Goal: Information Seeking & Learning: Find specific fact

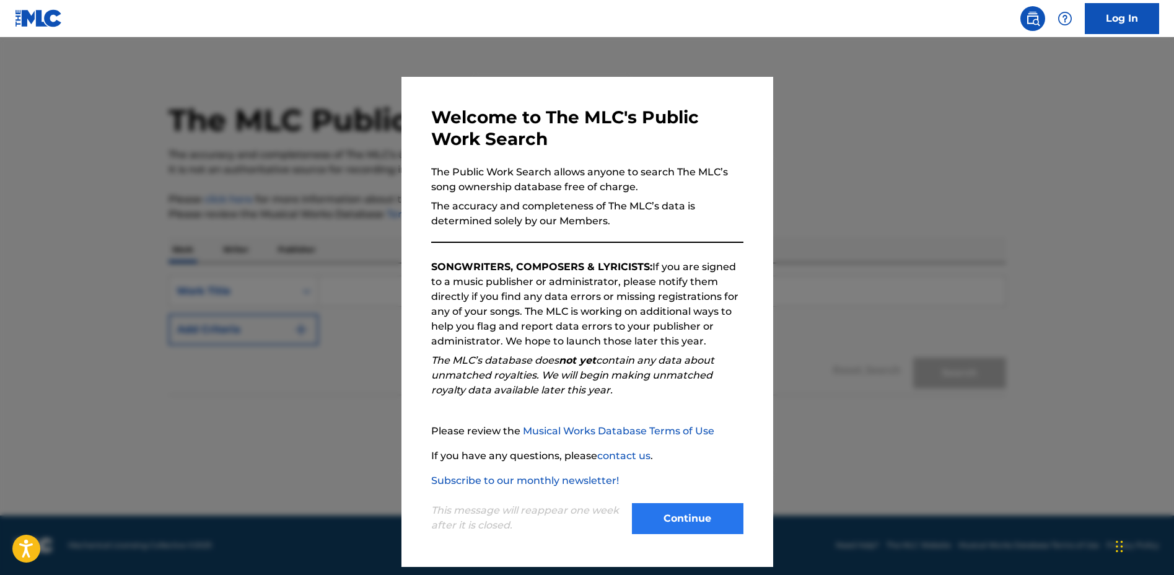
click at [709, 510] on button "Continue" at bounding box center [687, 518] width 111 height 31
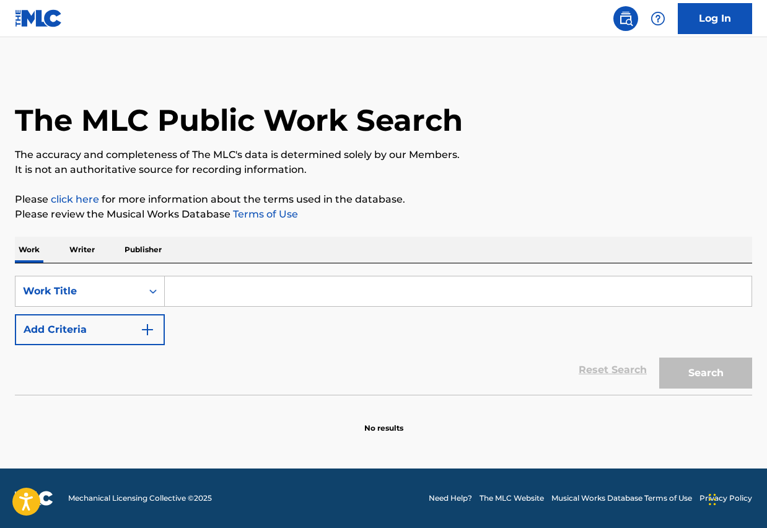
click at [179, 290] on input "Search Form" at bounding box center [458, 291] width 587 height 30
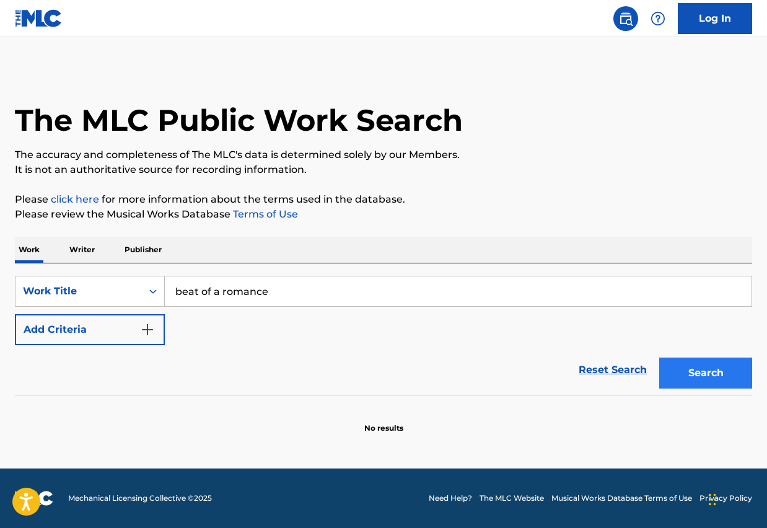
type input "beat of a romance"
click at [728, 367] on button "Search" at bounding box center [705, 372] width 93 height 31
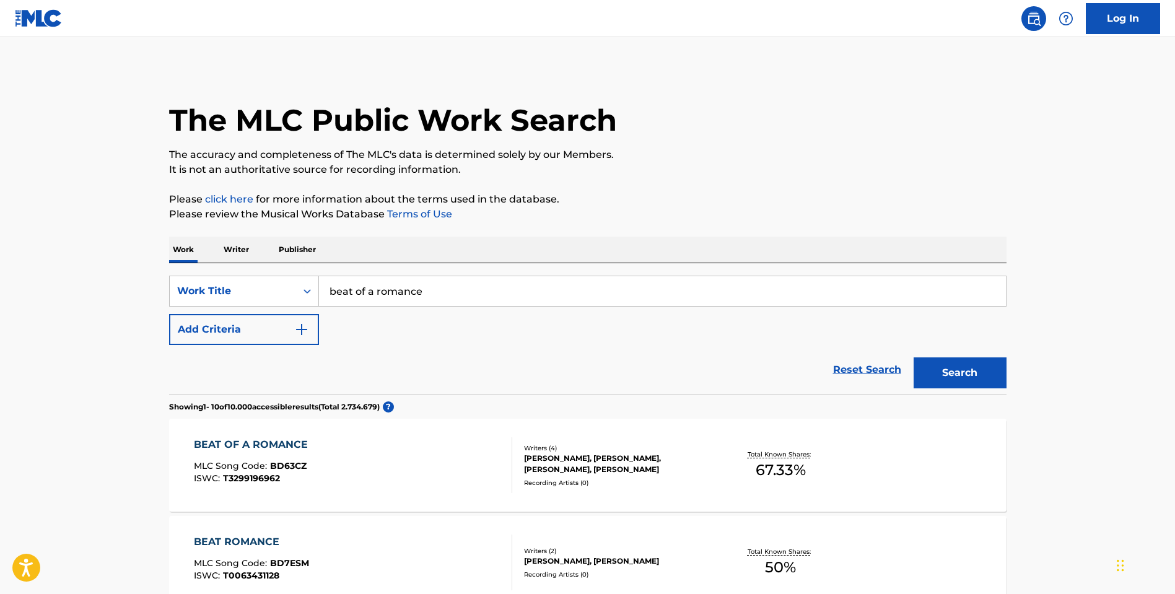
scroll to position [78, 0]
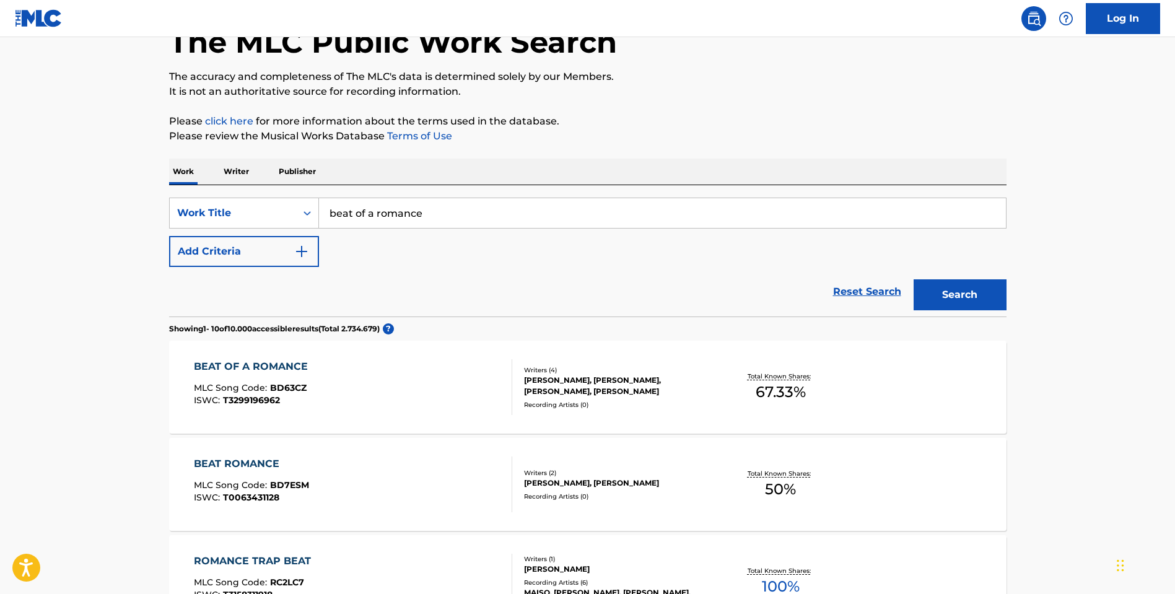
click at [268, 362] on div "BEAT OF A ROMANCE" at bounding box center [254, 366] width 120 height 15
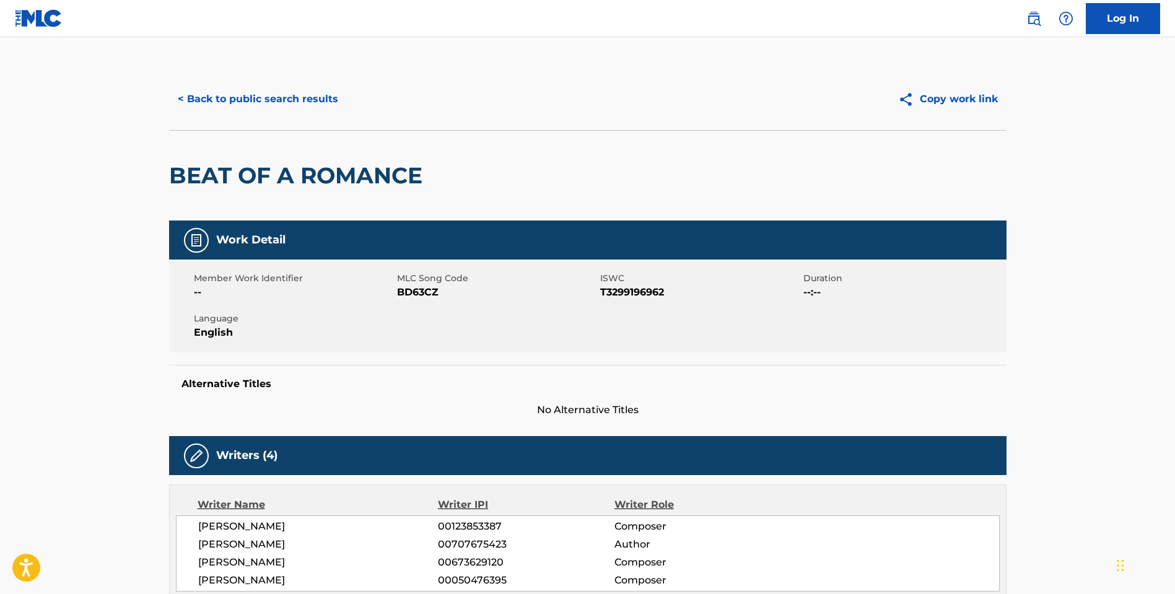
scroll to position [257, 0]
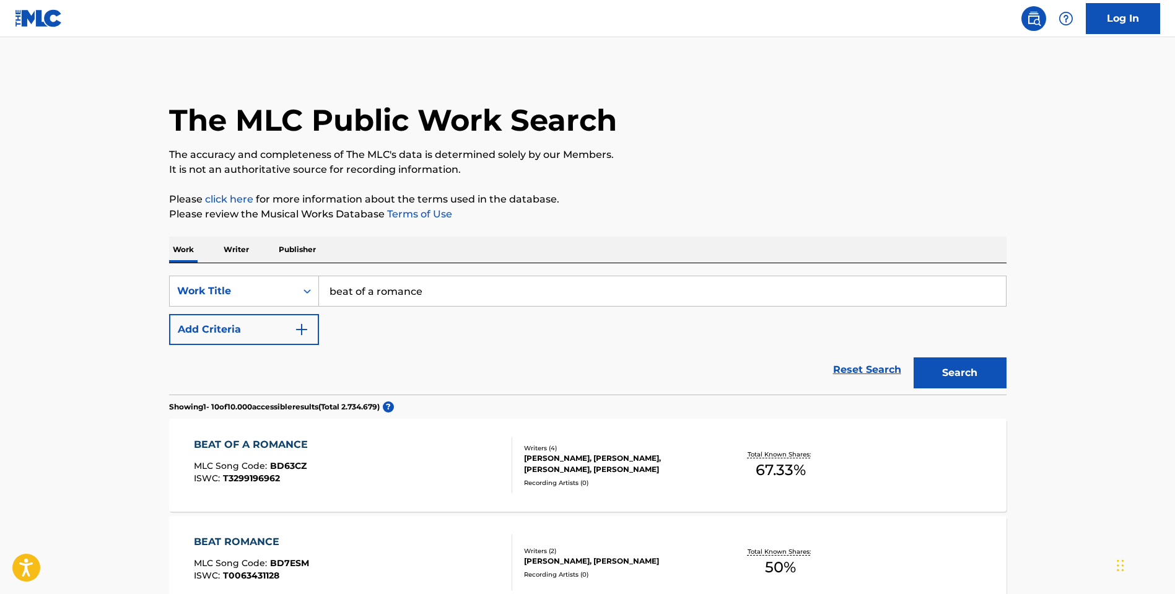
click at [374, 295] on input "beat of a romance" at bounding box center [662, 291] width 687 height 30
type input "hello kitty super style"
click at [959, 373] on button "Search" at bounding box center [960, 372] width 93 height 31
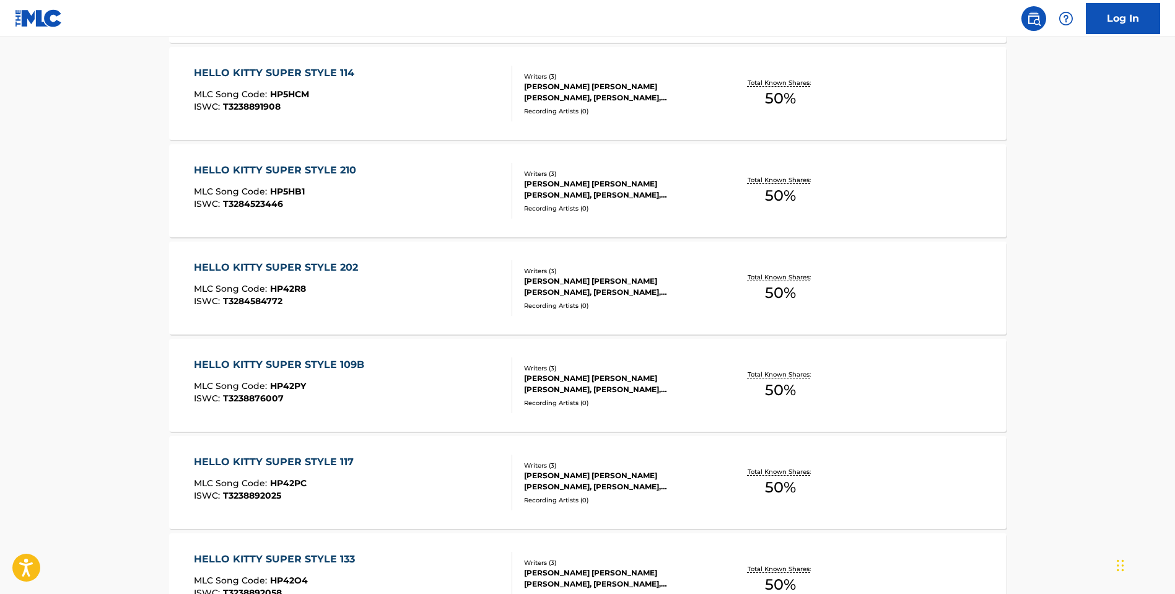
scroll to position [480, 0]
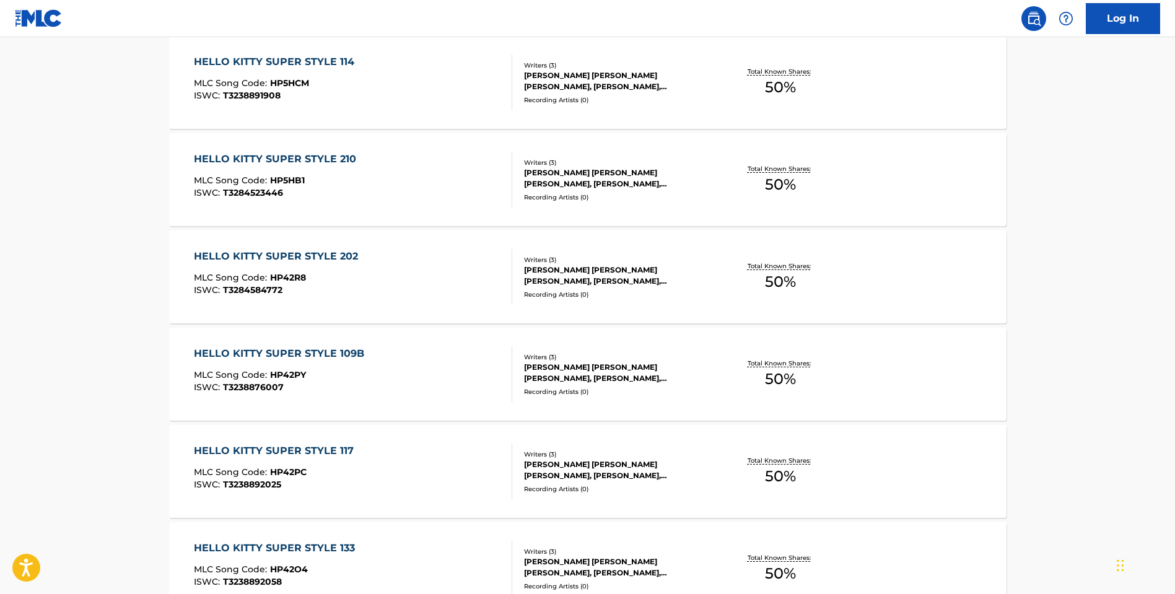
click at [287, 64] on div "HELLO KITTY SUPER STYLE 114" at bounding box center [277, 62] width 167 height 15
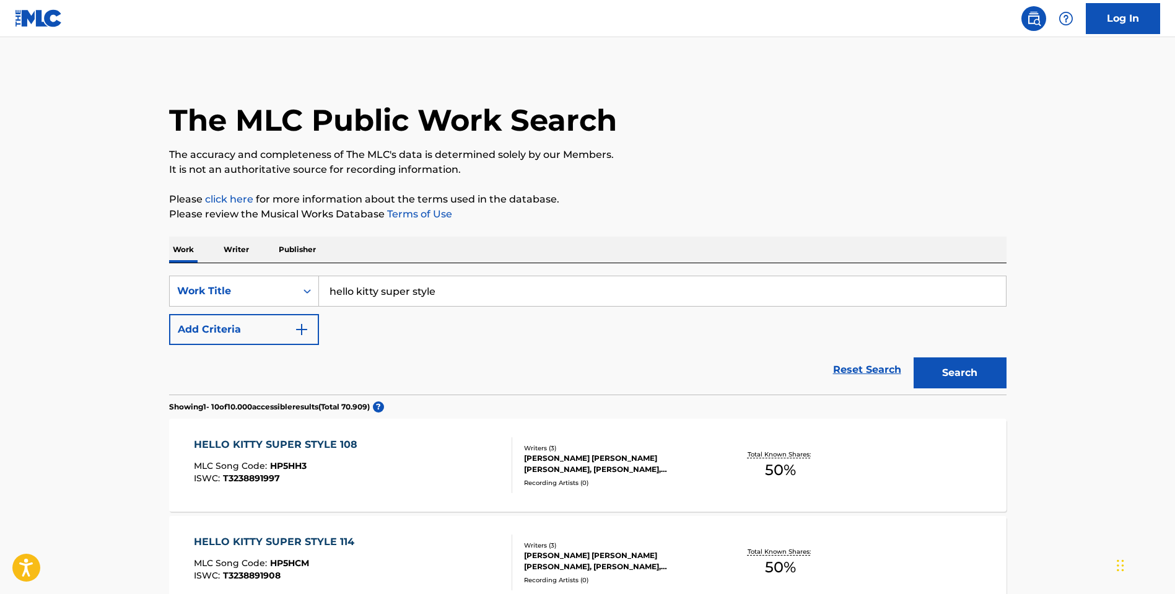
click at [435, 290] on input "hello kitty super style" at bounding box center [662, 291] width 687 height 30
click at [982, 383] on button "Search" at bounding box center [960, 372] width 93 height 31
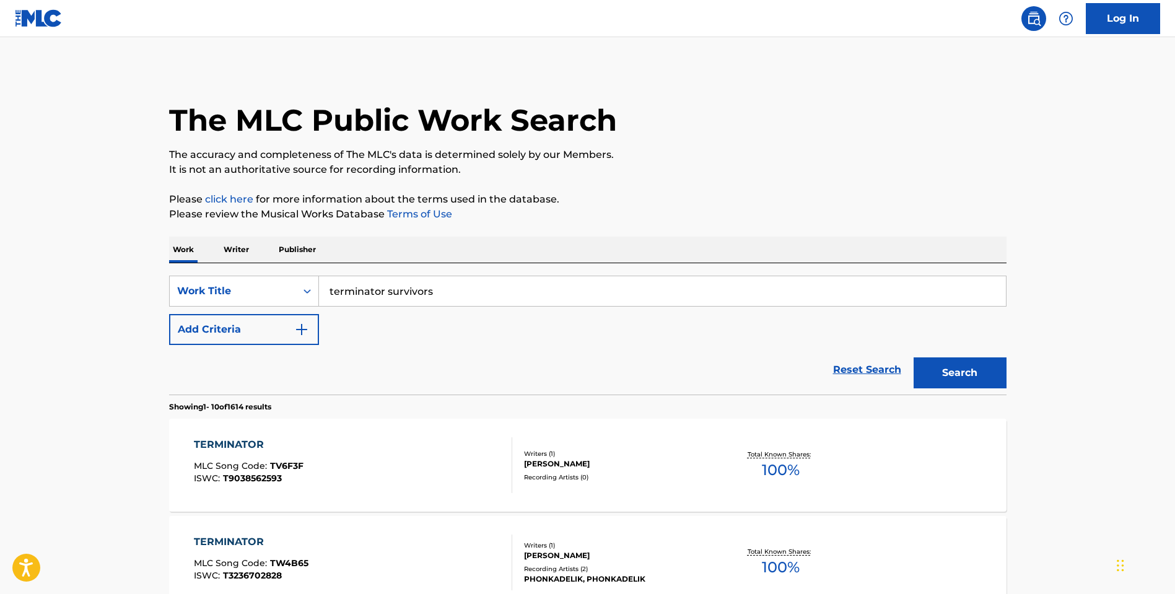
click at [337, 296] on input "terminator survivors" at bounding box center [662, 291] width 687 height 30
click at [980, 369] on button "Search" at bounding box center [960, 372] width 93 height 31
click at [532, 277] on input "survivors" at bounding box center [662, 291] width 687 height 30
click at [530, 278] on input "survivors" at bounding box center [662, 291] width 687 height 30
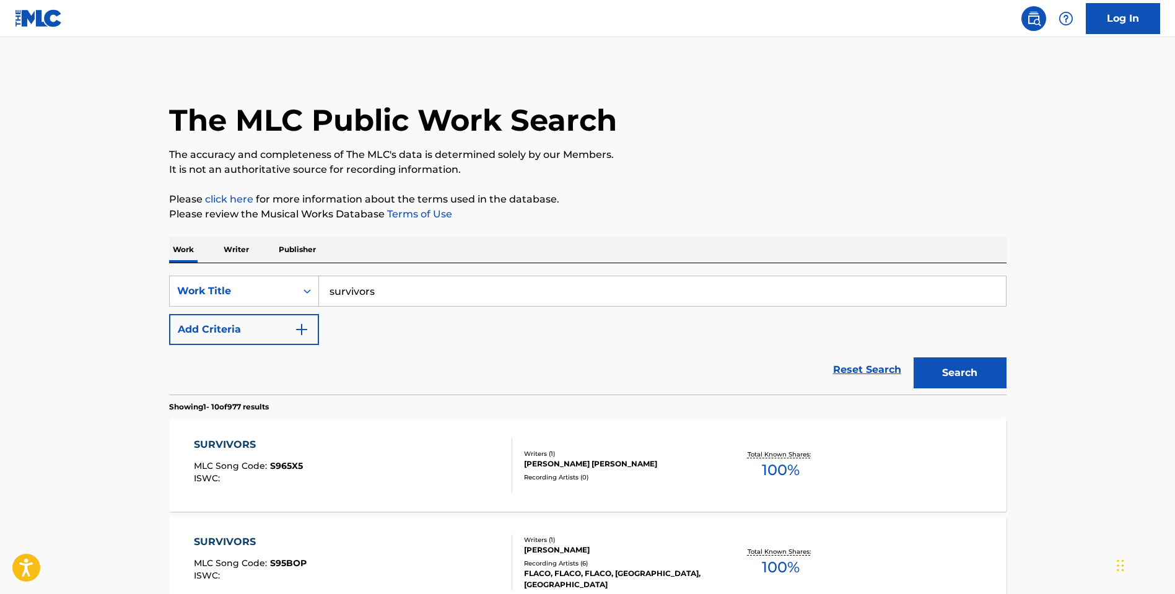
click at [483, 299] on input "survivors" at bounding box center [662, 291] width 687 height 30
type input "survivors trailer"
click at [959, 373] on button "Search" at bounding box center [960, 372] width 93 height 31
click at [233, 331] on button "Add Criteria" at bounding box center [244, 329] width 150 height 31
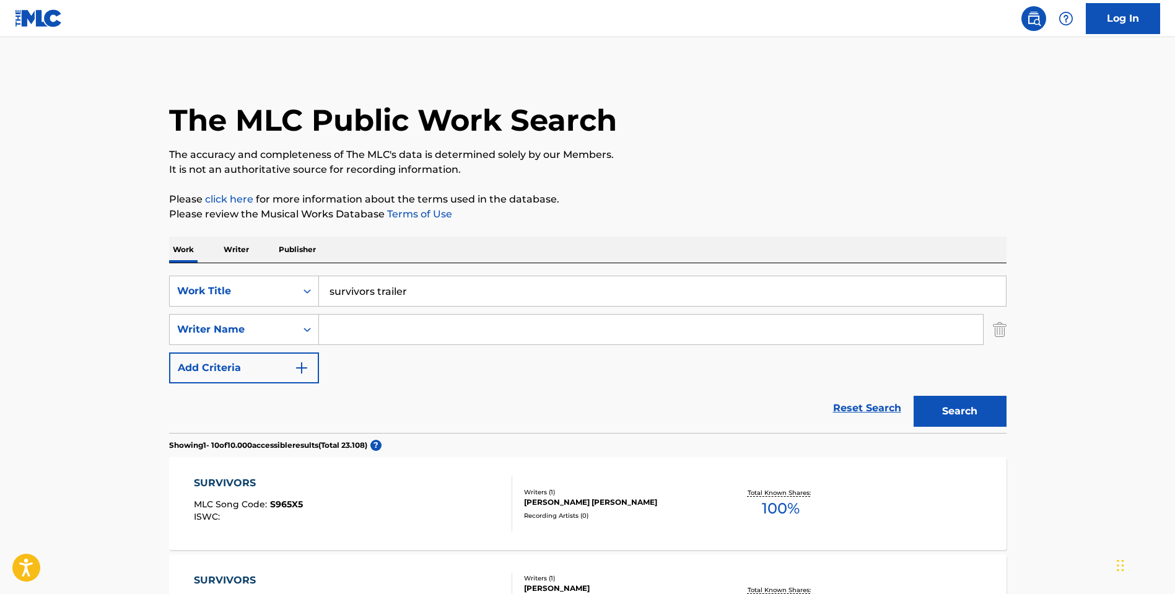
click at [339, 330] on input "Search Form" at bounding box center [651, 330] width 664 height 30
click at [346, 332] on input "[PERSON_NAME]" at bounding box center [651, 330] width 664 height 30
type input "gambetta"
click at [953, 404] on button "Search" at bounding box center [960, 411] width 93 height 31
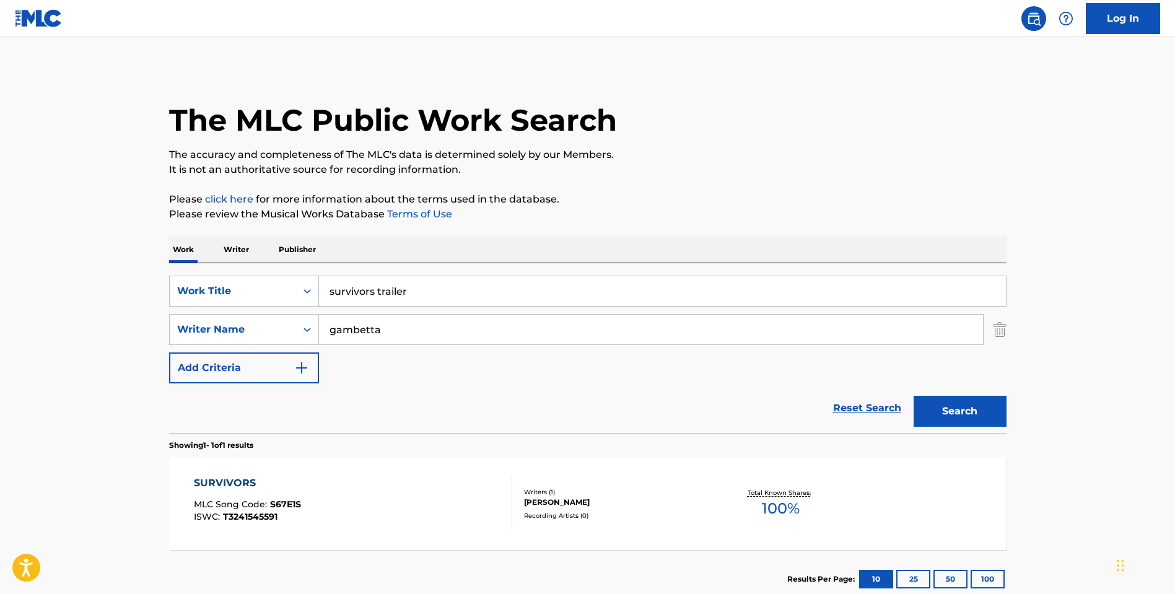
click at [235, 482] on div "SURVIVORS" at bounding box center [247, 483] width 107 height 15
click at [262, 367] on button "Add Criteria" at bounding box center [244, 367] width 150 height 31
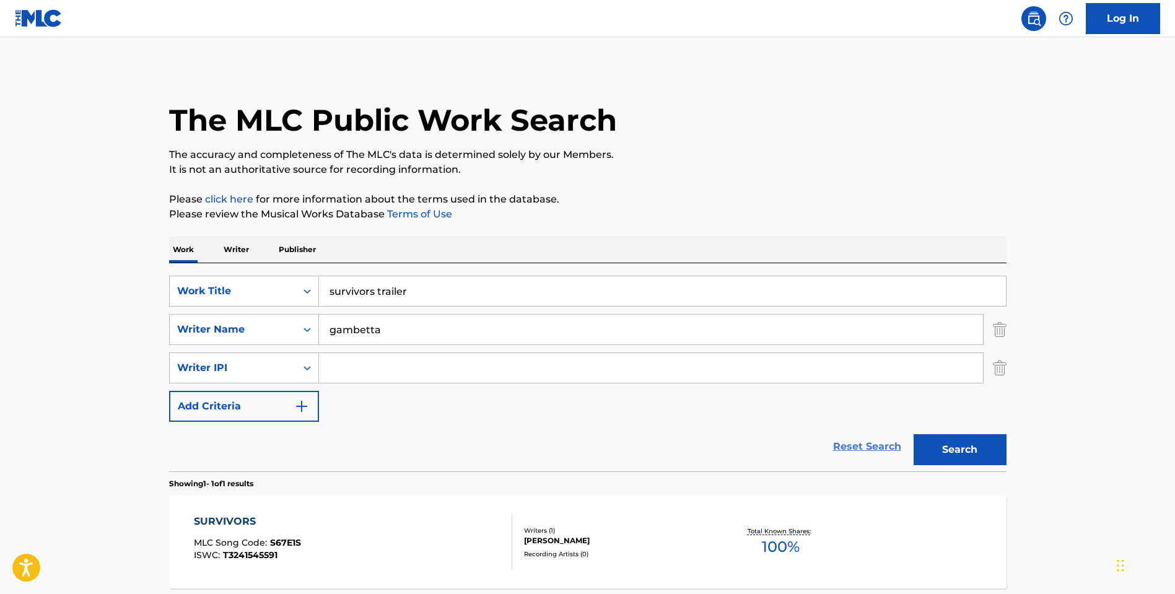
click at [875, 450] on link "Reset Search" at bounding box center [867, 446] width 81 height 27
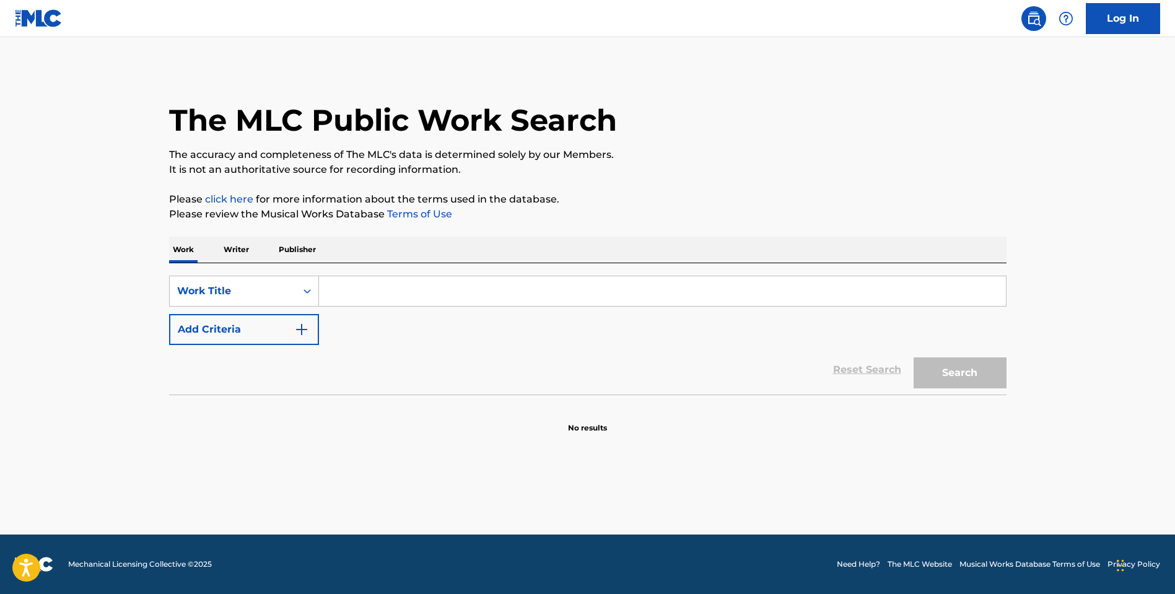
click at [290, 242] on p "Publisher" at bounding box center [297, 250] width 45 height 26
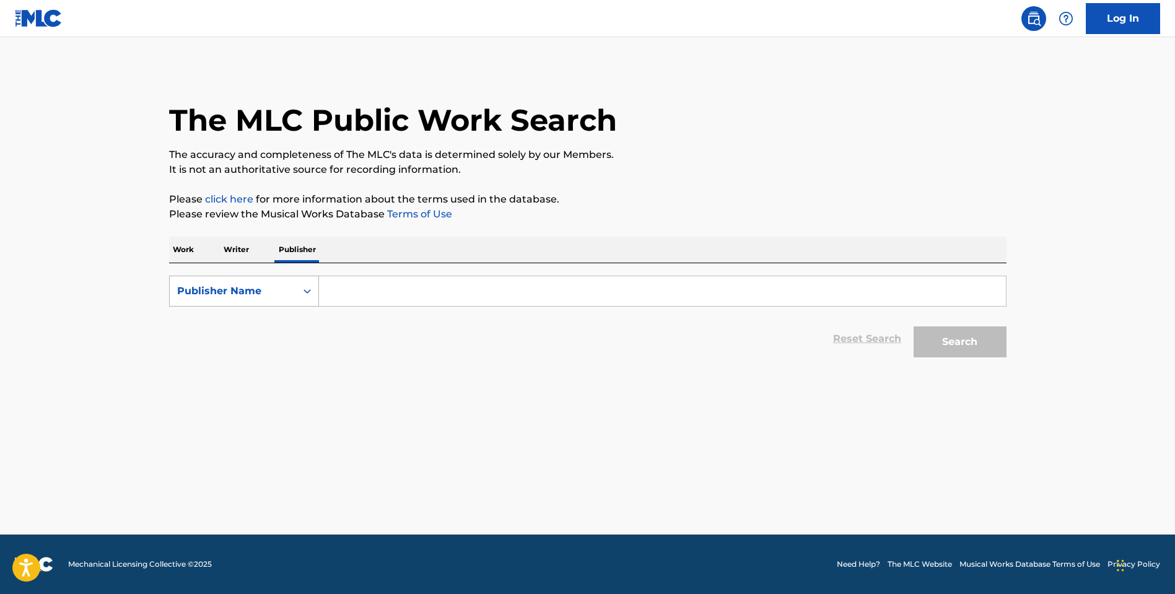
click at [222, 290] on div "Publisher Name" at bounding box center [232, 291] width 111 height 15
click at [344, 294] on input "Search Form" at bounding box center [662, 291] width 687 height 30
type input "Maga animation"
click at [987, 336] on button "Search" at bounding box center [960, 341] width 93 height 31
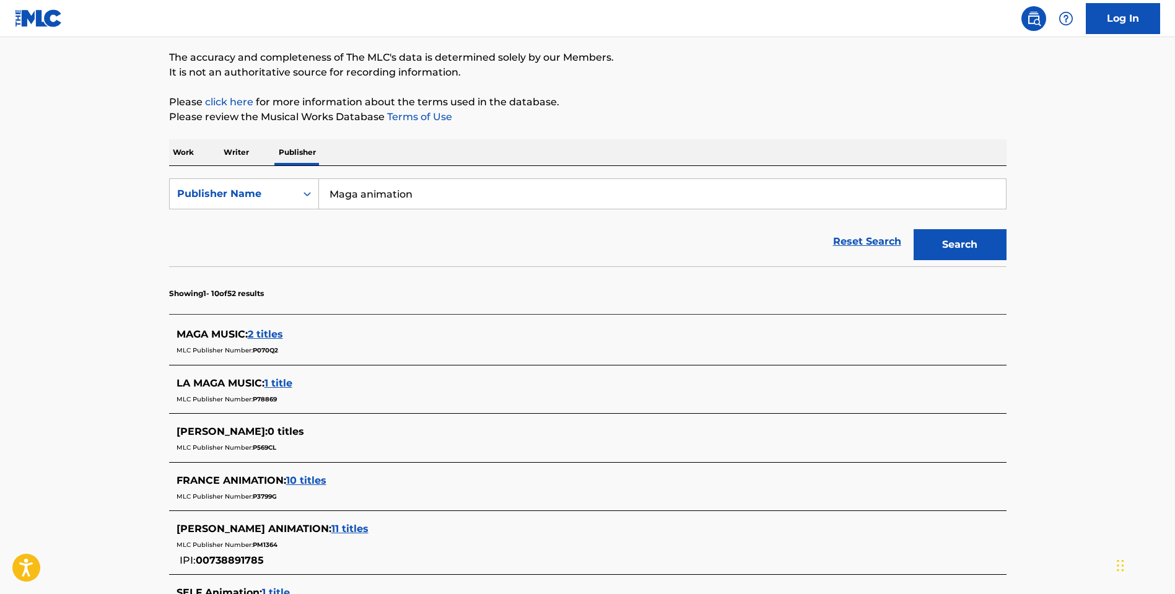
scroll to position [149, 0]
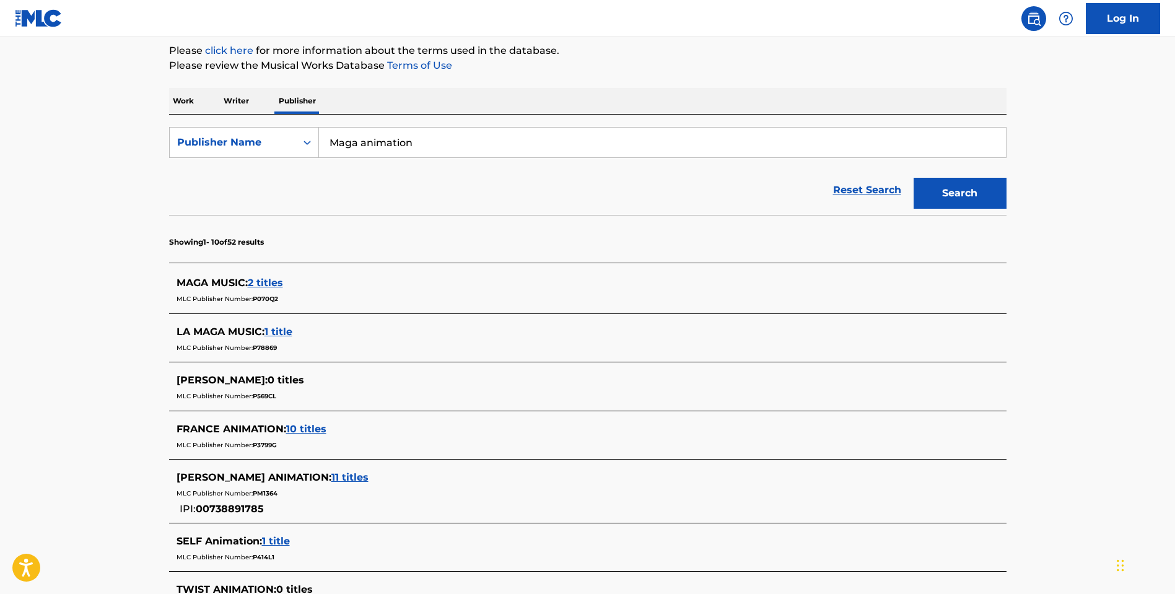
click at [220, 278] on span "MAGA MUSIC :" at bounding box center [212, 283] width 71 height 12
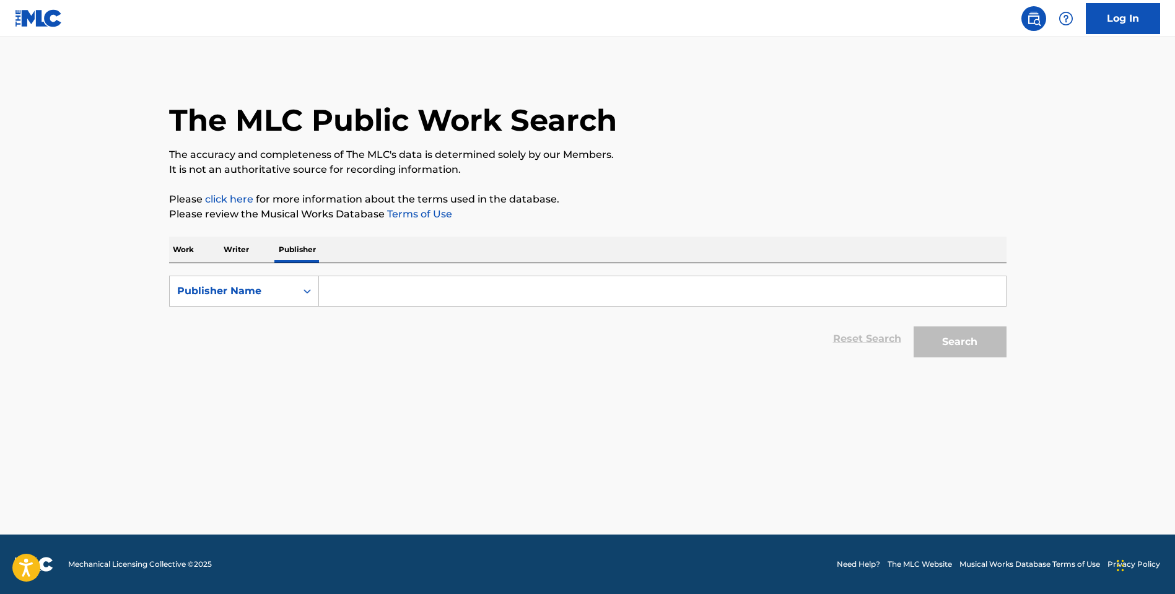
click at [358, 301] on input "Search Form" at bounding box center [662, 291] width 687 height 30
click at [954, 350] on button "Search" at bounding box center [960, 341] width 93 height 31
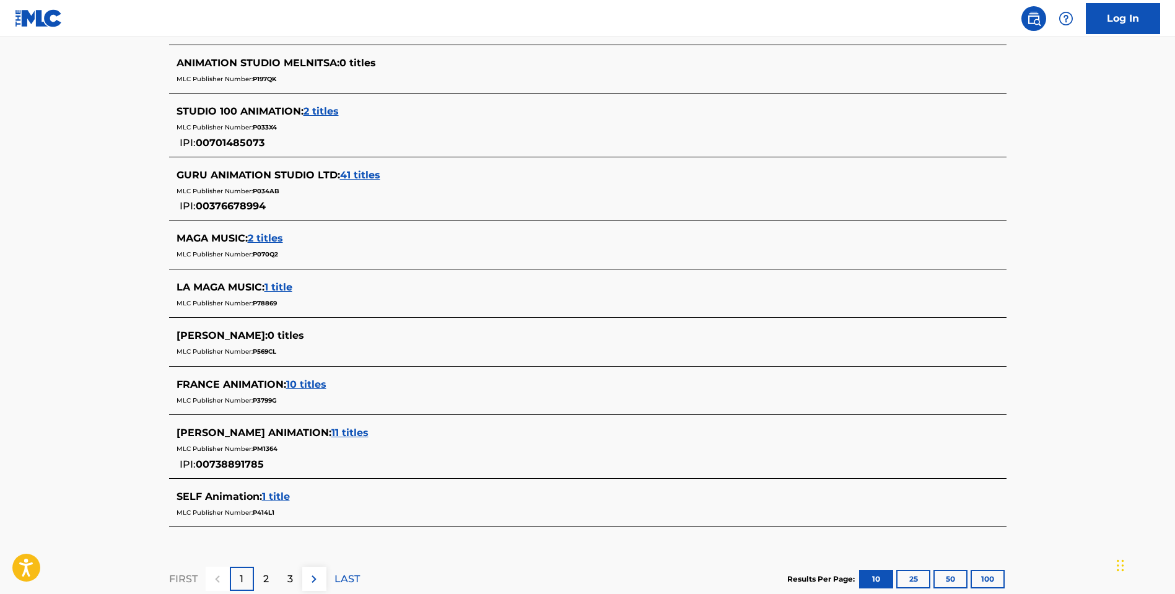
scroll to position [479, 0]
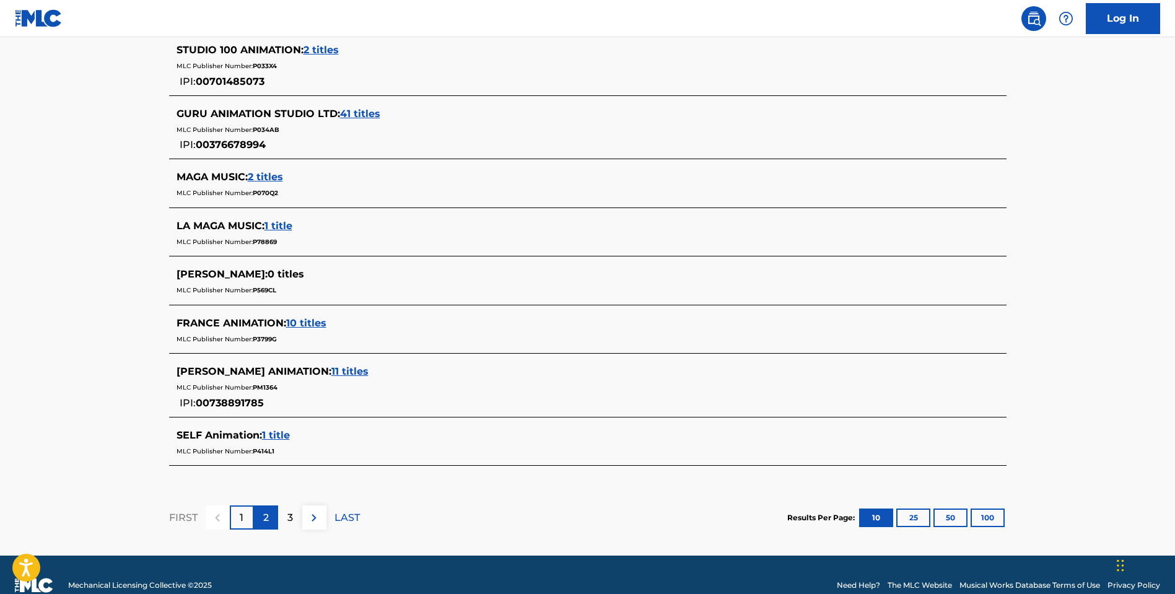
click at [273, 525] on div "2" at bounding box center [266, 517] width 24 height 24
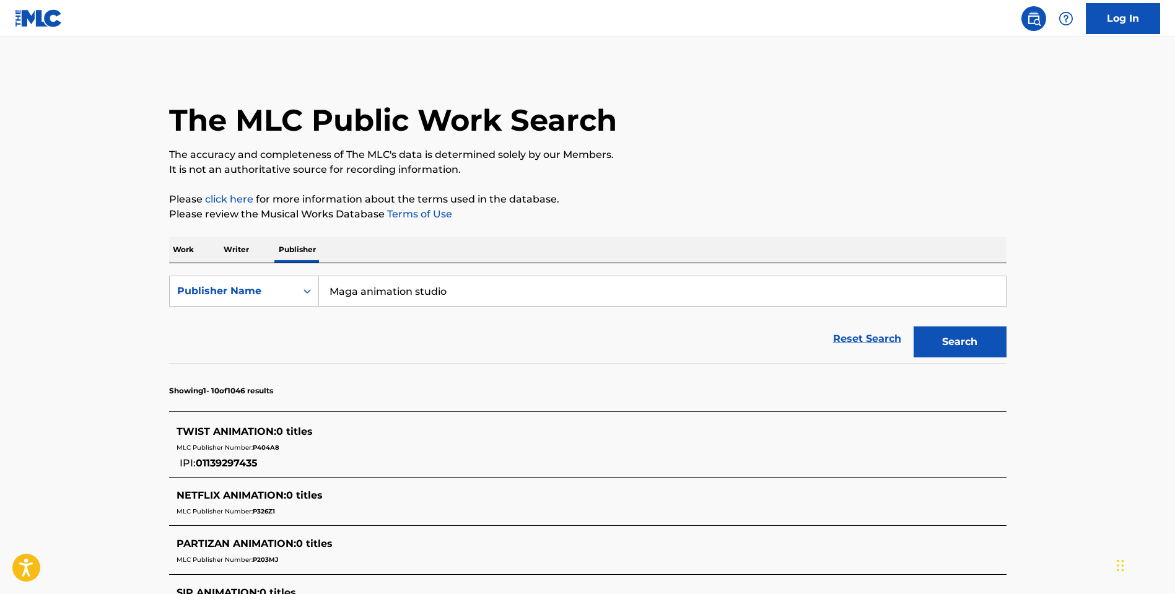
click at [433, 297] on input "Maga animation studio" at bounding box center [662, 291] width 687 height 30
click at [959, 342] on button "Search" at bounding box center [960, 341] width 93 height 31
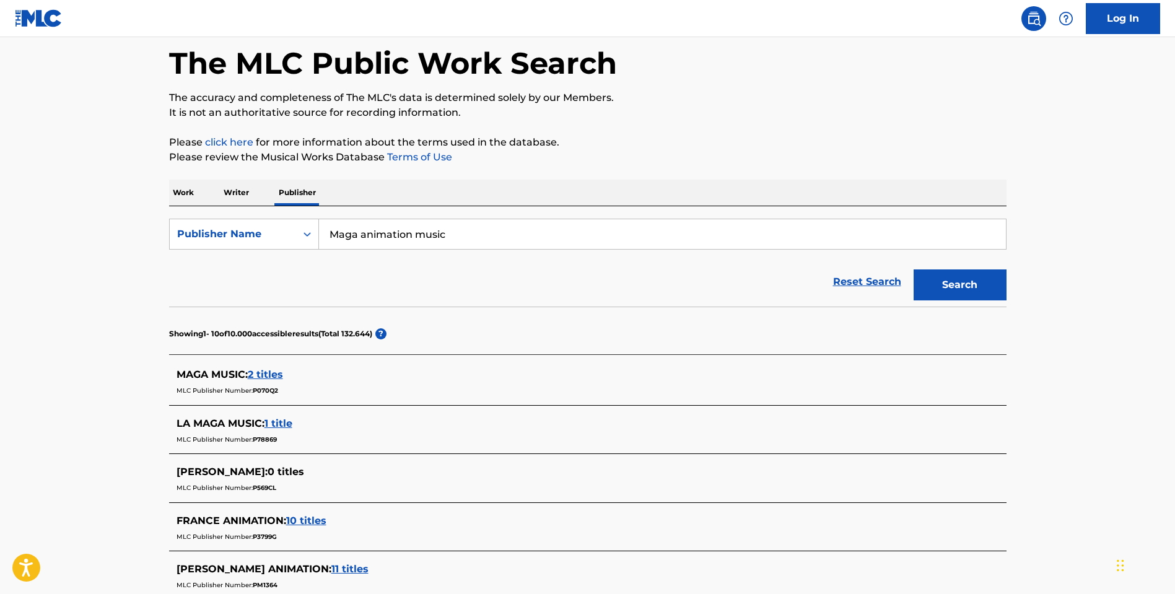
scroll to position [143, 0]
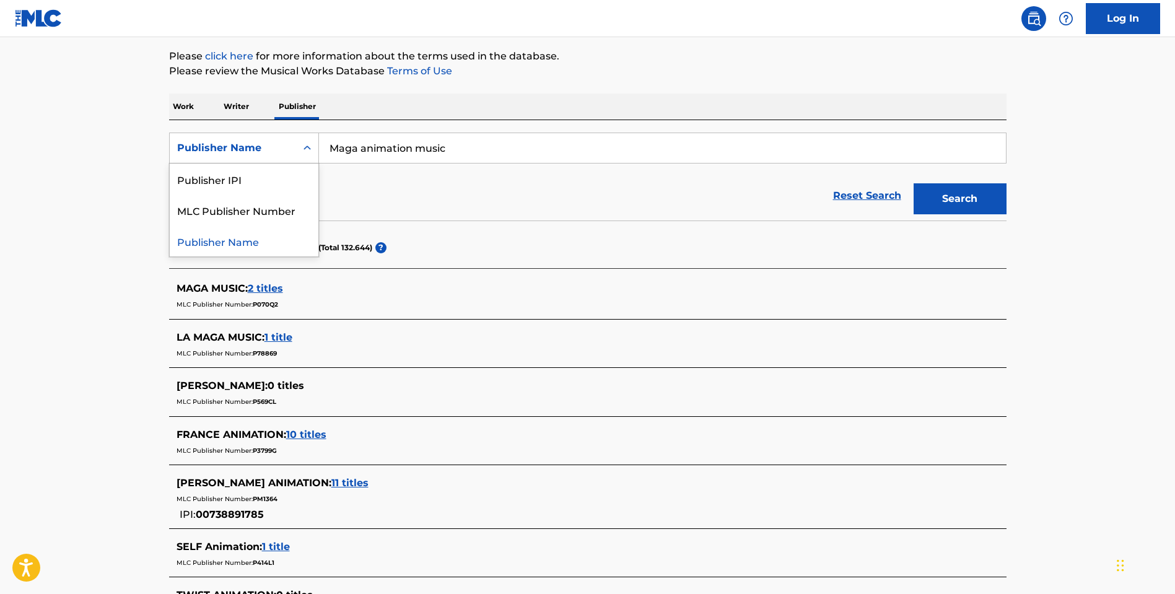
click at [285, 152] on div "Publisher Name" at bounding box center [232, 148] width 111 height 15
click at [419, 173] on div "Reset Search Search" at bounding box center [587, 196] width 837 height 50
click at [429, 151] on input "Maga animation music" at bounding box center [662, 148] width 687 height 30
click at [941, 206] on button "Search" at bounding box center [960, 198] width 93 height 31
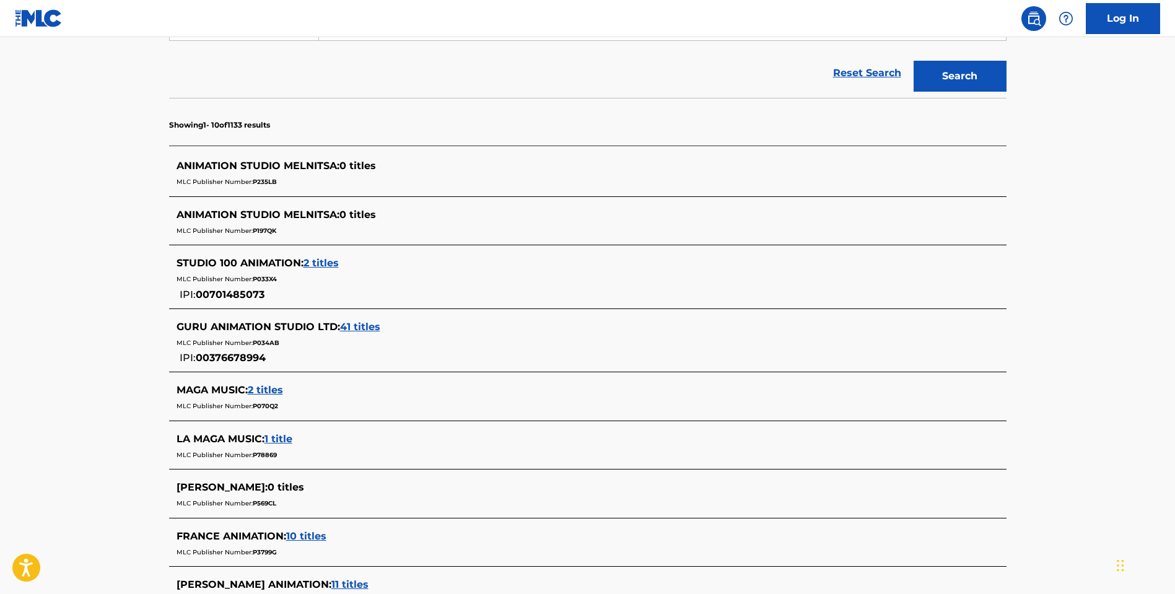
scroll to position [500, 0]
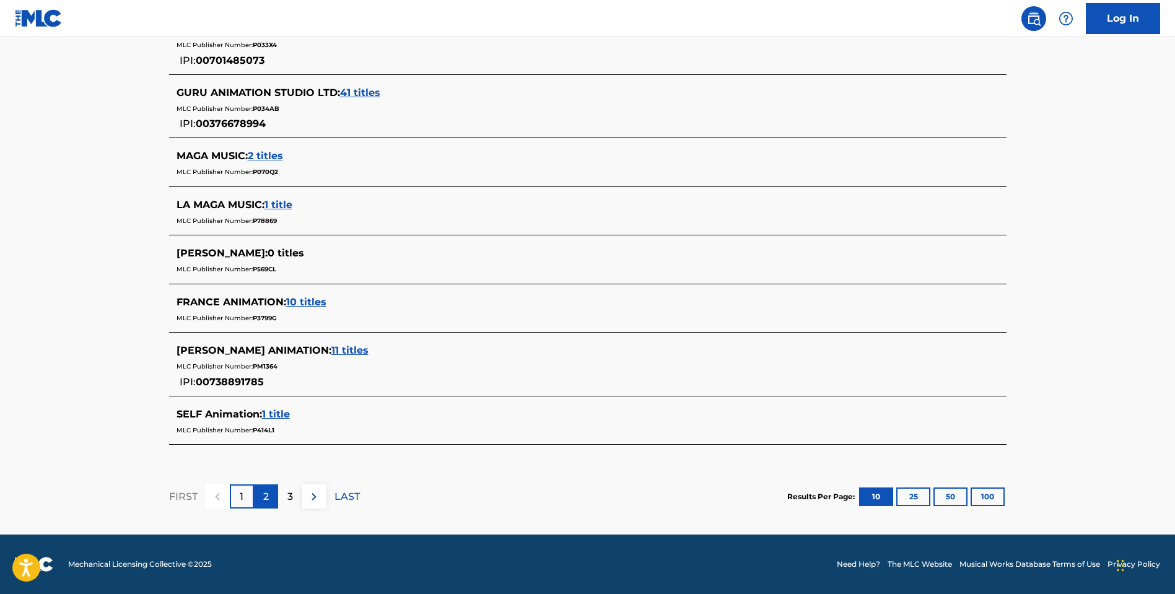
click at [270, 497] on div "2" at bounding box center [266, 496] width 24 height 24
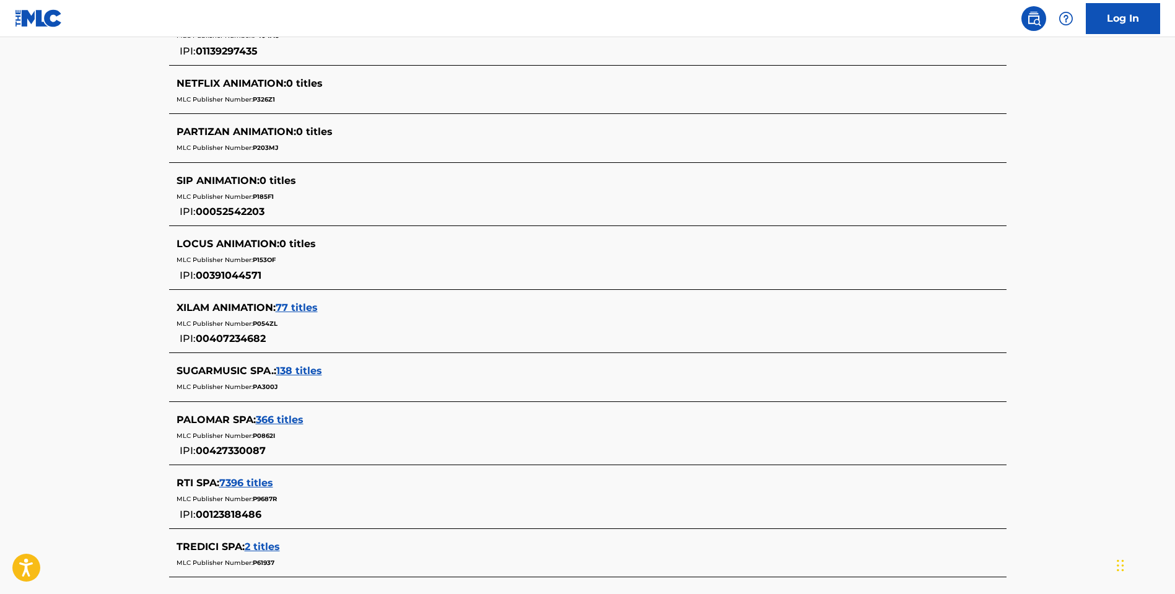
scroll to position [459, 0]
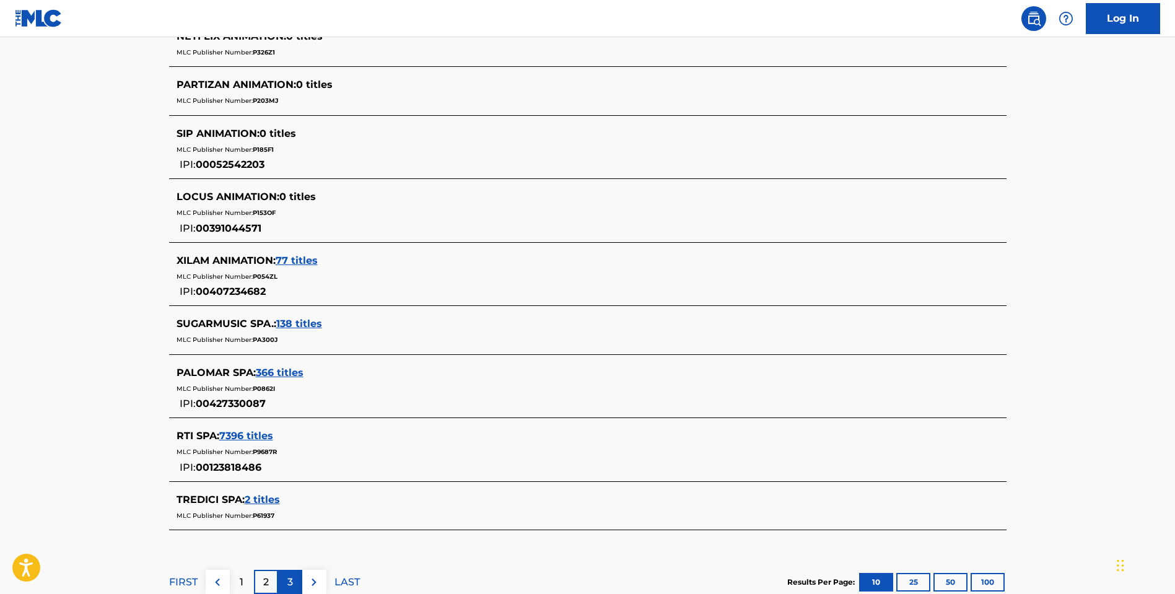
click at [282, 582] on div "3" at bounding box center [290, 582] width 24 height 24
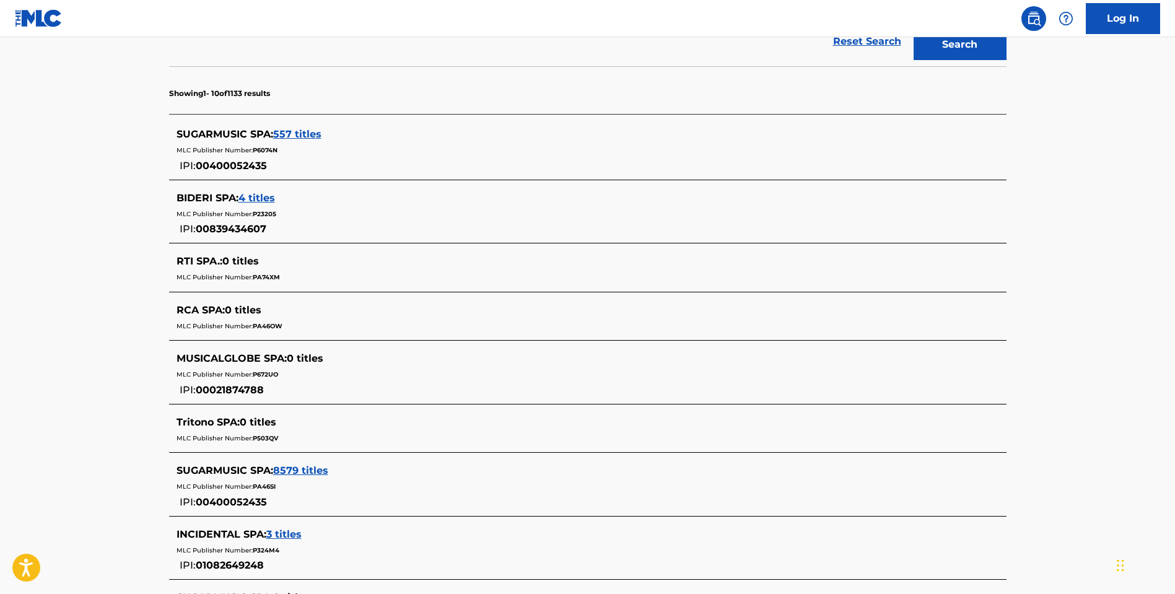
scroll to position [559, 0]
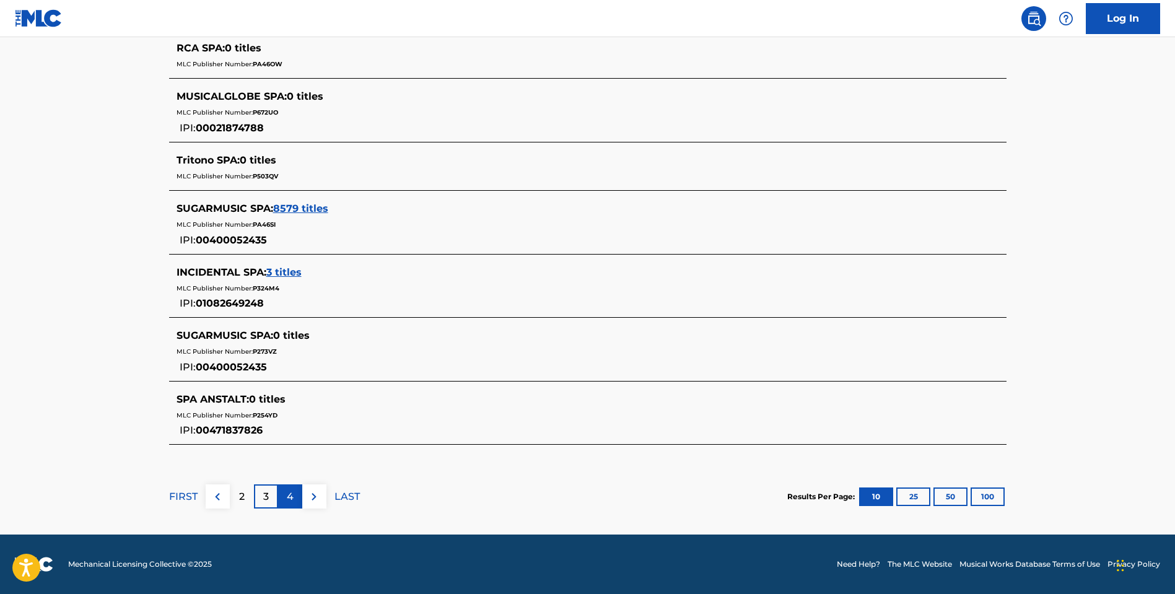
click at [290, 499] on p "4" at bounding box center [290, 496] width 7 height 15
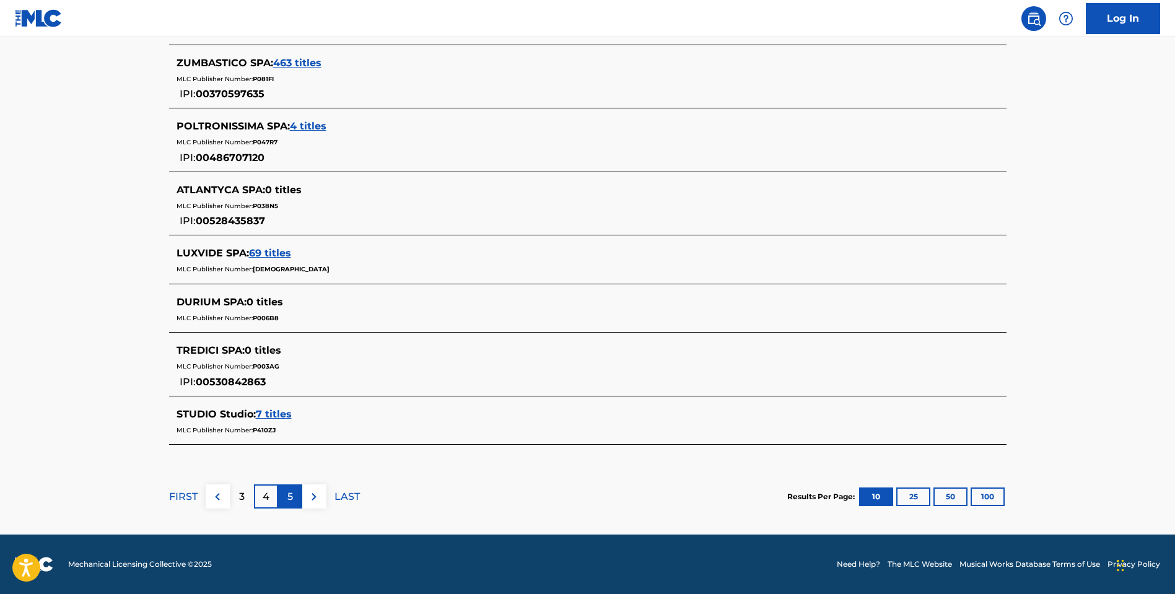
click at [290, 500] on p "5" at bounding box center [290, 496] width 6 height 15
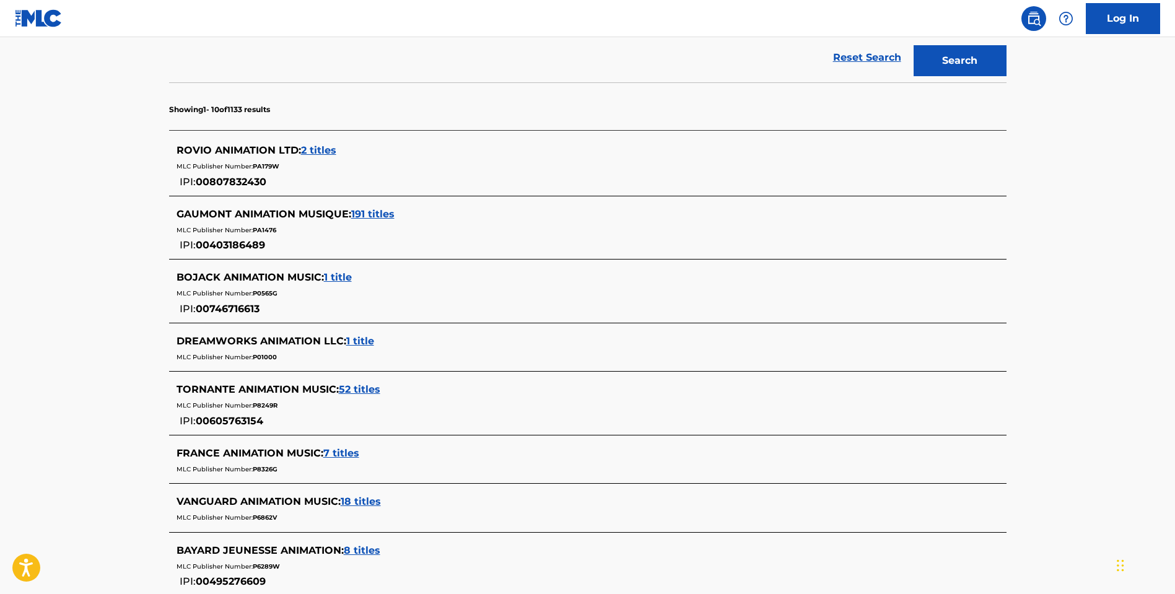
scroll to position [0, 0]
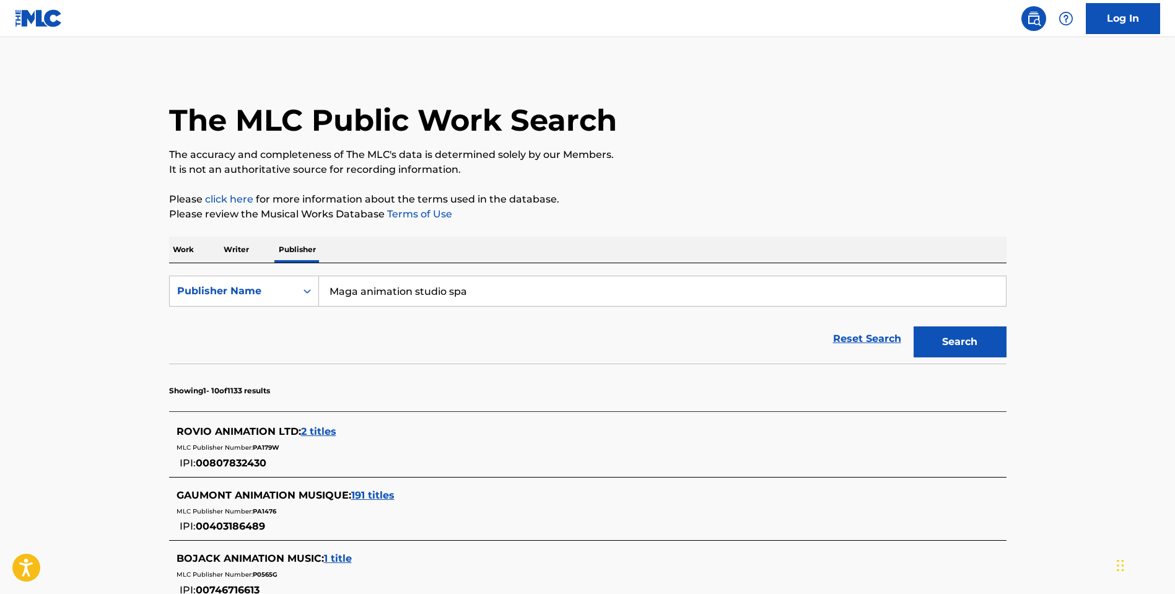
drag, startPoint x: 414, startPoint y: 291, endPoint x: 509, endPoint y: 297, distance: 95.5
click at [509, 297] on input "Maga animation studio spa" at bounding box center [662, 291] width 687 height 30
click at [959, 342] on button "Search" at bounding box center [960, 341] width 93 height 31
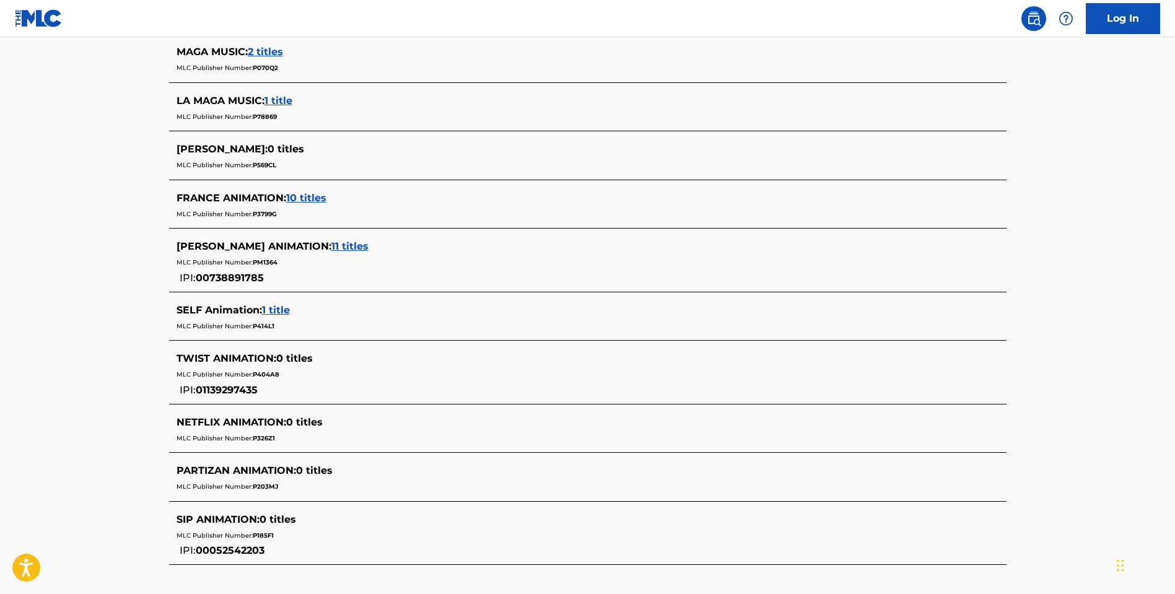
scroll to position [473, 0]
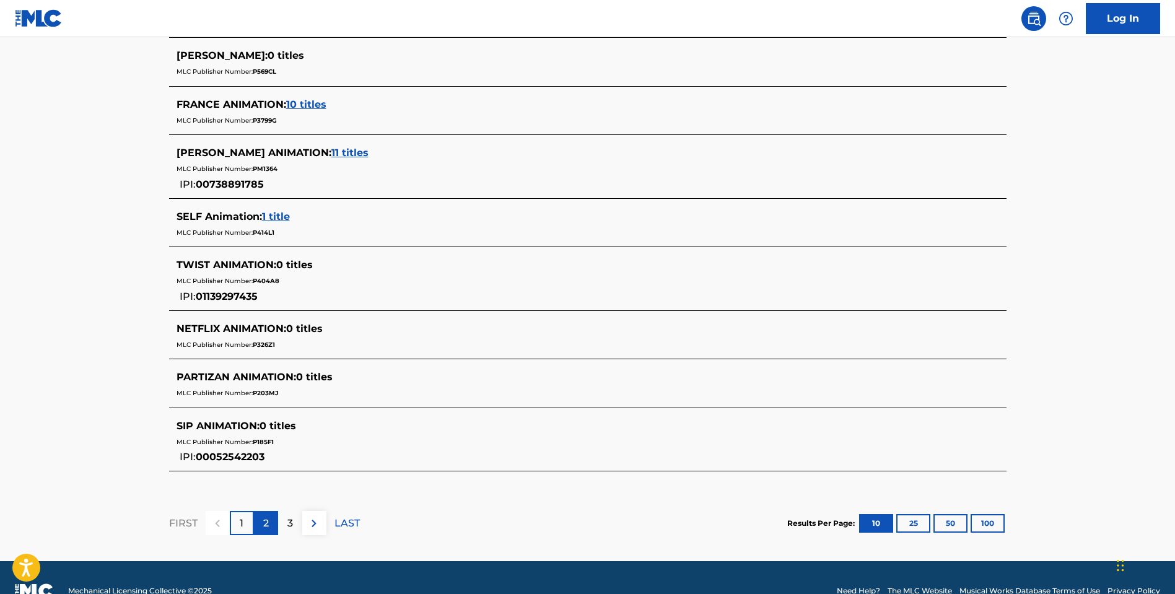
click at [267, 526] on p "2" at bounding box center [266, 523] width 6 height 15
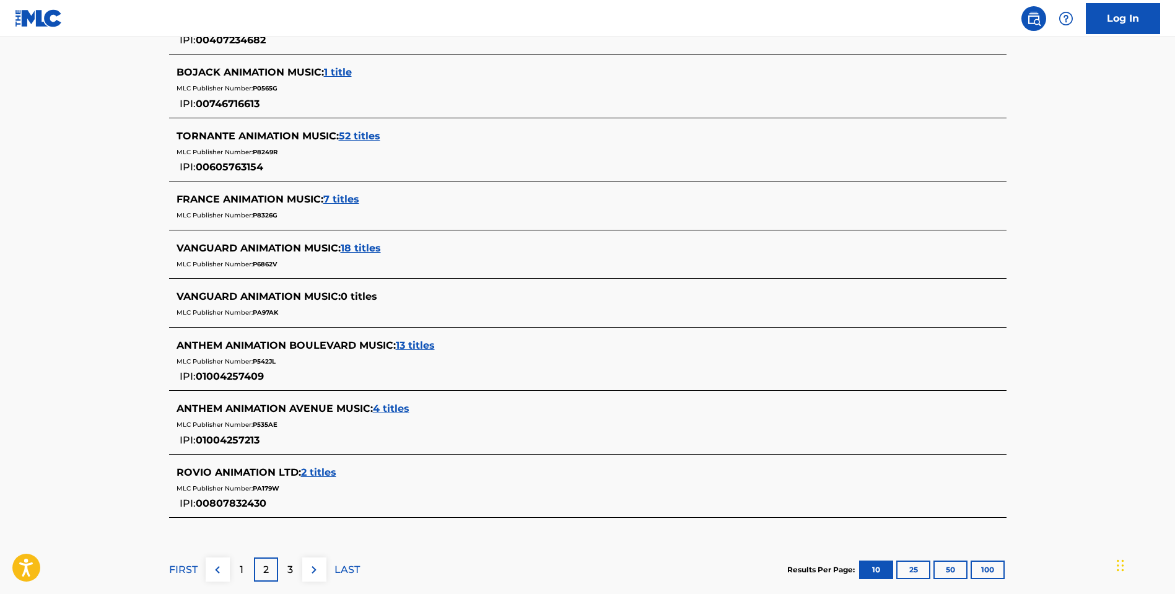
scroll to position [559, 0]
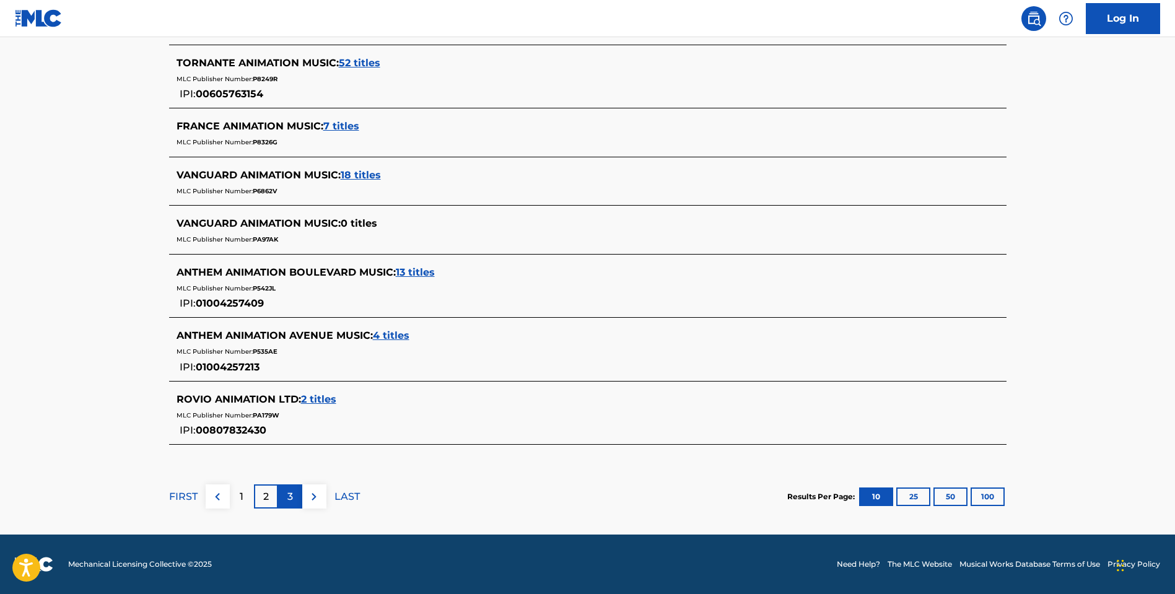
click at [292, 500] on p "3" at bounding box center [290, 496] width 6 height 15
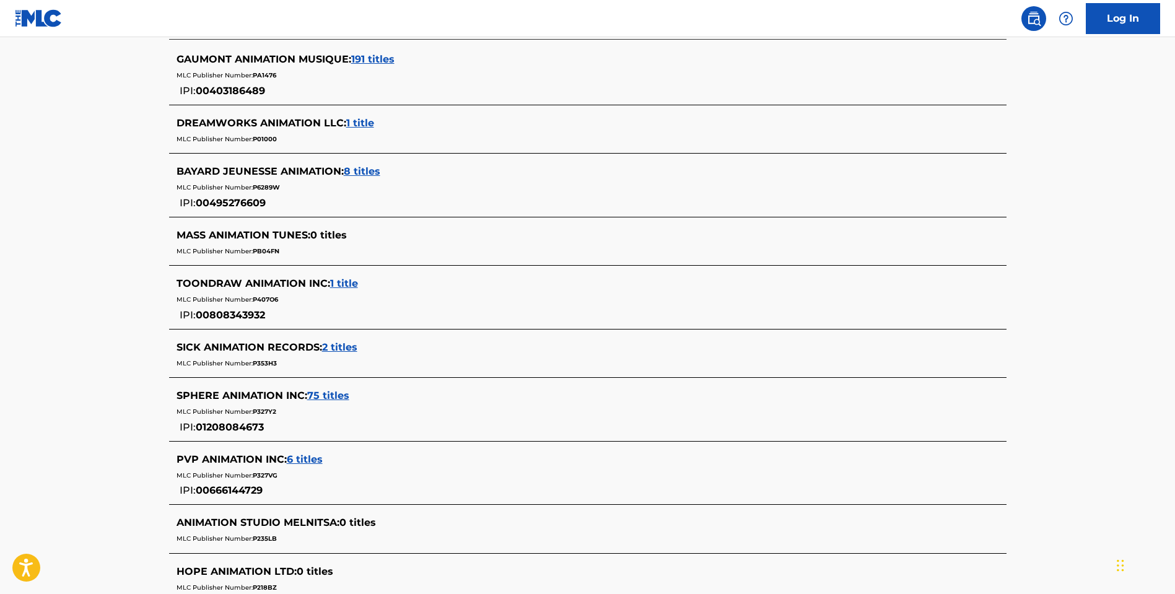
scroll to position [530, 0]
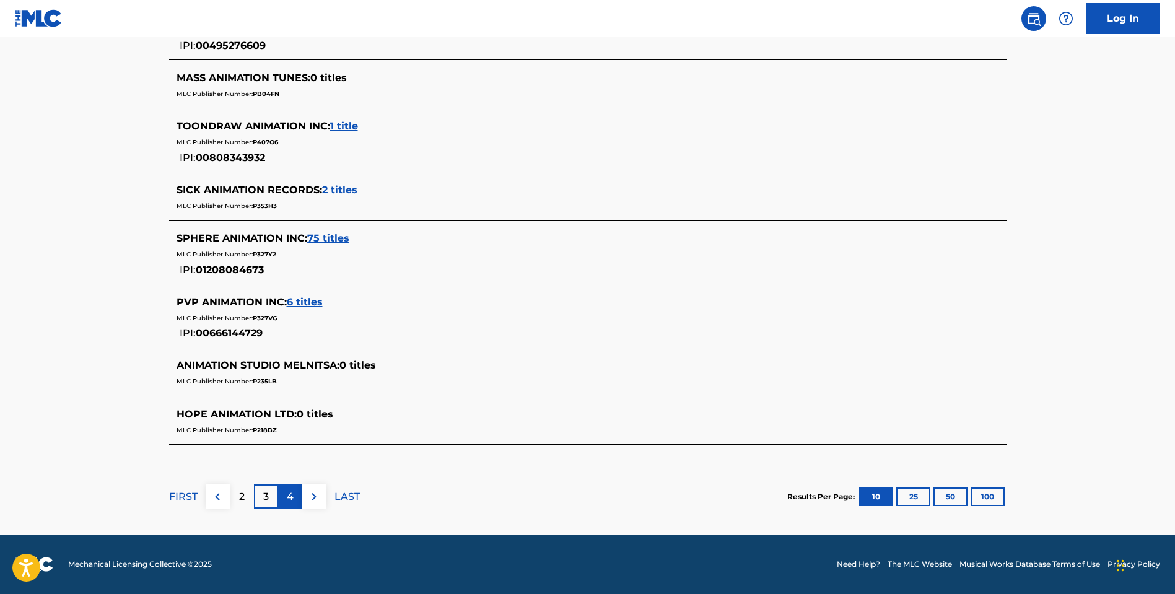
click at [284, 499] on div "4" at bounding box center [290, 496] width 24 height 24
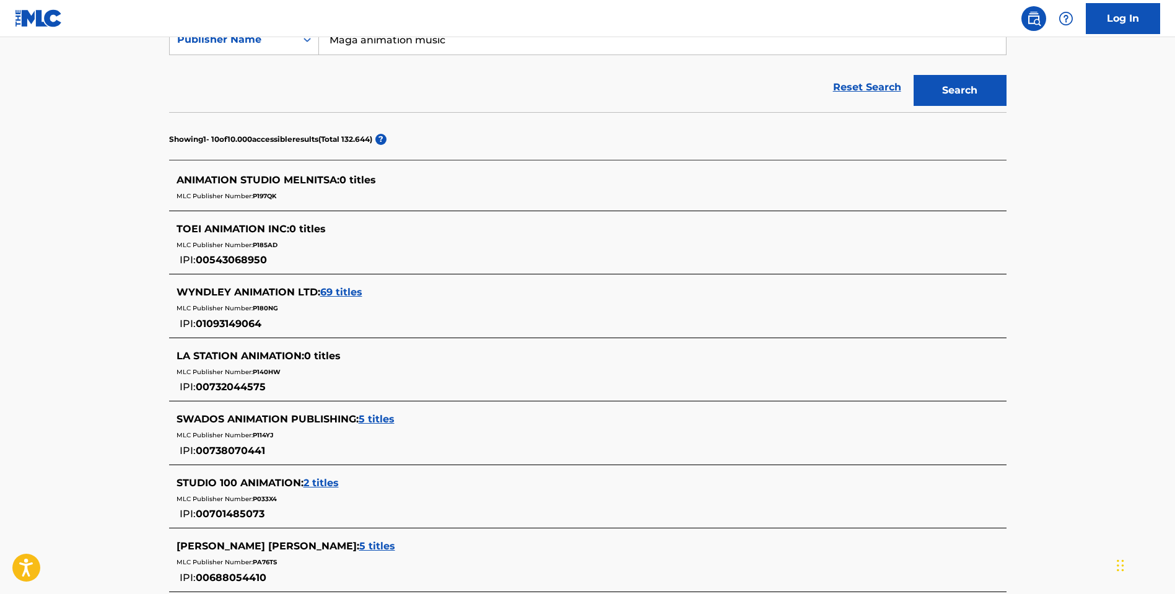
scroll to position [496, 0]
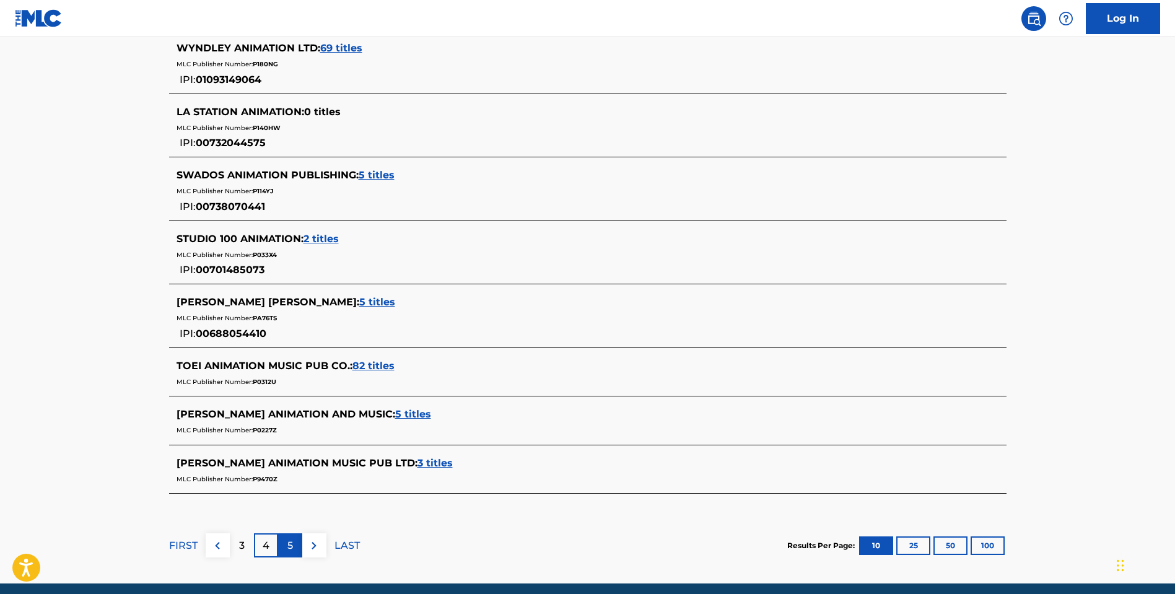
click at [286, 554] on div "5" at bounding box center [290, 545] width 24 height 24
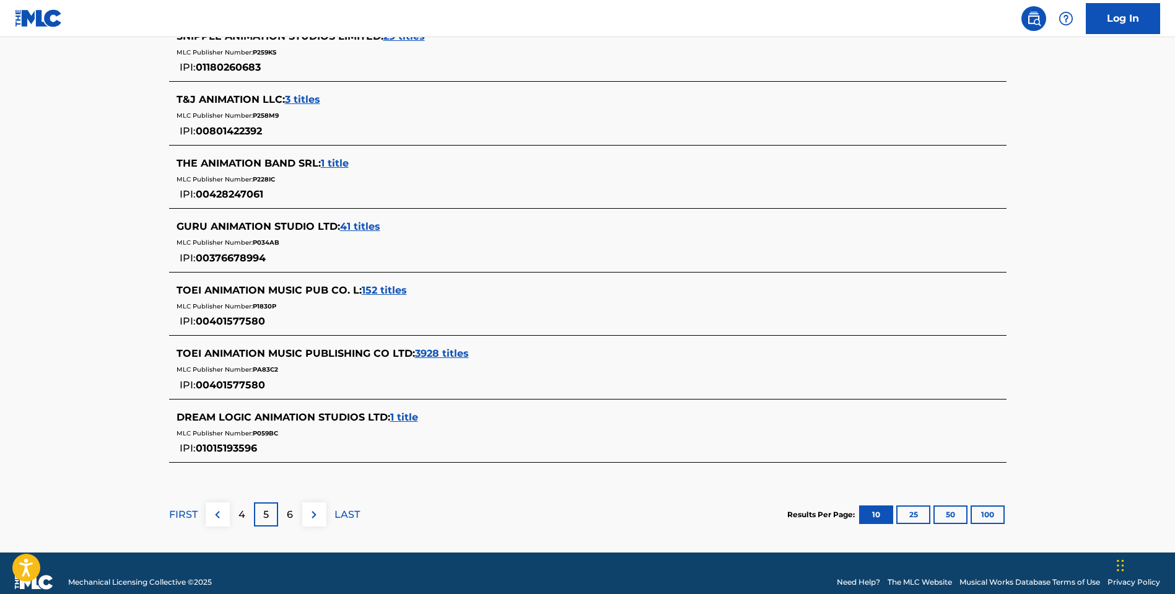
scroll to position [574, 0]
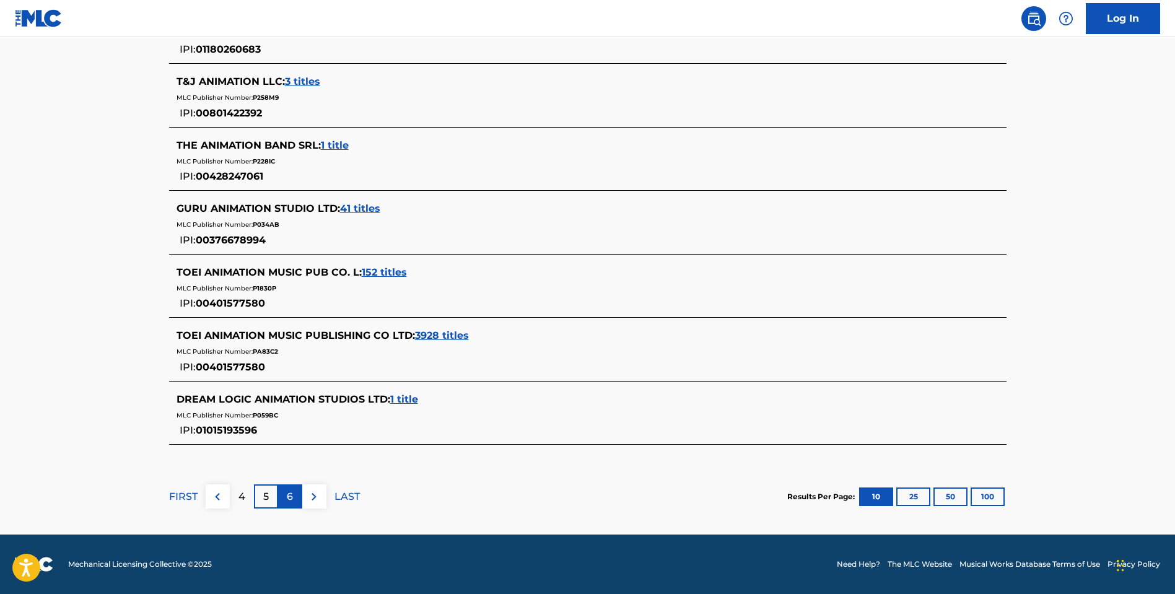
click at [296, 503] on div "6" at bounding box center [290, 496] width 24 height 24
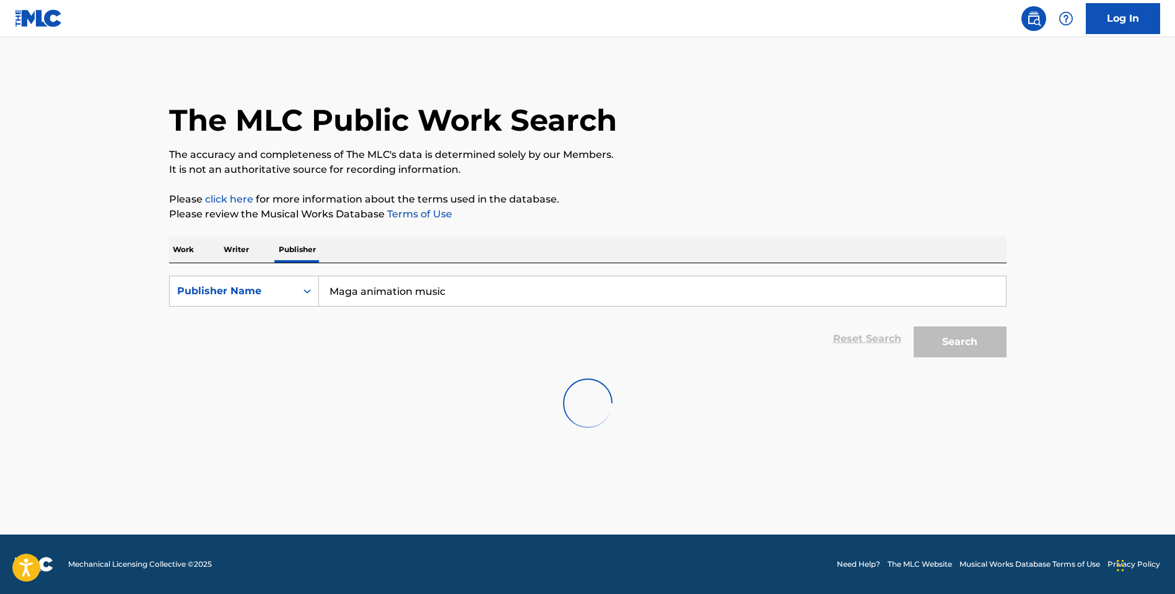
scroll to position [0, 0]
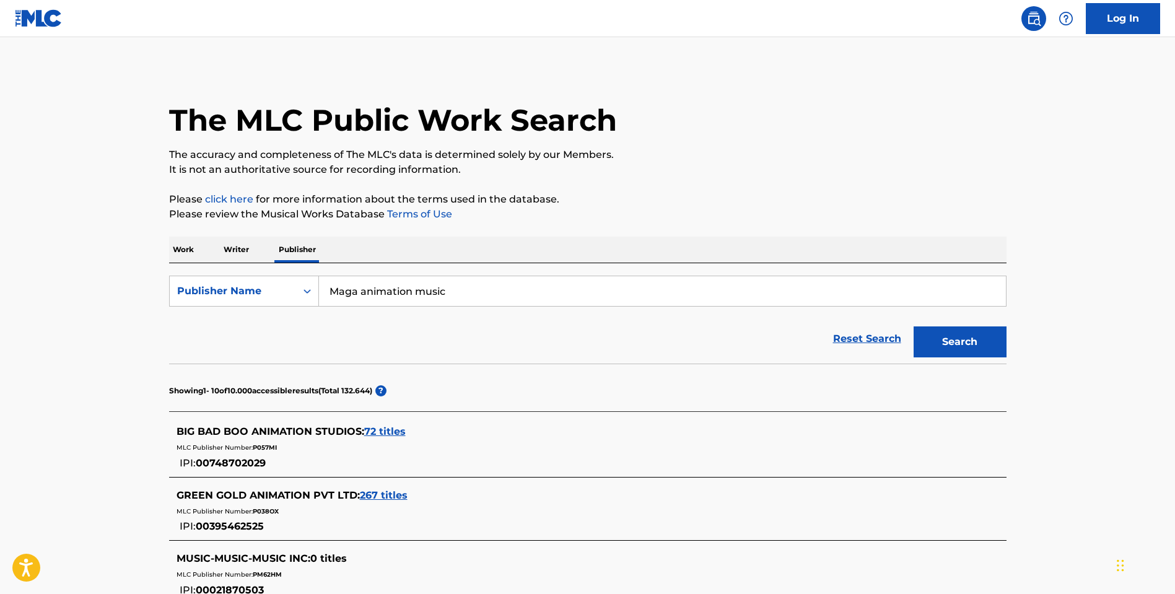
drag, startPoint x: 357, startPoint y: 292, endPoint x: 376, endPoint y: 328, distance: 41.0
click at [376, 328] on form "SearchWithCriteriae3476991-15f8-483d-a36d-d177773b6be3 Publisher Name Maga anim…" at bounding box center [587, 320] width 837 height 88
type input "Maga"
click at [959, 342] on button "Search" at bounding box center [960, 341] width 93 height 31
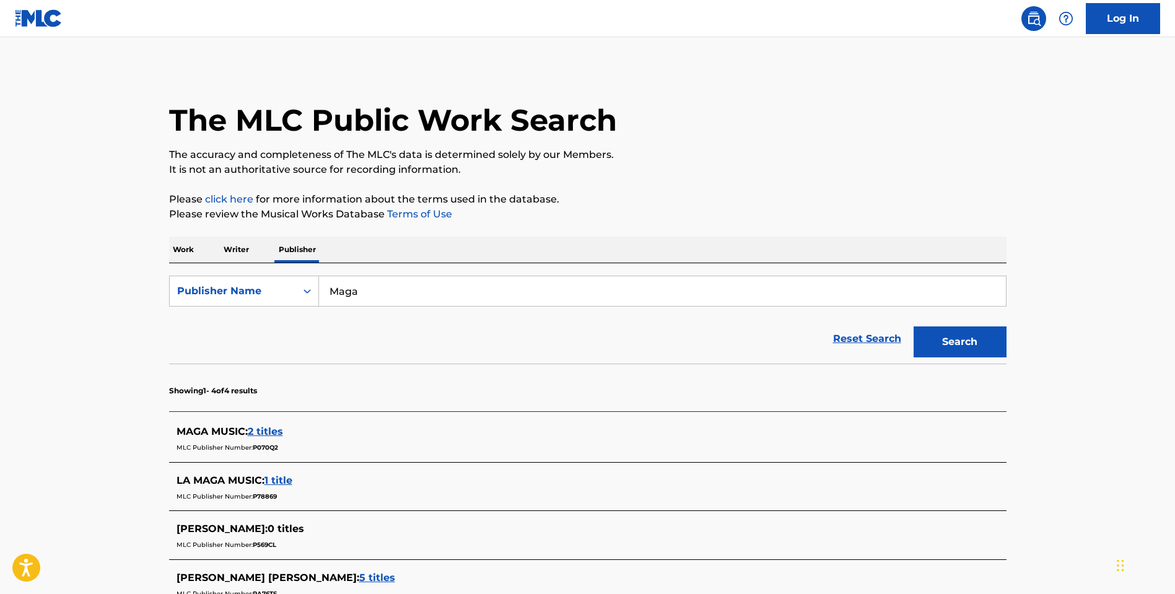
scroll to position [105, 0]
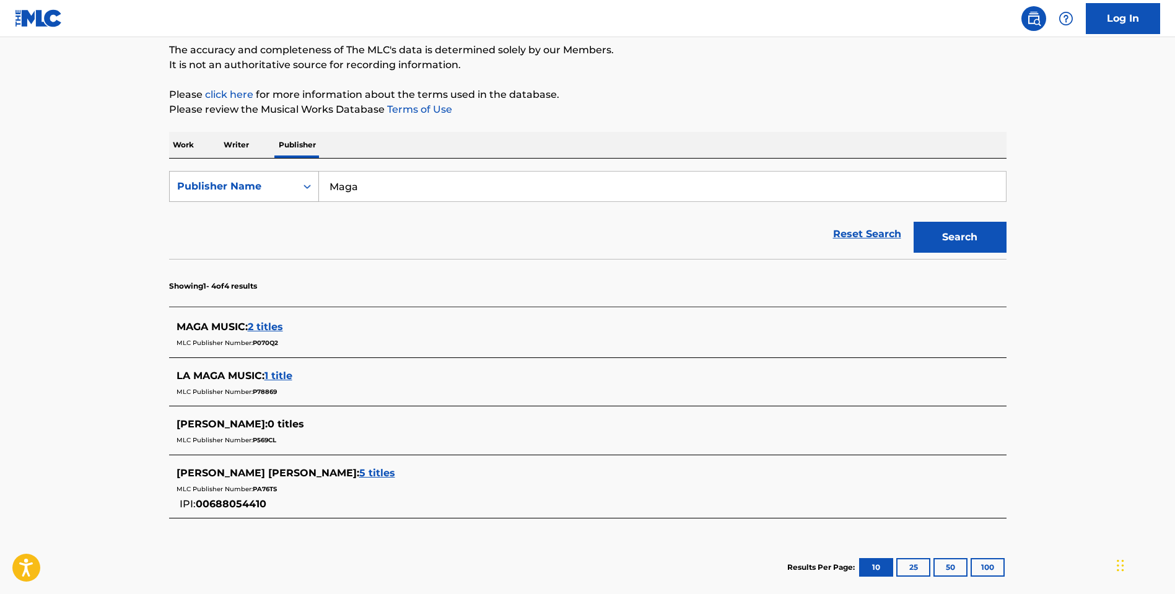
click at [266, 182] on div "Publisher Name" at bounding box center [232, 186] width 111 height 15
click at [229, 222] on div "Publisher IPI" at bounding box center [244, 217] width 149 height 31
click at [359, 186] on input "Search Form" at bounding box center [662, 187] width 687 height 30
click at [252, 151] on div "Work Writer Publisher" at bounding box center [587, 145] width 837 height 26
click at [245, 147] on p "Writer" at bounding box center [236, 145] width 33 height 26
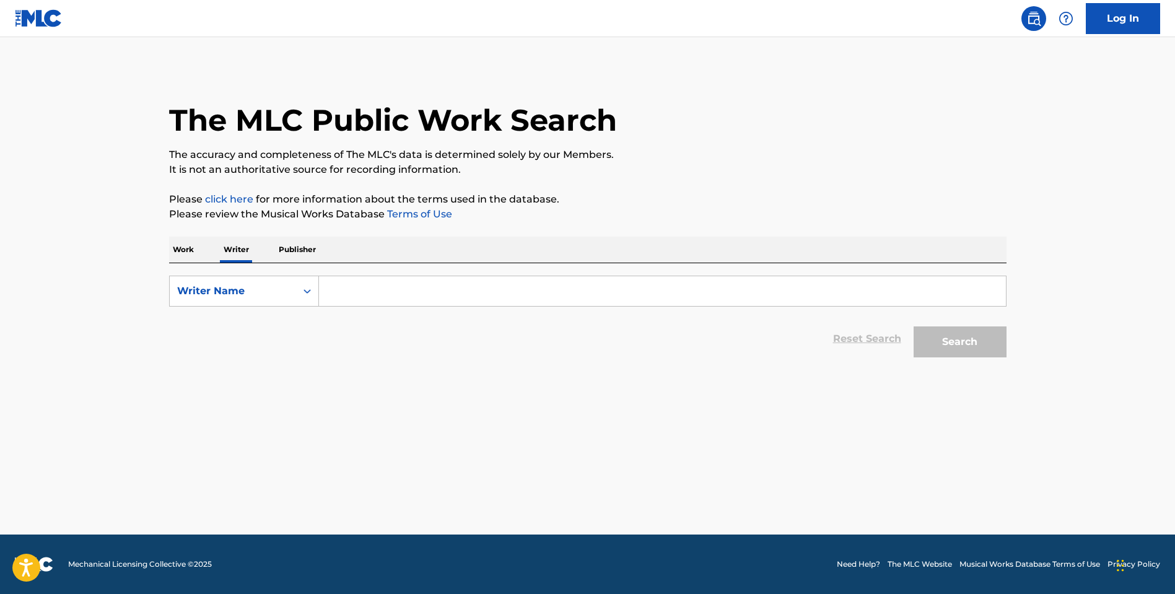
click at [180, 261] on p "Work" at bounding box center [183, 250] width 28 height 26
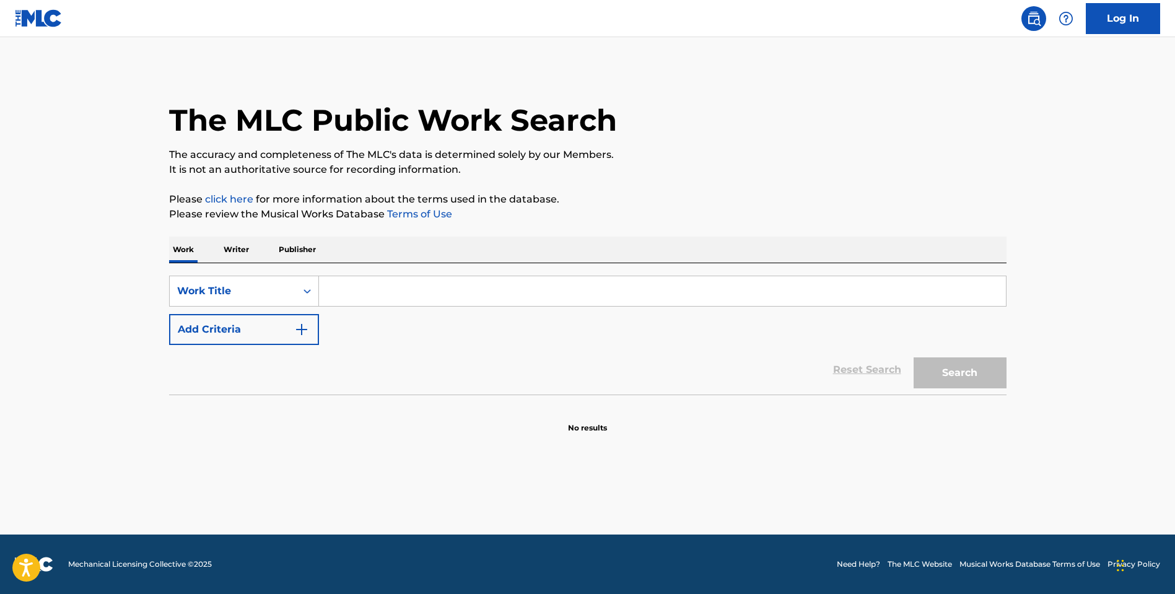
click at [351, 287] on input "Search Form" at bounding box center [662, 291] width 687 height 30
type input "street football"
click at [973, 378] on button "Search" at bounding box center [960, 372] width 93 height 31
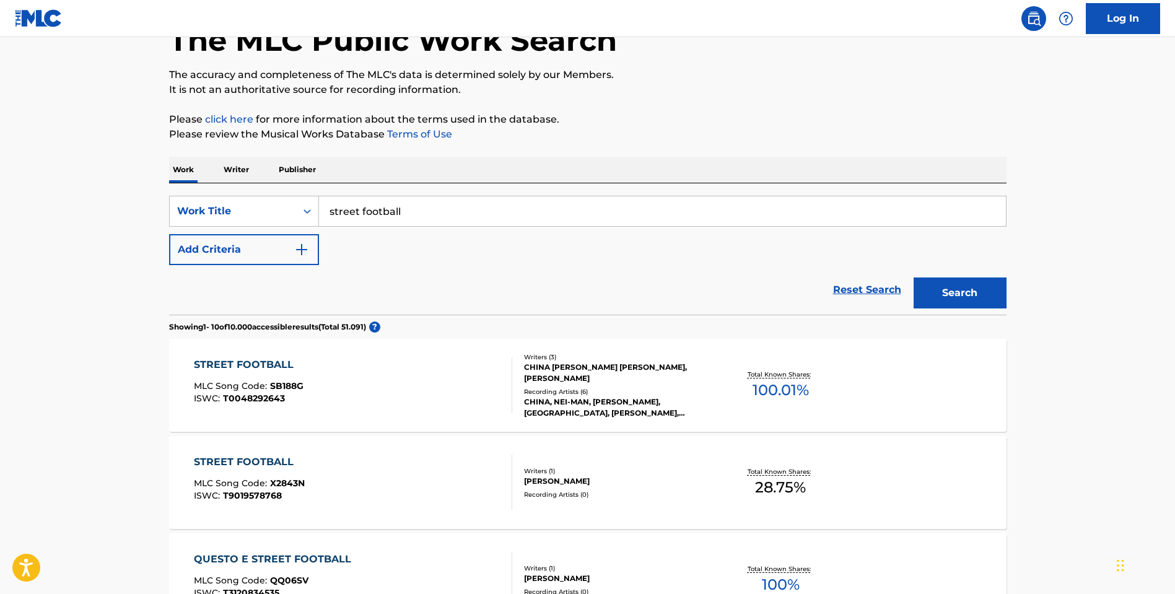
scroll to position [227, 0]
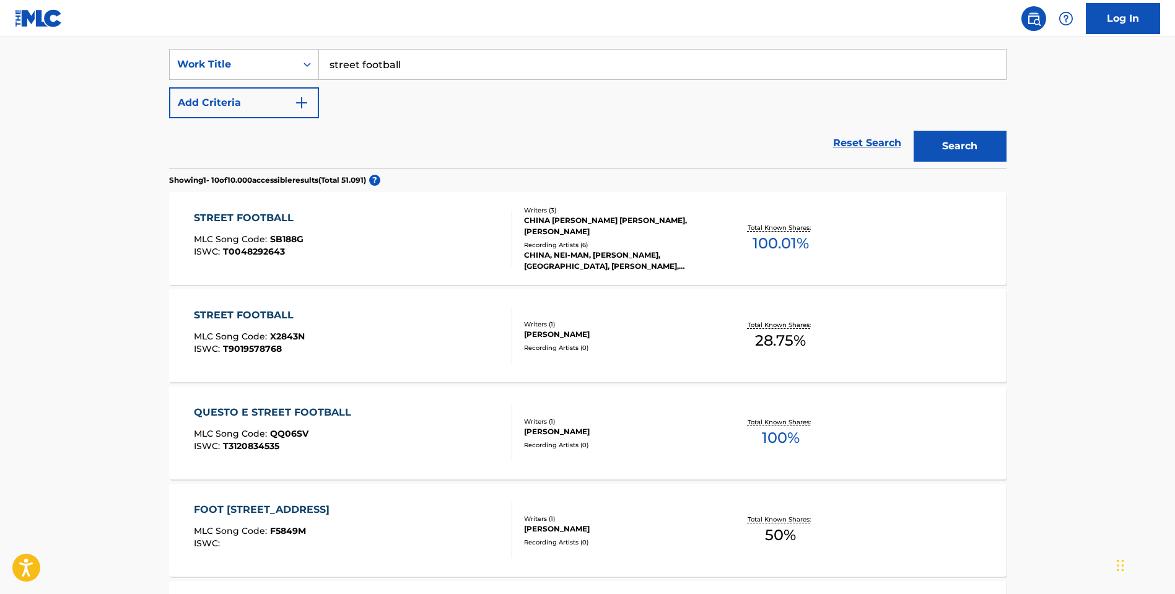
click at [299, 413] on div "QUESTO E STREET FOOTBALL" at bounding box center [276, 412] width 164 height 15
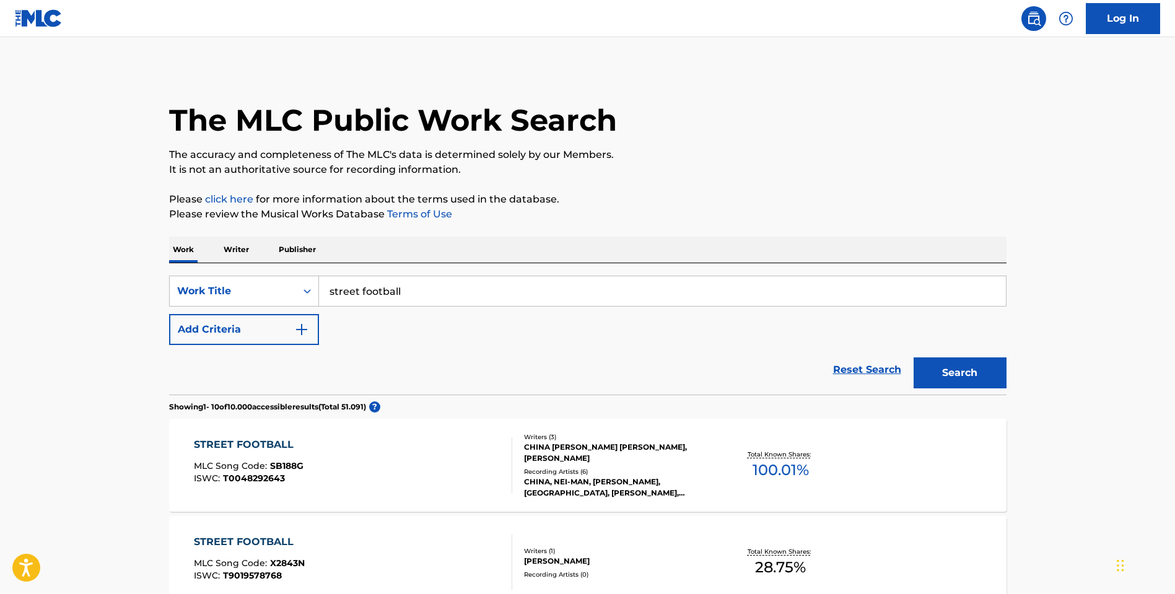
click at [384, 301] on input "street football" at bounding box center [662, 291] width 687 height 30
click at [372, 354] on div "Reset Search Search" at bounding box center [587, 370] width 837 height 50
click at [390, 297] on input "street football" at bounding box center [662, 291] width 687 height 30
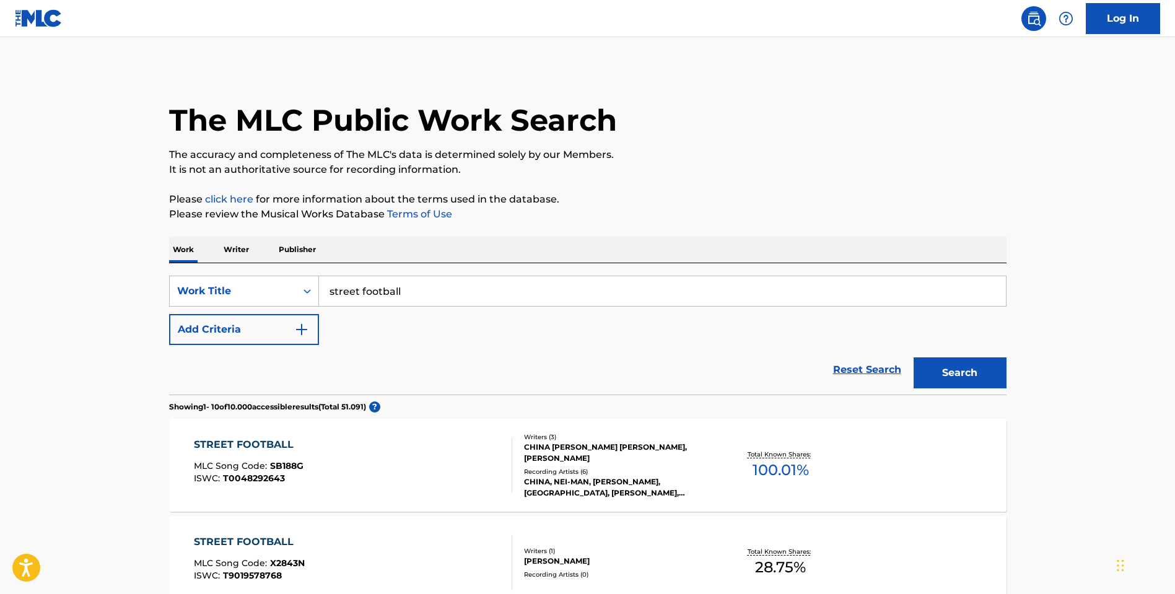
click at [390, 297] on input "street football" at bounding box center [662, 291] width 687 height 30
type input "r"
type input "many edizioni"
click at [959, 373] on button "Search" at bounding box center [960, 372] width 93 height 31
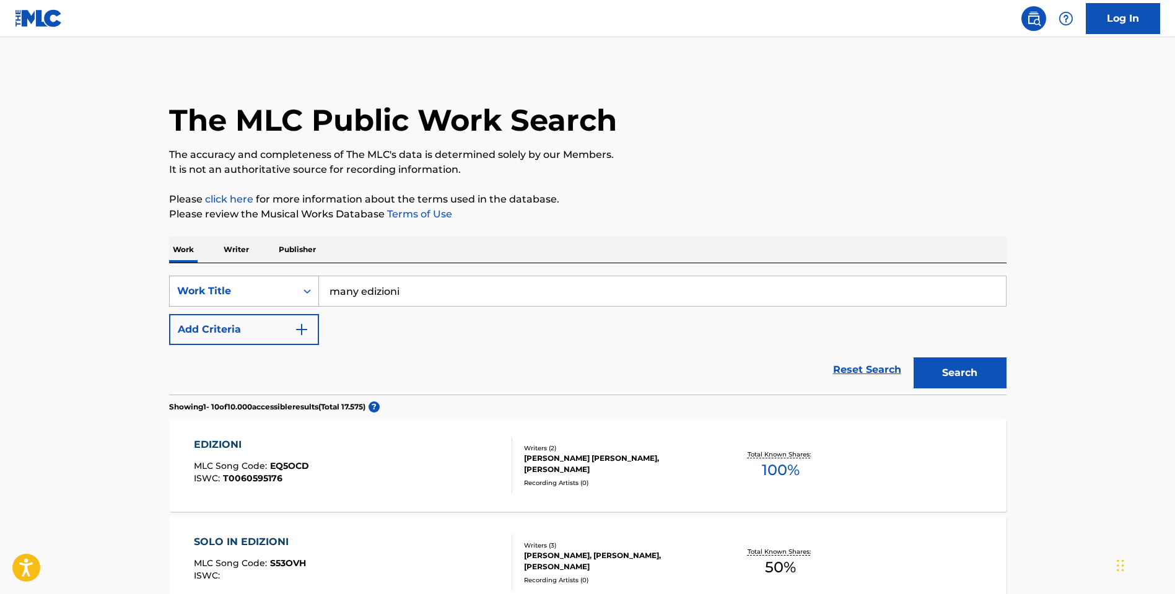
click at [276, 287] on div "Work Title" at bounding box center [232, 291] width 111 height 15
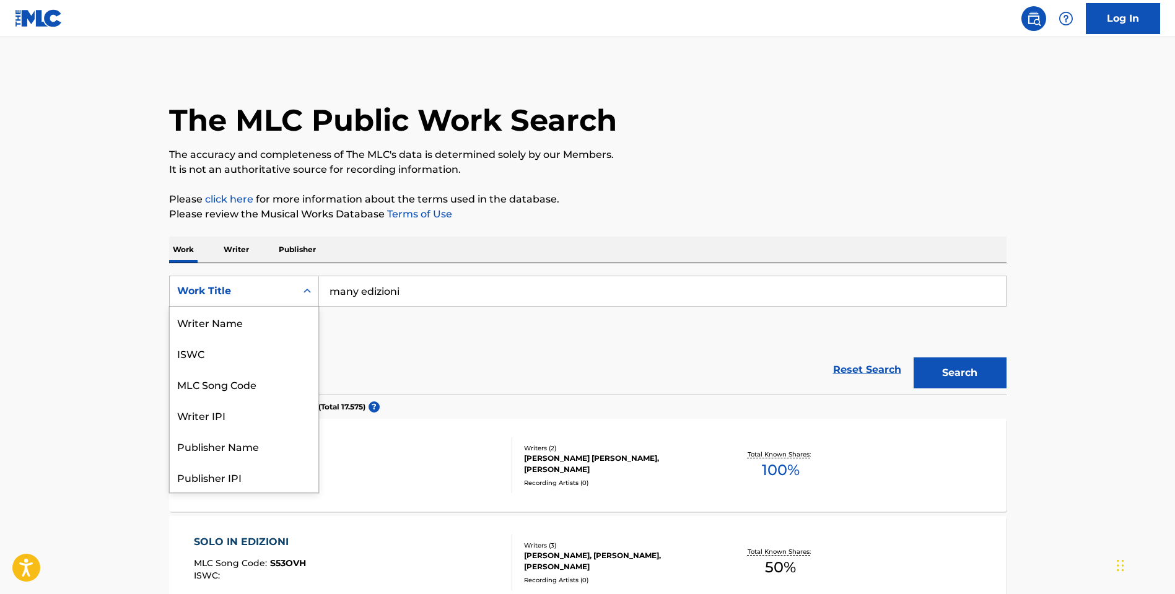
scroll to position [62, 0]
click at [237, 387] on div "Publisher Name" at bounding box center [244, 384] width 149 height 31
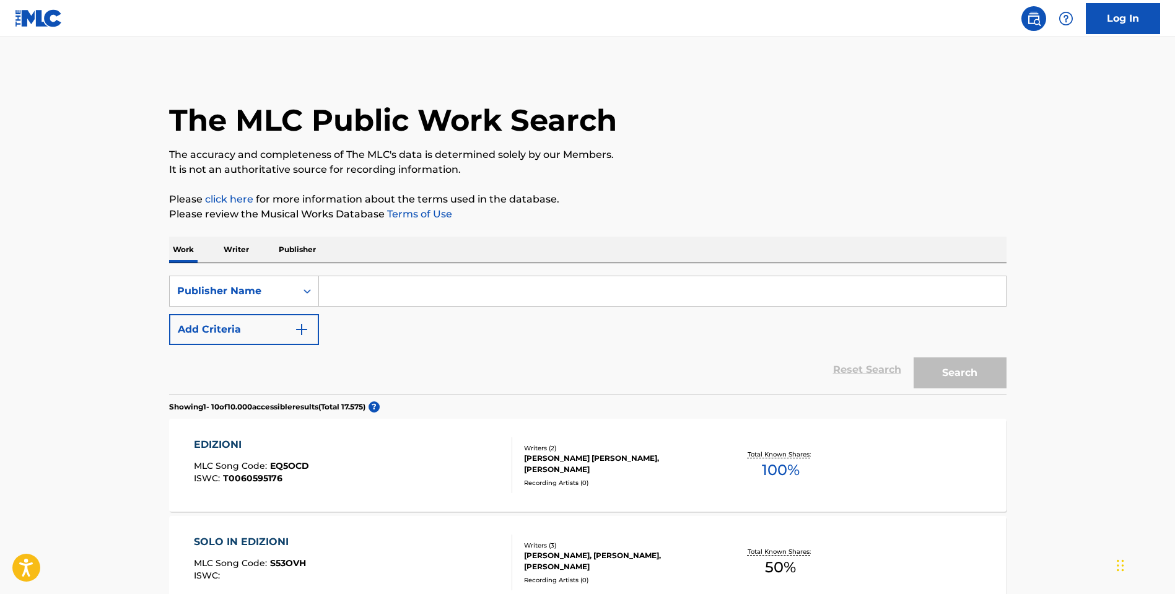
click at [369, 295] on input "Search Form" at bounding box center [662, 291] width 687 height 30
click at [959, 373] on button "Search" at bounding box center [960, 372] width 93 height 31
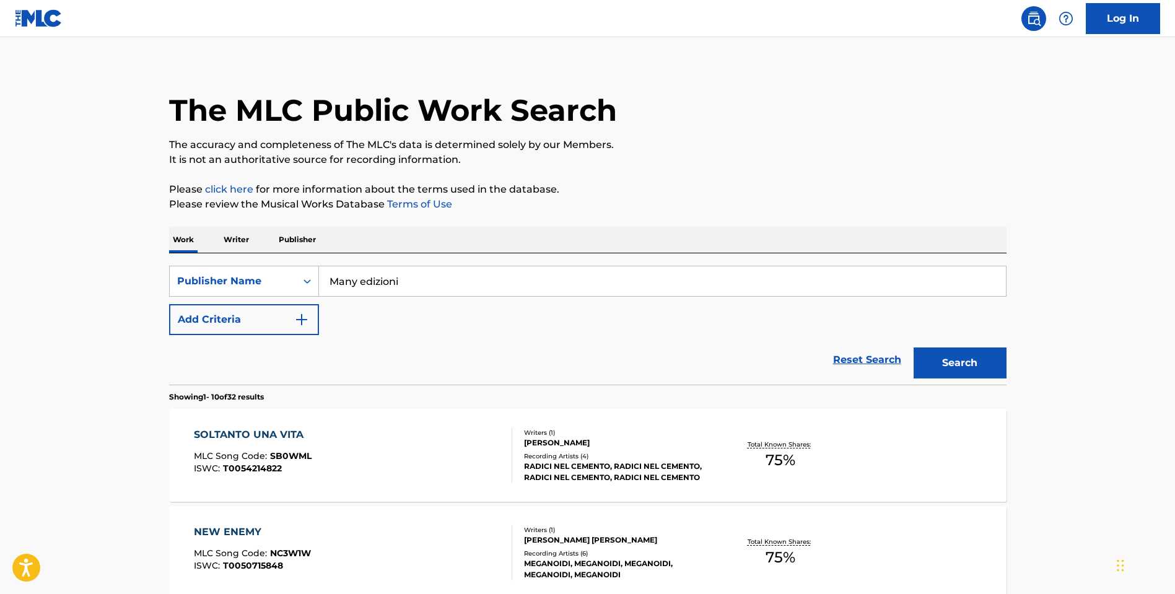
scroll to position [32, 0]
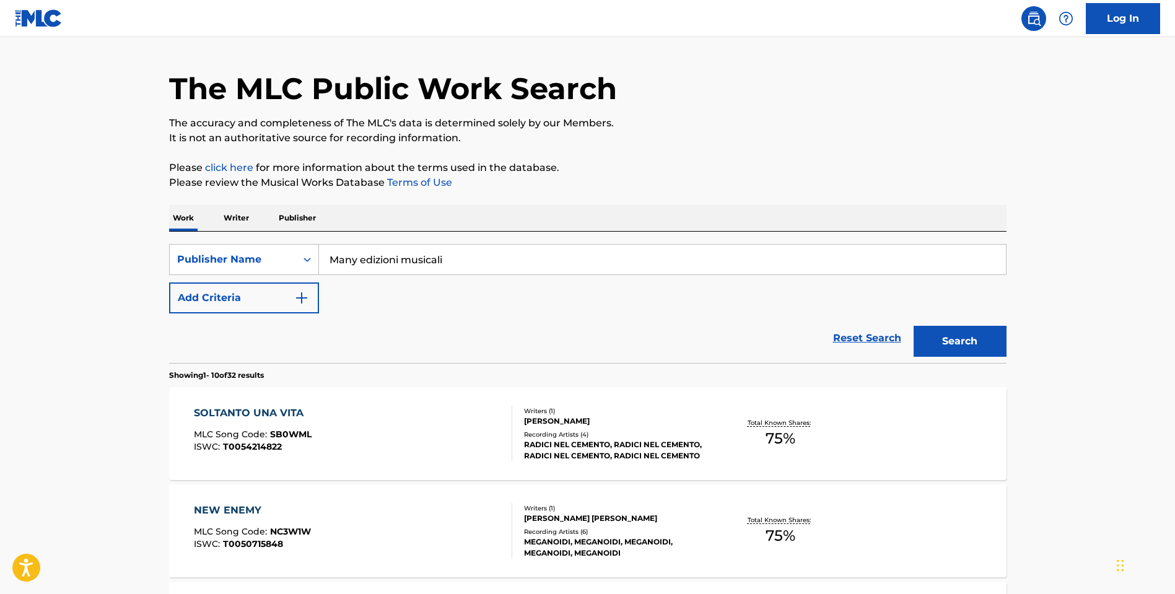
type input "Many edizioni musicali"
click at [959, 341] on button "Search" at bounding box center [960, 341] width 93 height 31
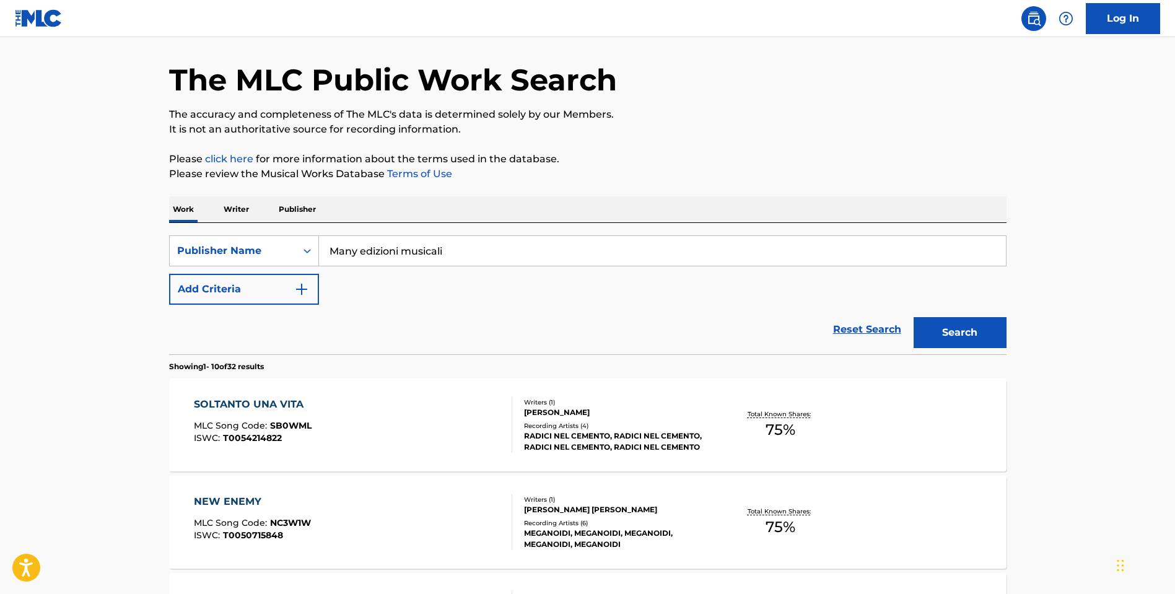
scroll to position [0, 0]
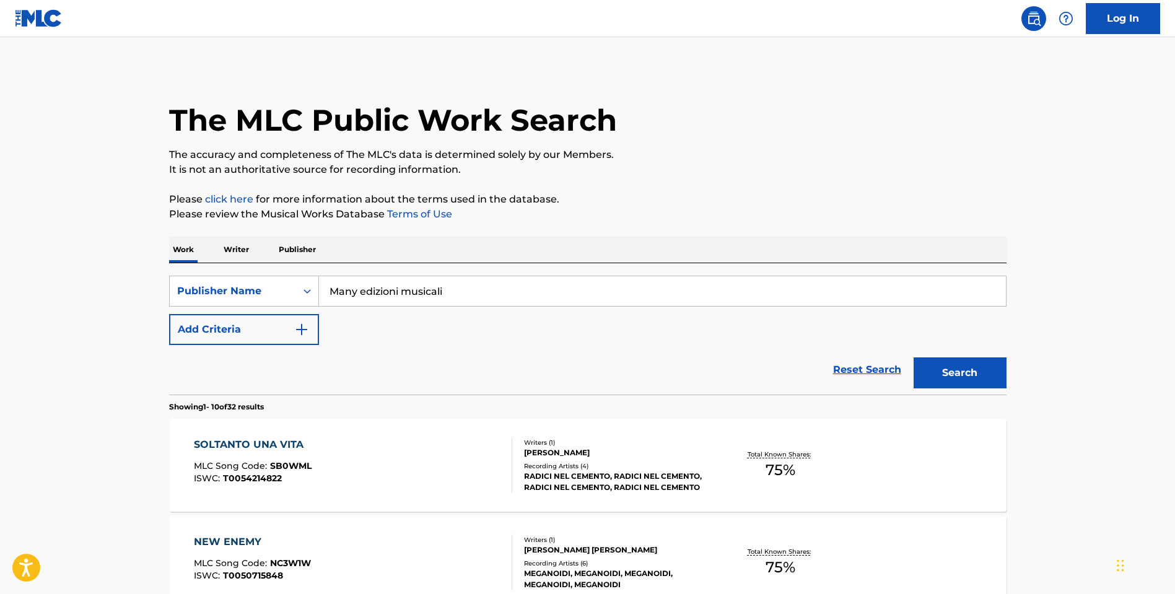
click at [287, 443] on div "SOLTANTO UNA VITA" at bounding box center [253, 444] width 118 height 15
drag, startPoint x: 330, startPoint y: 287, endPoint x: 486, endPoint y: 301, distance: 157.4
click at [486, 301] on input "Many edizioni musicali" at bounding box center [662, 291] width 687 height 30
type input "B"
type input "RNC music"
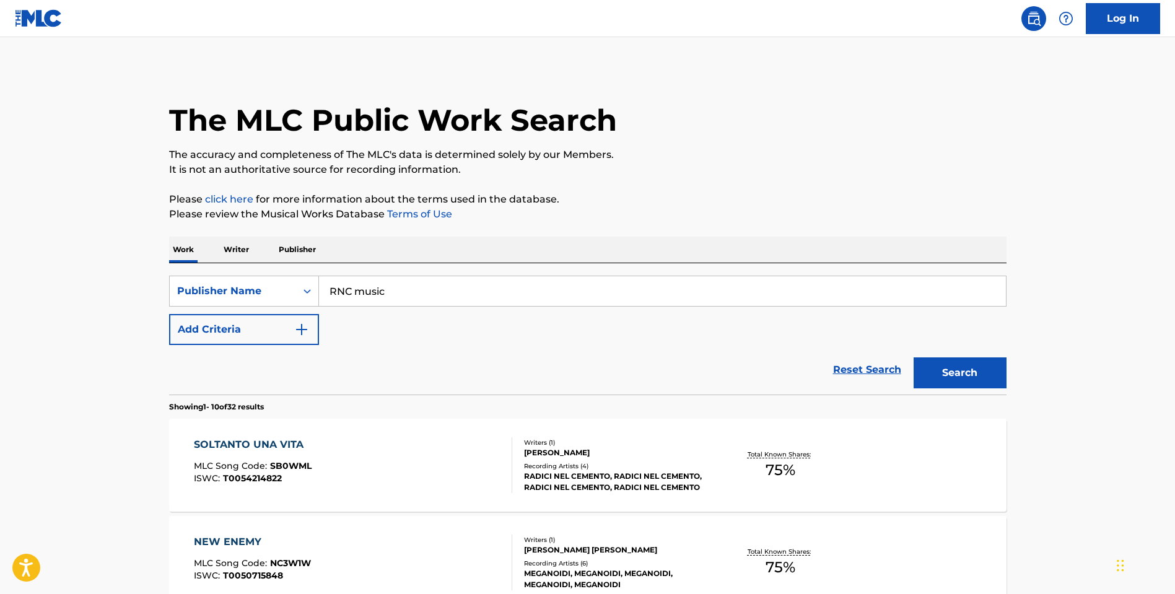
click at [959, 373] on button "Search" at bounding box center [960, 372] width 93 height 31
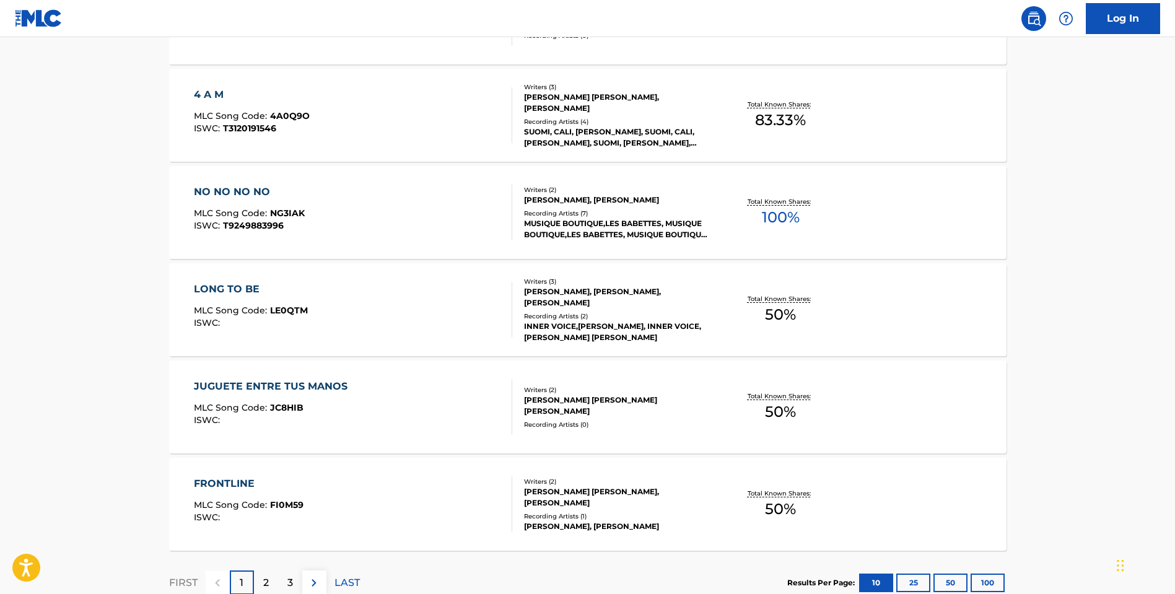
scroll to position [922, 0]
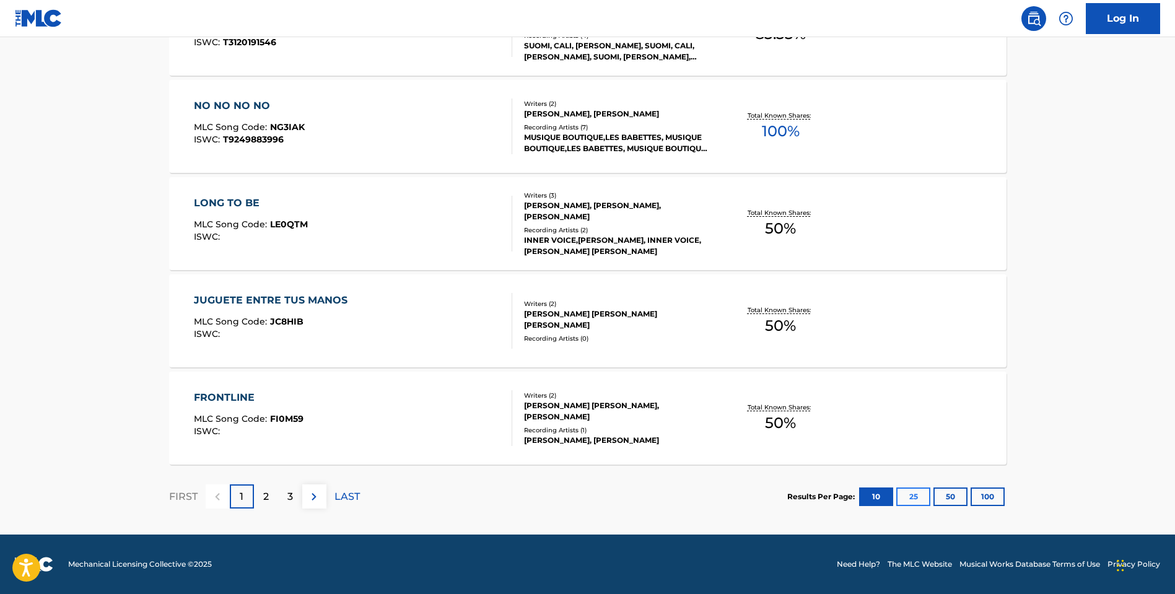
click at [917, 493] on button "25" at bounding box center [913, 496] width 34 height 19
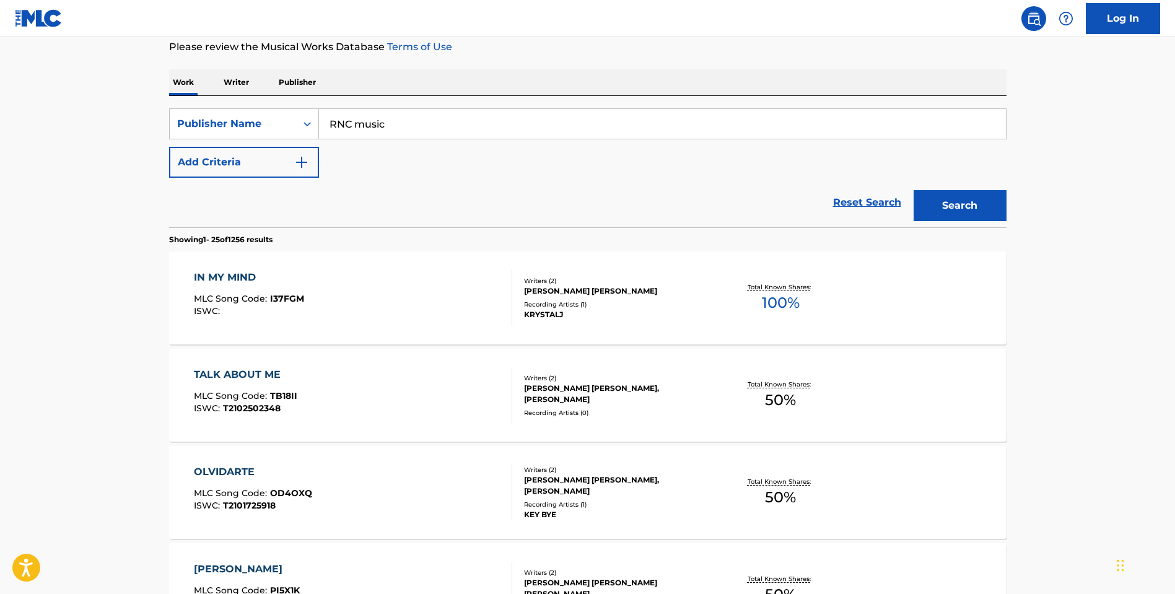
scroll to position [208, 0]
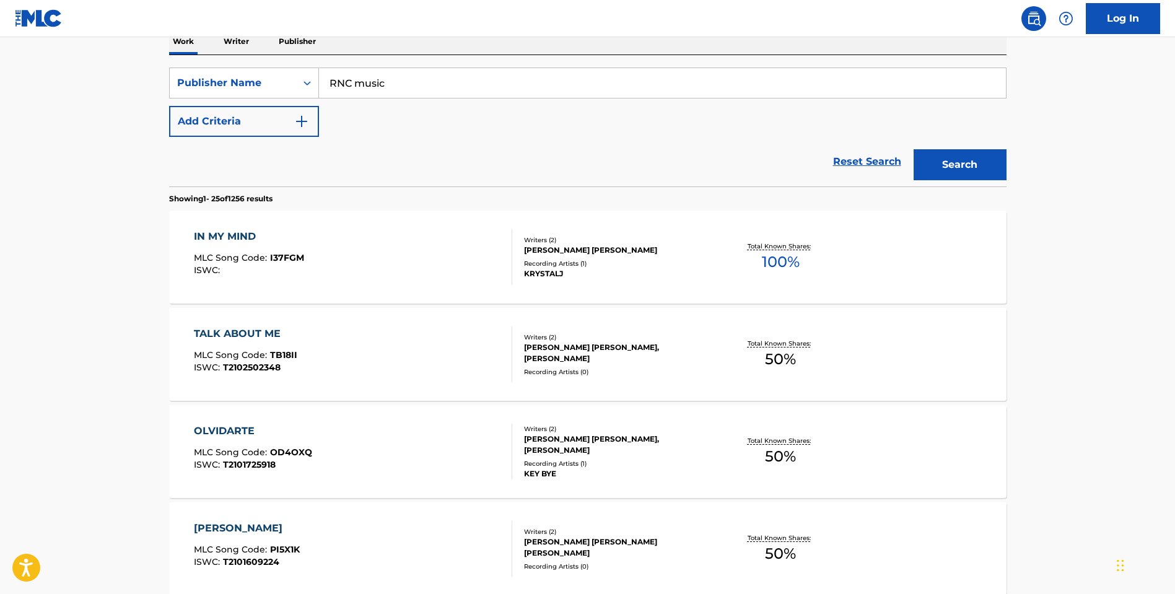
click at [246, 230] on div "IN MY MIND" at bounding box center [249, 236] width 110 height 15
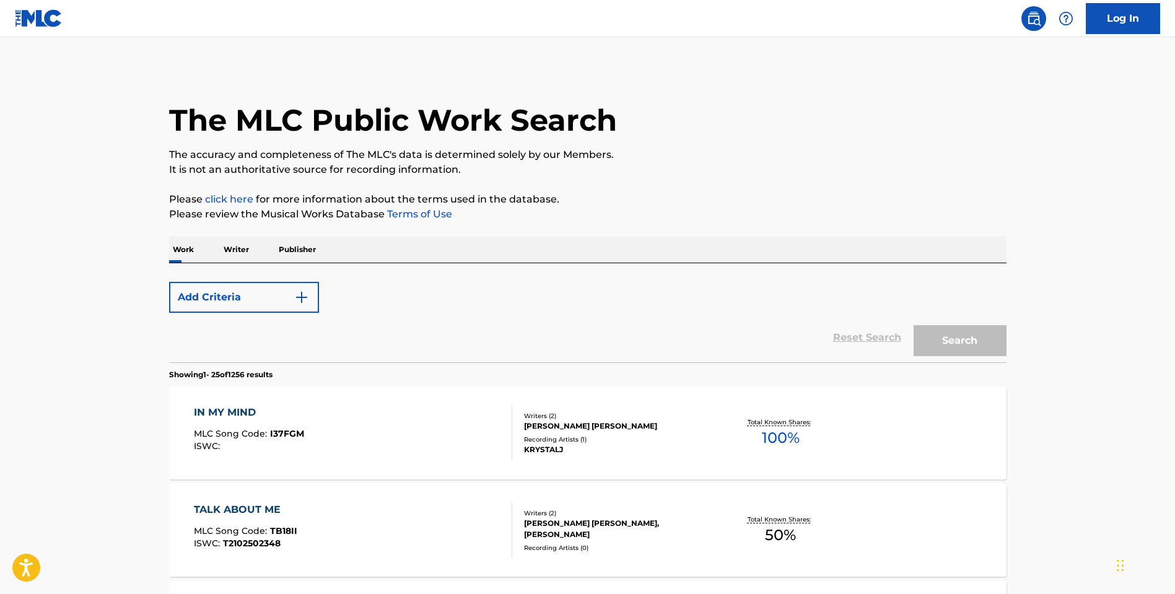
scroll to position [208, 0]
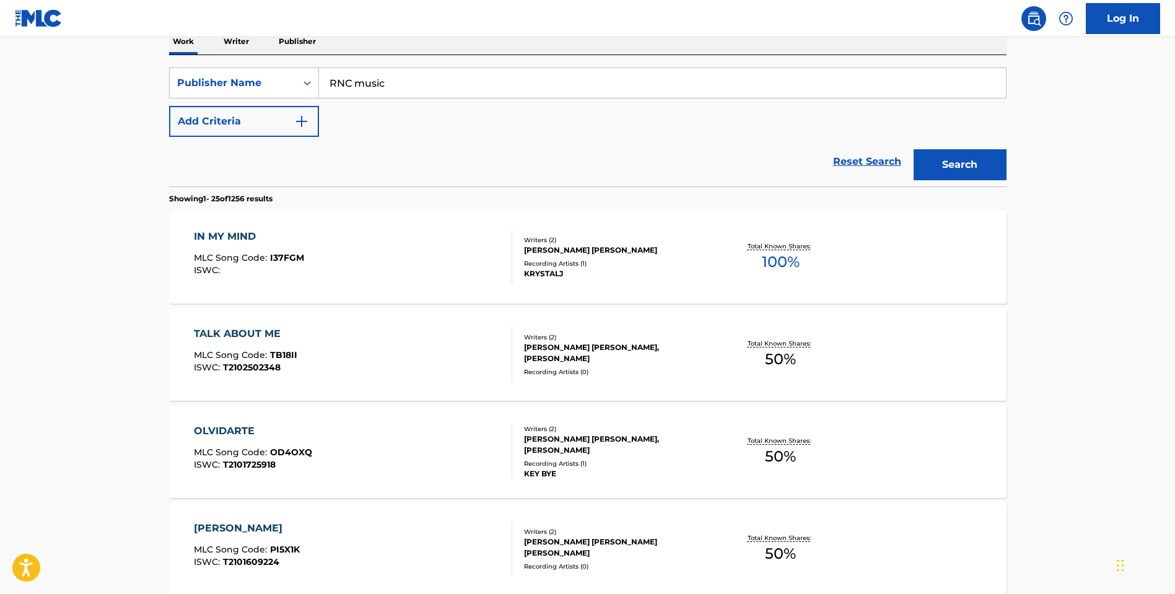
click at [371, 77] on input "RNC music" at bounding box center [662, 83] width 687 height 30
type input "E"
click at [286, 81] on div "Publisher Name" at bounding box center [232, 83] width 111 height 15
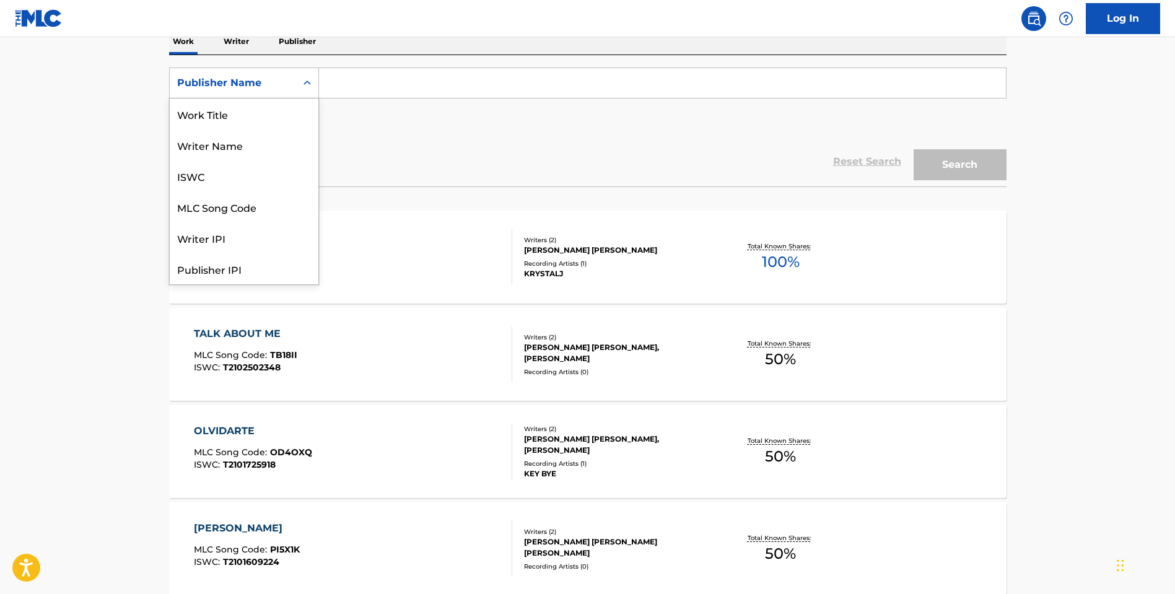
scroll to position [62, 0]
click at [273, 168] on div "Writer IPI" at bounding box center [244, 175] width 149 height 31
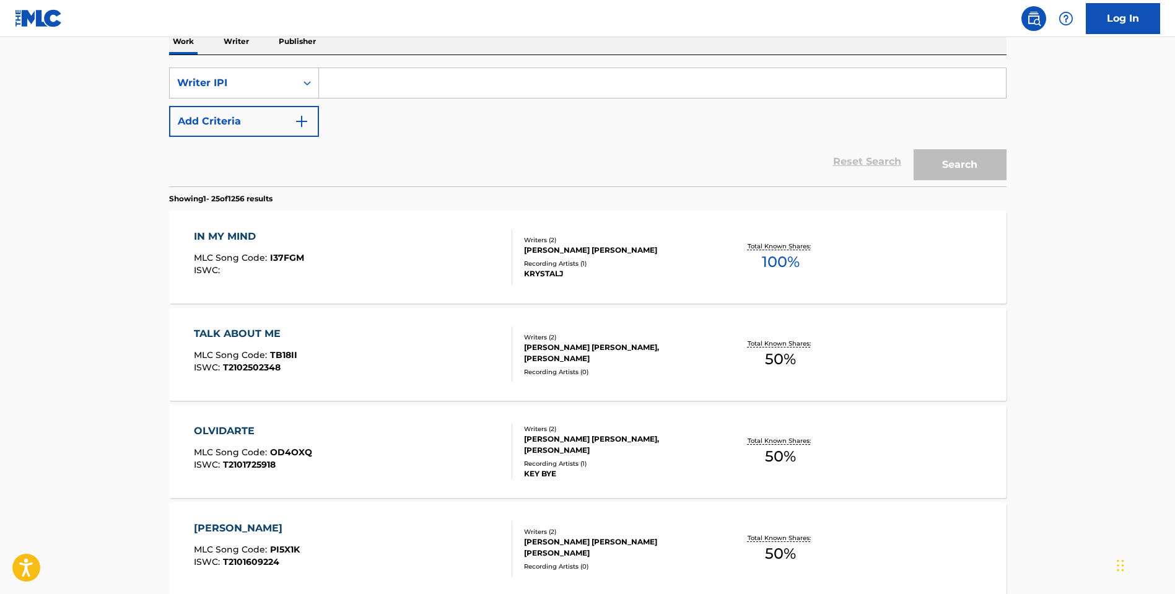
click at [358, 80] on input "Search Form" at bounding box center [662, 83] width 687 height 30
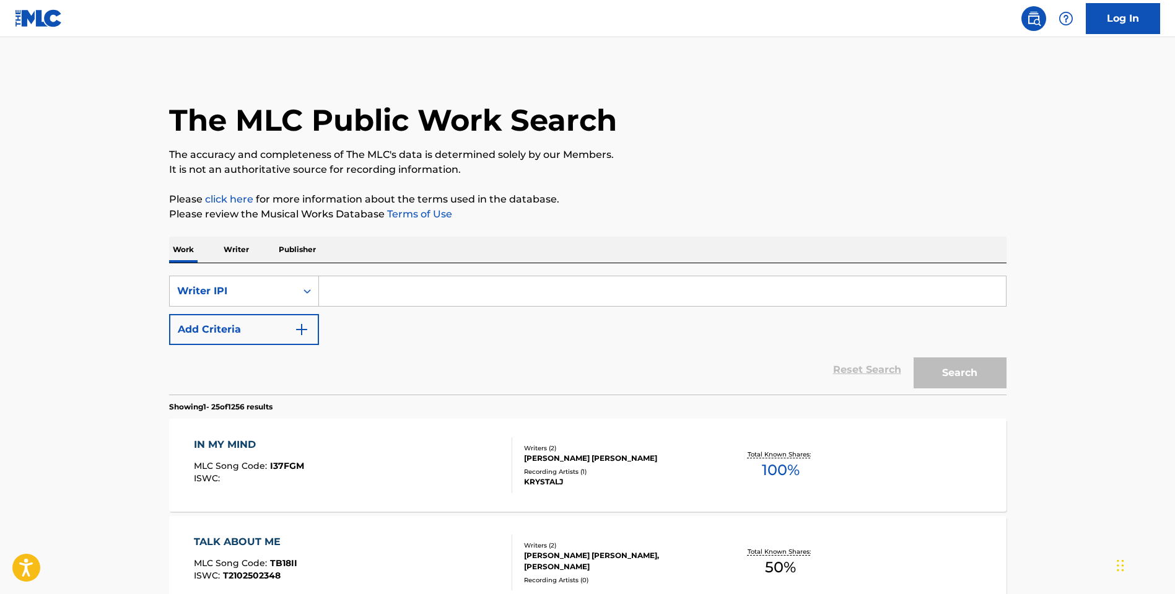
click at [243, 253] on p "Writer" at bounding box center [236, 250] width 33 height 26
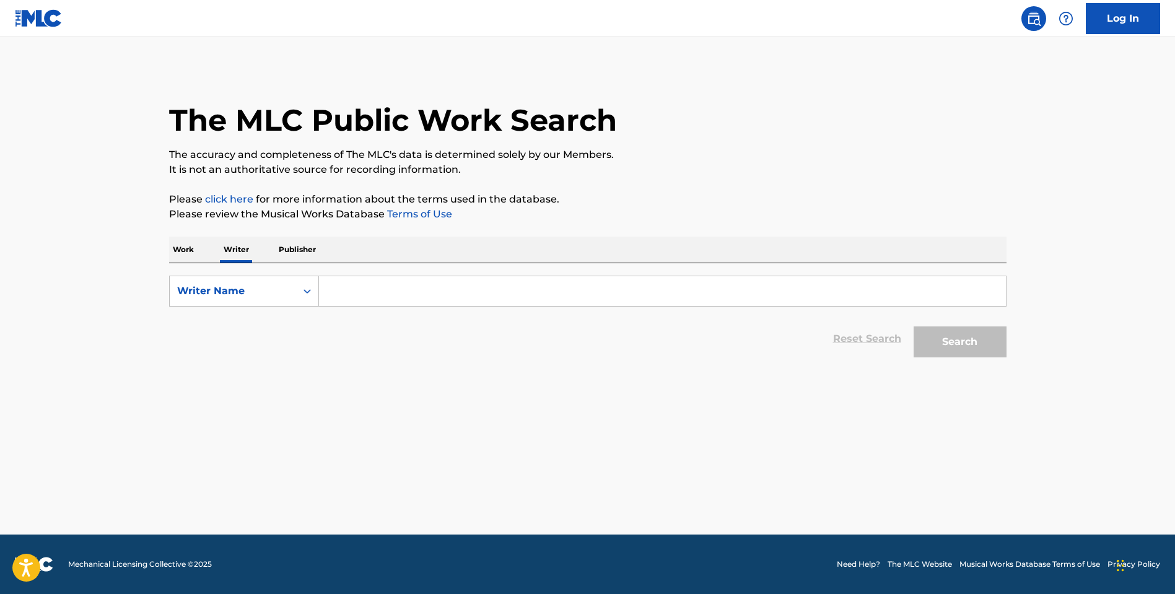
click at [359, 292] on input "Search Form" at bounding box center [662, 291] width 687 height 30
click at [296, 297] on div "Search Form" at bounding box center [307, 291] width 22 height 22
click at [367, 292] on input "Search Form" at bounding box center [662, 291] width 687 height 30
type input "Luca Bigliazzi"
click at [959, 342] on button "Search" at bounding box center [960, 341] width 93 height 31
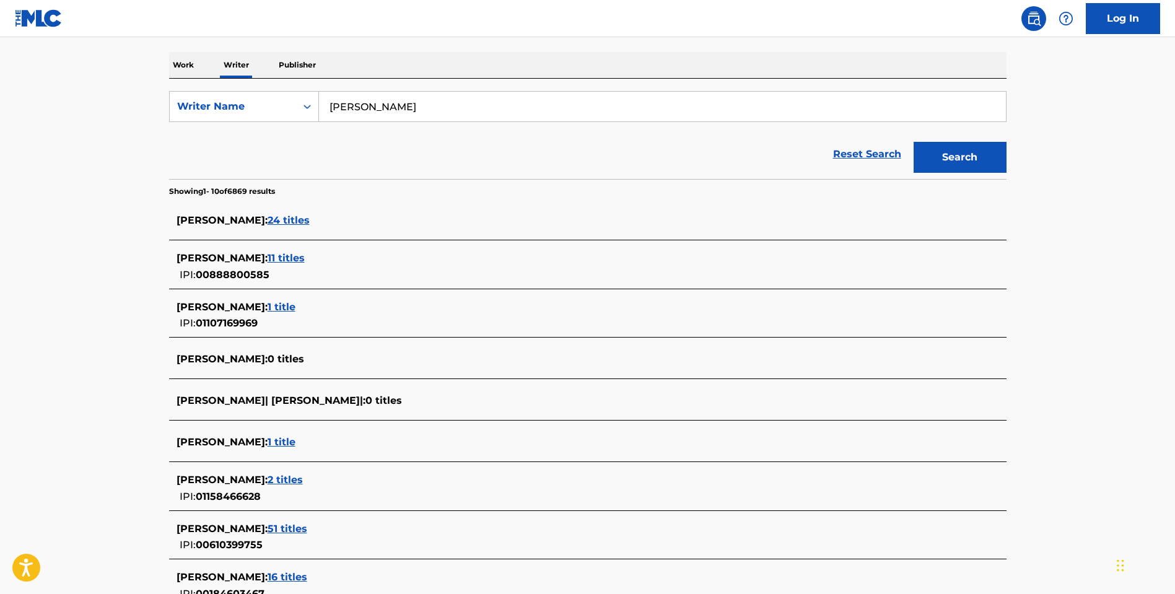
scroll to position [289, 0]
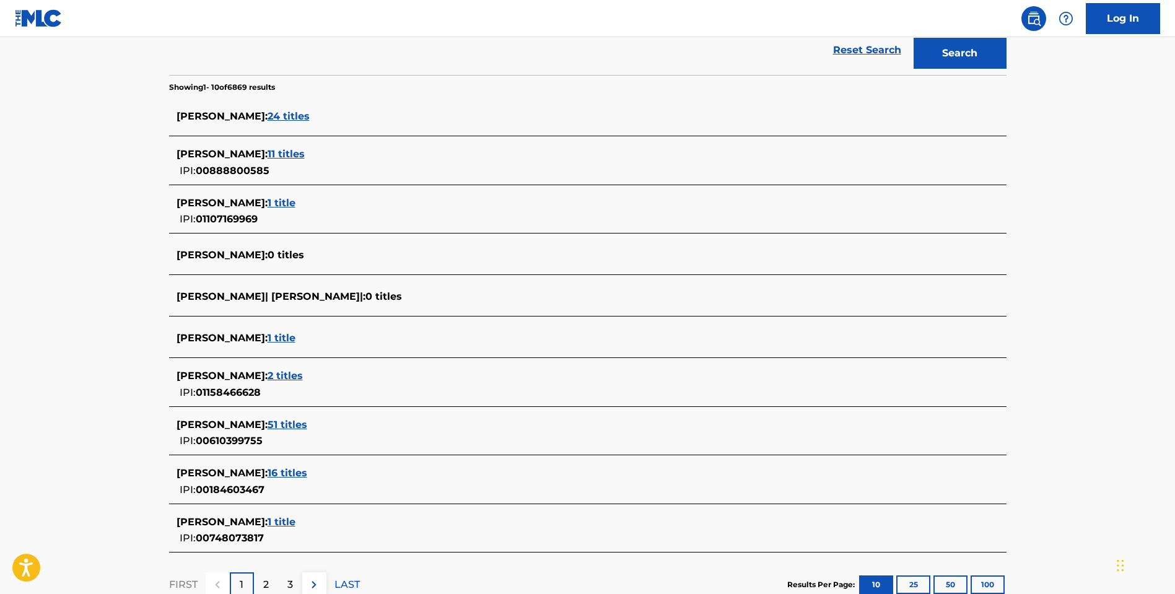
click at [235, 518] on span "LUCA BIGLIAZZI :" at bounding box center [222, 522] width 91 height 12
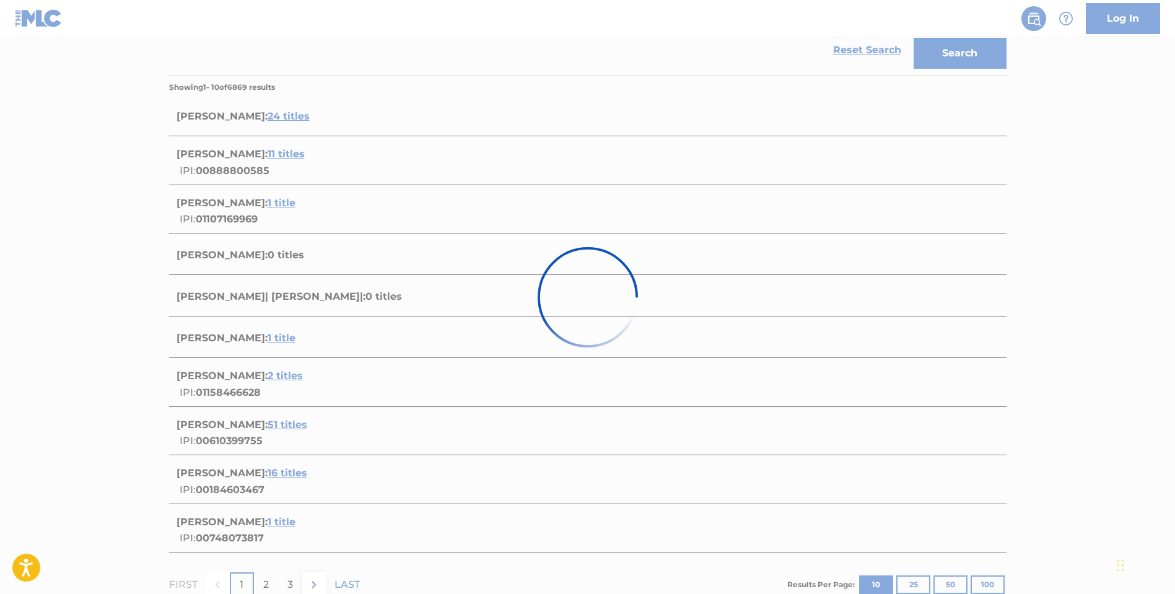
scroll to position [41, 0]
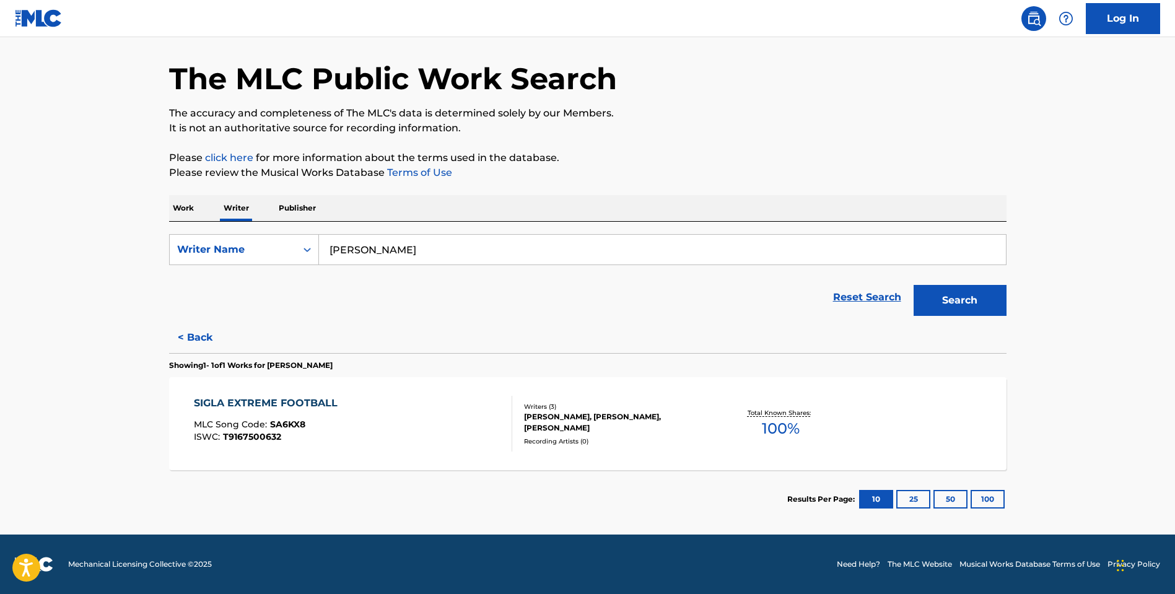
click at [287, 403] on div "SIGLA EXTREME FOOTBALL" at bounding box center [269, 403] width 150 height 15
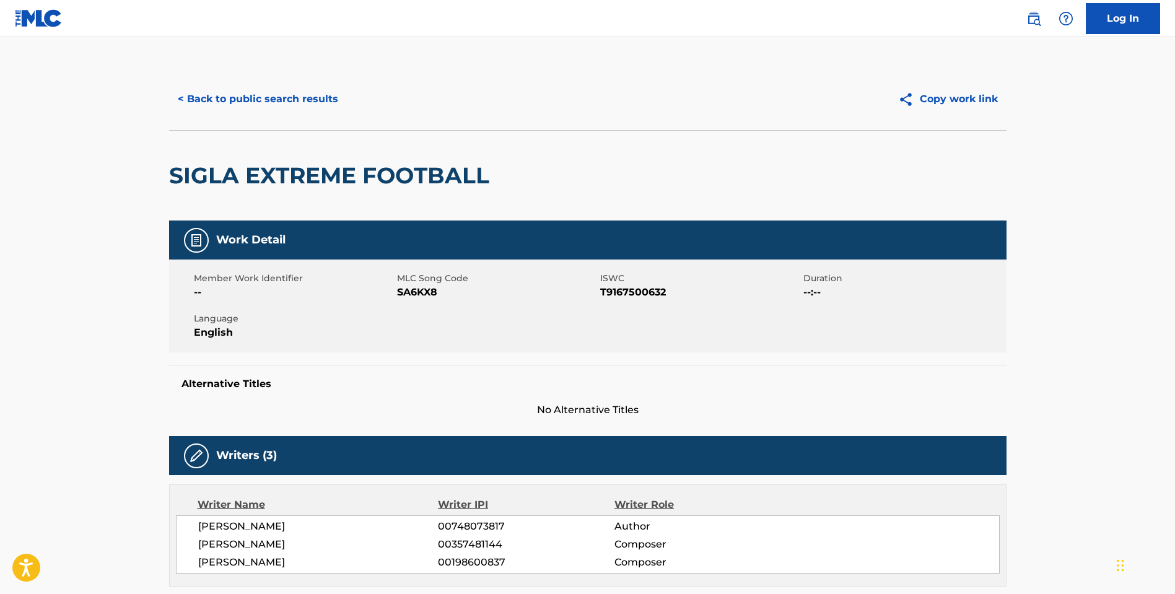
click at [33, 17] on img at bounding box center [39, 18] width 48 height 18
click at [269, 98] on button "< Back to public search results" at bounding box center [258, 99] width 178 height 31
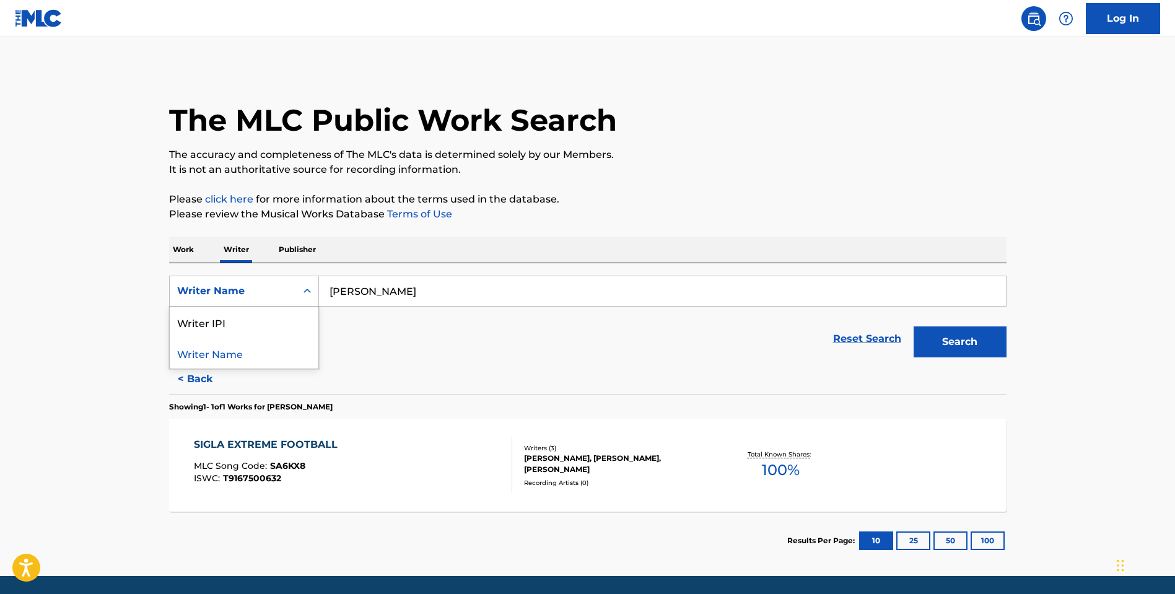
click at [241, 292] on div "Writer Name" at bounding box center [232, 291] width 111 height 15
click at [185, 251] on p "Work" at bounding box center [183, 250] width 28 height 26
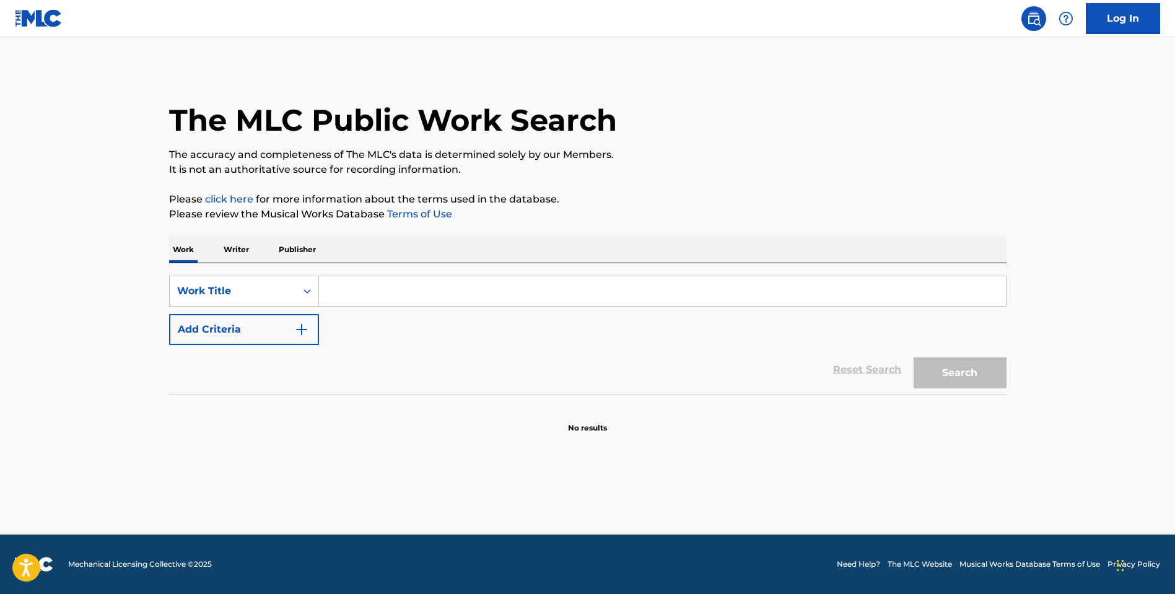
click at [367, 297] on input "Search Form" at bounding box center [662, 291] width 687 height 30
click at [959, 373] on button "Search" at bounding box center [960, 372] width 93 height 31
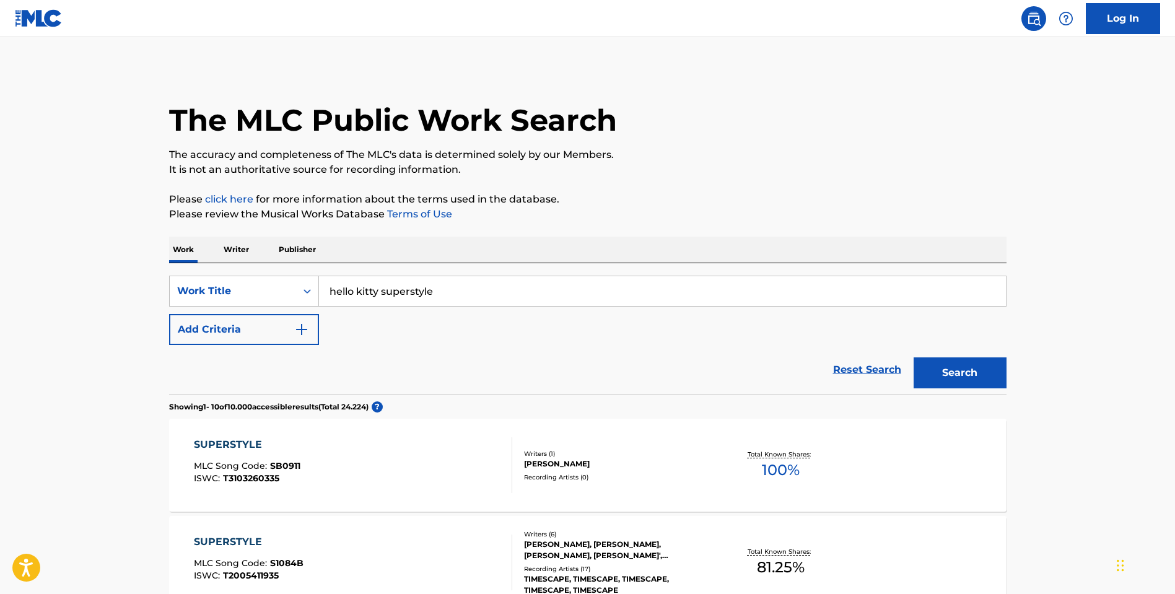
click at [411, 290] on input "hello kitty superstyle" at bounding box center [662, 291] width 687 height 30
type input "hello kitty super style"
click at [959, 373] on button "Search" at bounding box center [960, 372] width 93 height 31
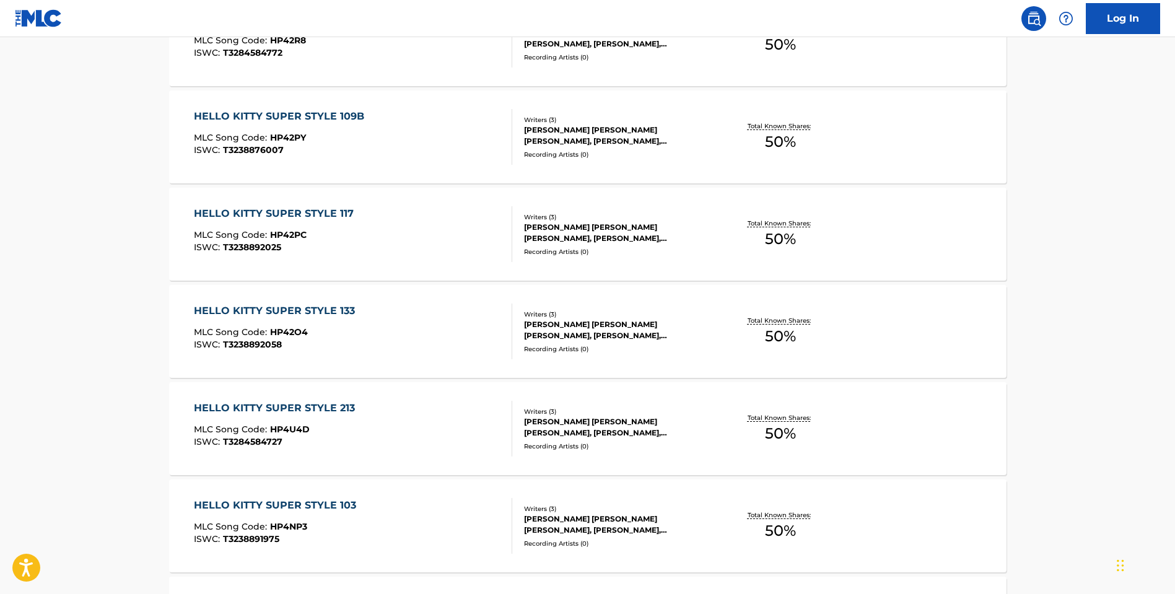
scroll to position [922, 0]
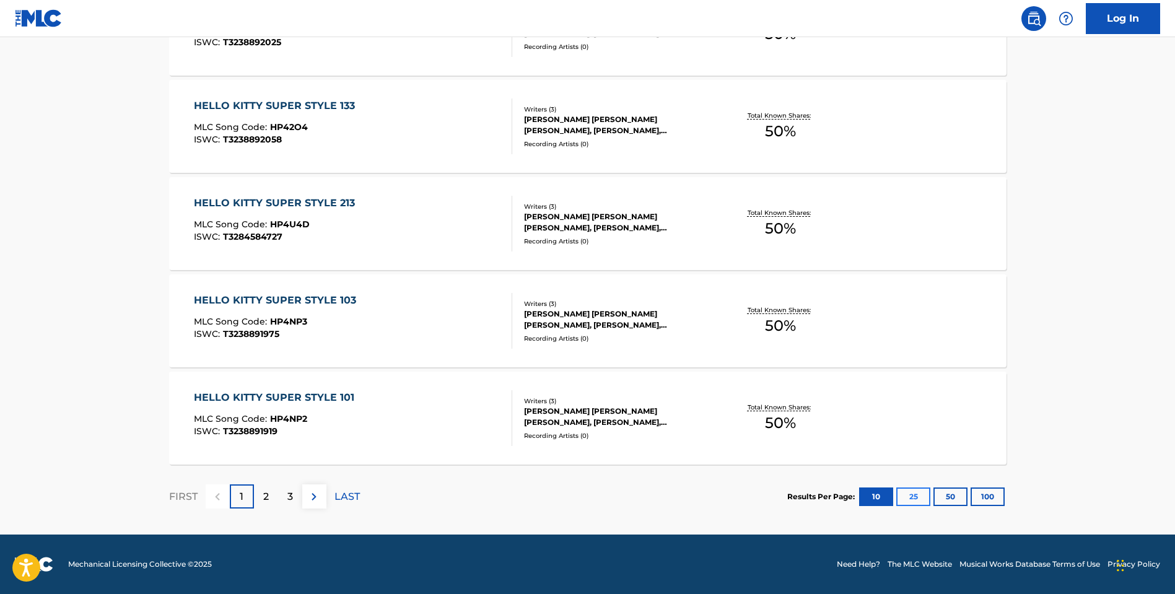
click at [922, 499] on button "25" at bounding box center [913, 496] width 34 height 19
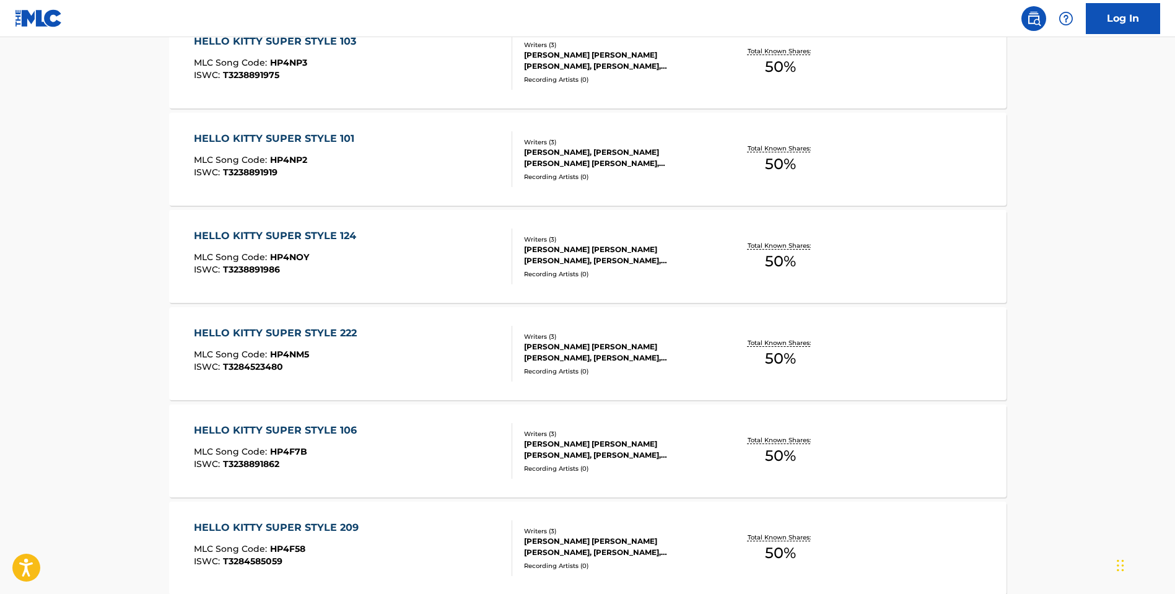
scroll to position [1730, 0]
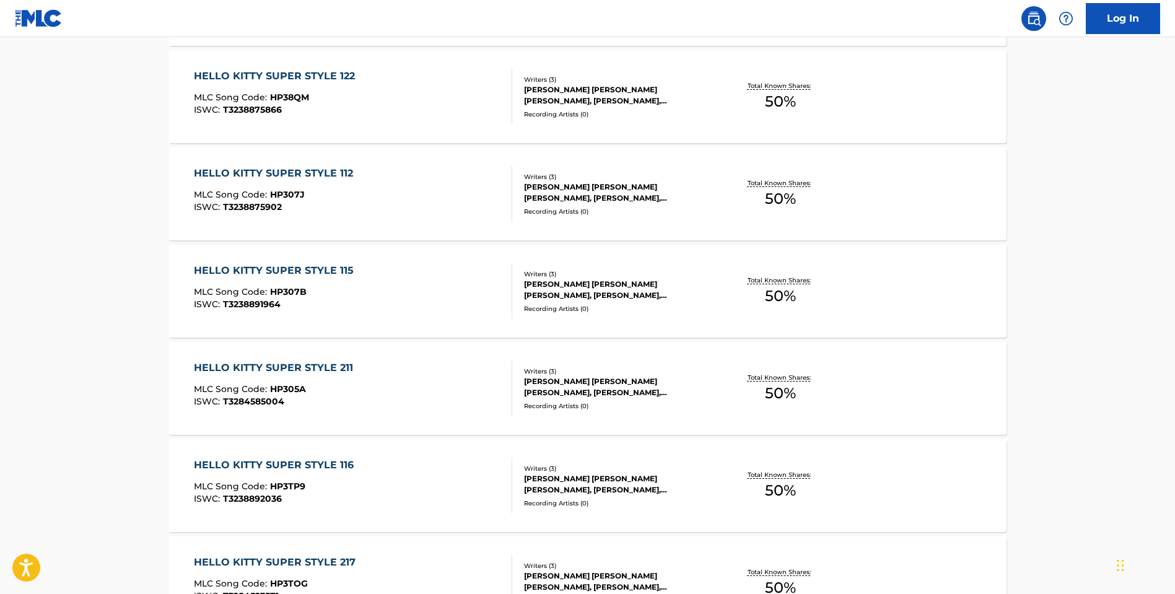
click at [253, 363] on div "HELLO KITTY SUPER STYLE 211" at bounding box center [276, 367] width 165 height 15
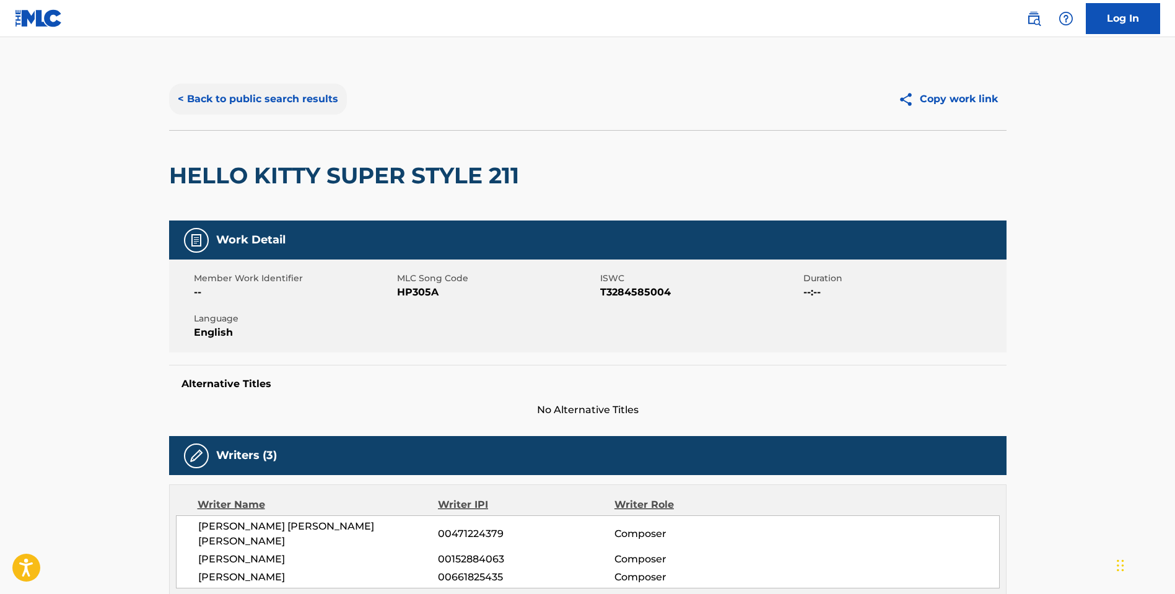
click at [238, 93] on button "< Back to public search results" at bounding box center [258, 99] width 178 height 31
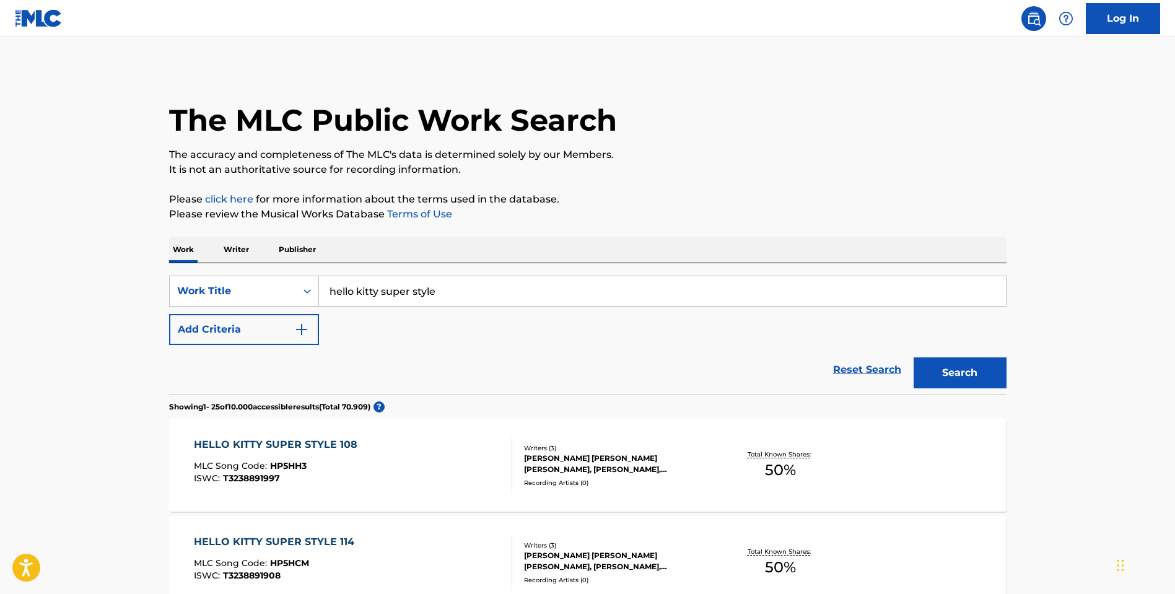
click at [307, 245] on p "Publisher" at bounding box center [297, 250] width 45 height 26
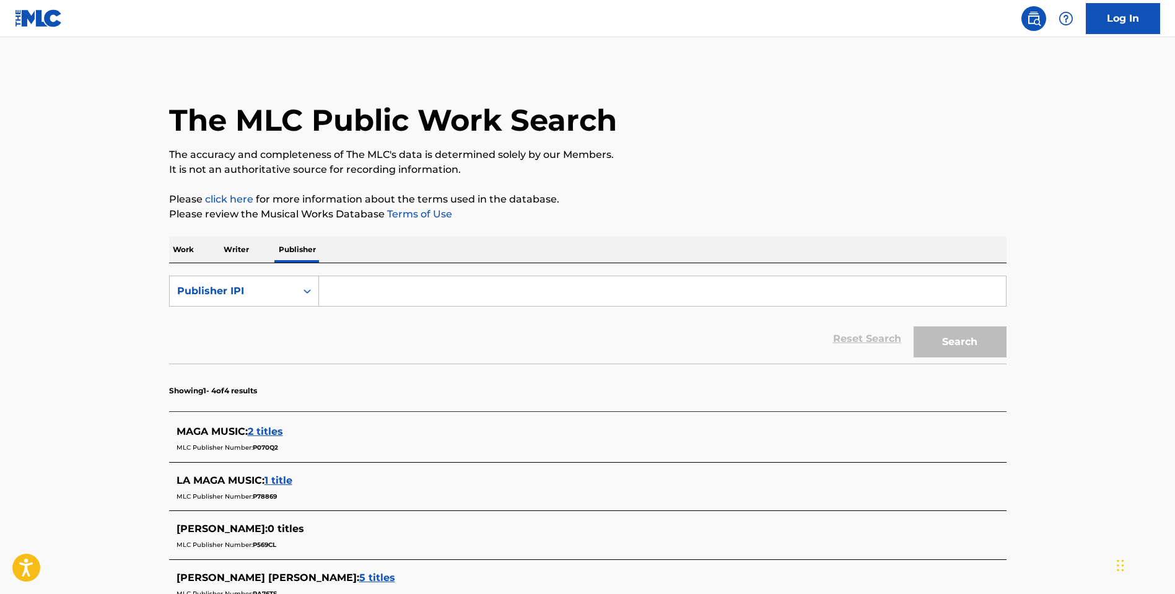
click at [367, 292] on input "Search Form" at bounding box center [662, 291] width 687 height 30
type input "Maga animation studio"
click at [242, 302] on div "Publisher IPI" at bounding box center [233, 291] width 126 height 24
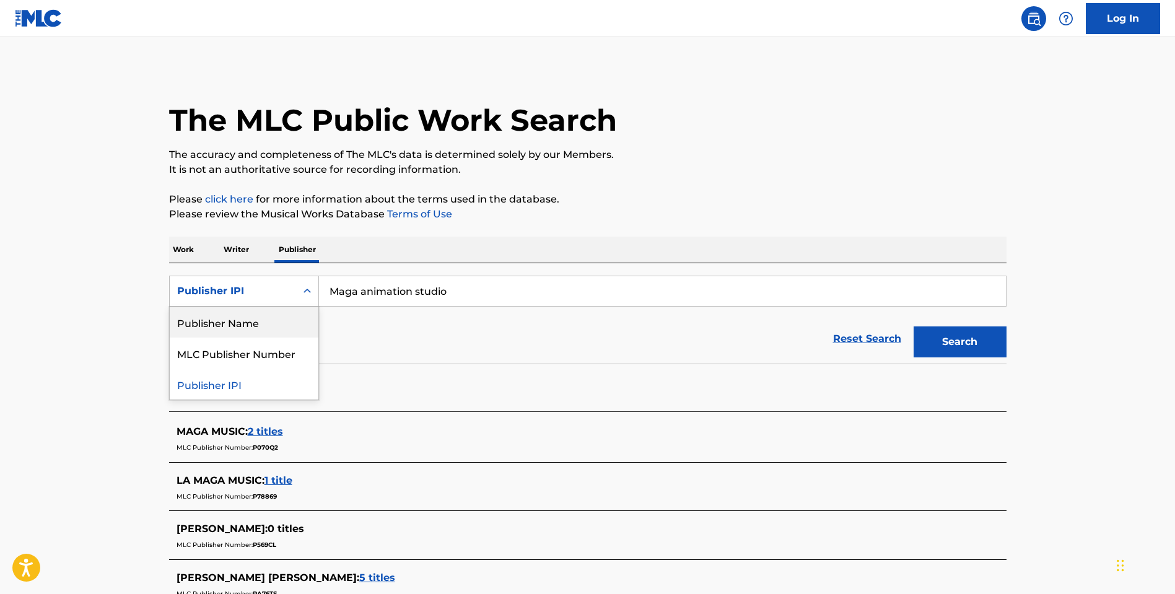
click at [260, 331] on div "Publisher Name" at bounding box center [244, 322] width 149 height 31
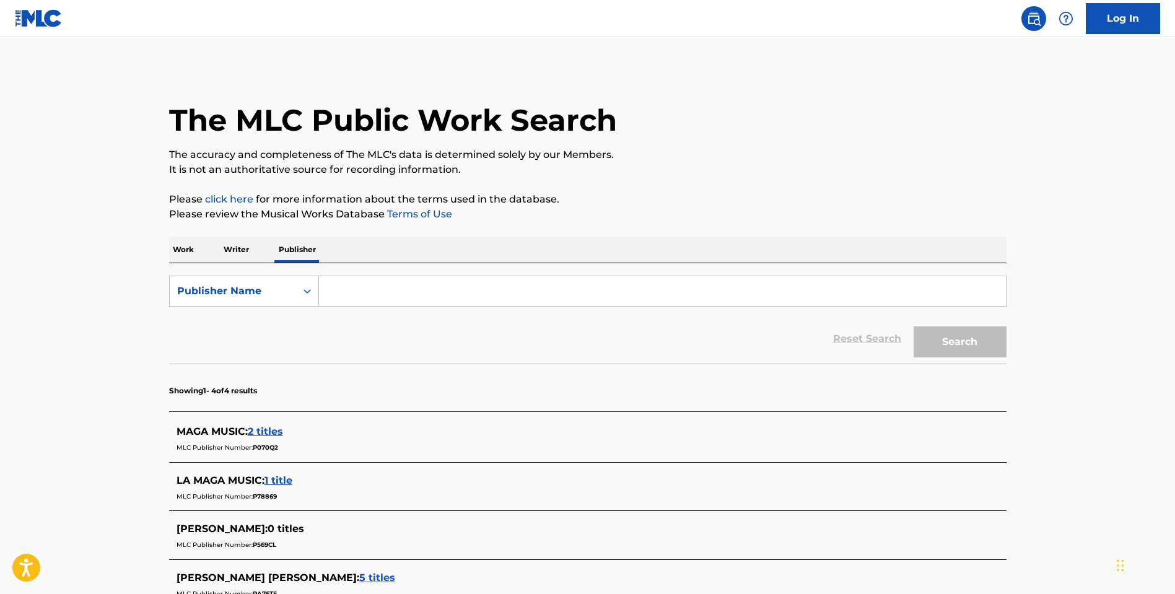
drag, startPoint x: 512, startPoint y: 257, endPoint x: 500, endPoint y: 271, distance: 17.6
click at [510, 259] on div "Work Writer Publisher" at bounding box center [587, 250] width 837 height 26
click at [473, 298] on input "Search Form" at bounding box center [662, 291] width 687 height 30
type input "Maga animation studio"
click at [993, 339] on button "Search" at bounding box center [960, 341] width 93 height 31
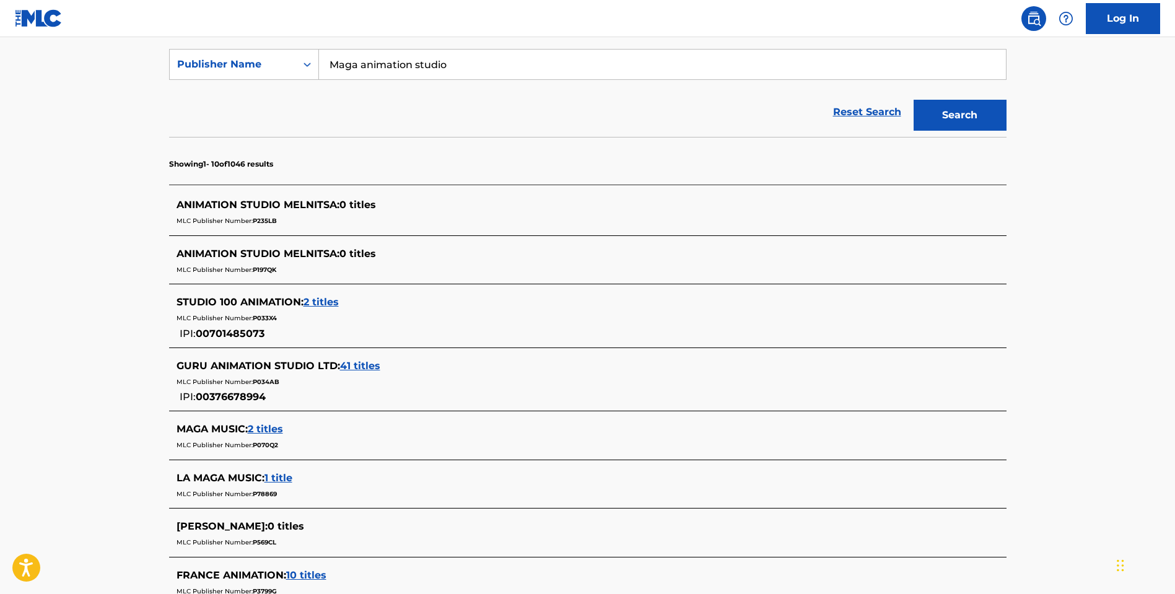
scroll to position [273, 0]
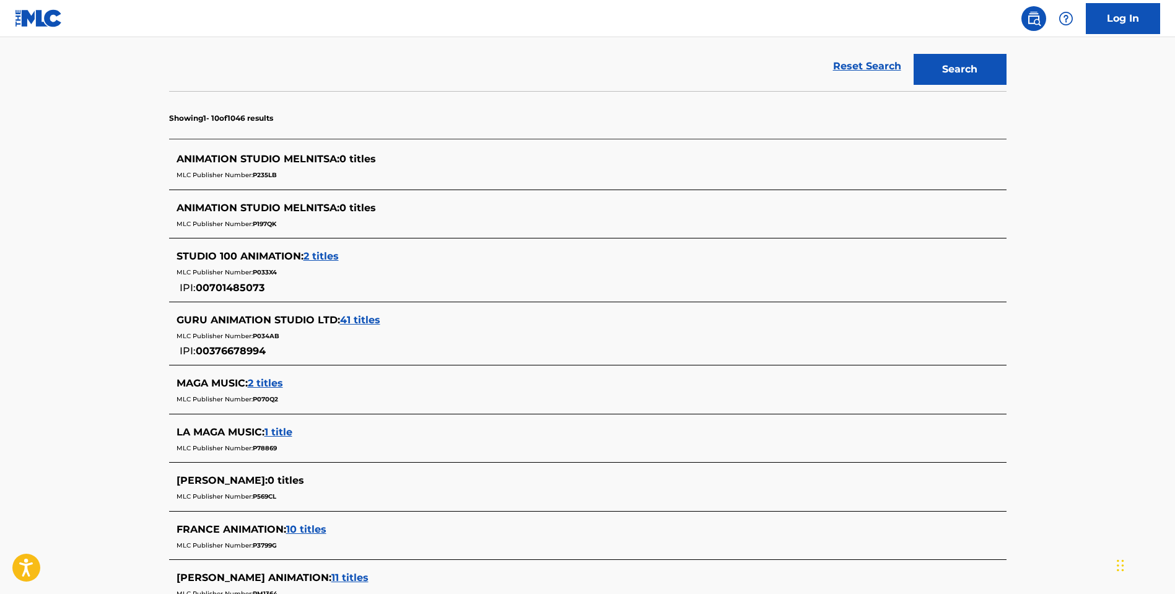
click at [223, 381] on span "MAGA MUSIC :" at bounding box center [212, 383] width 71 height 12
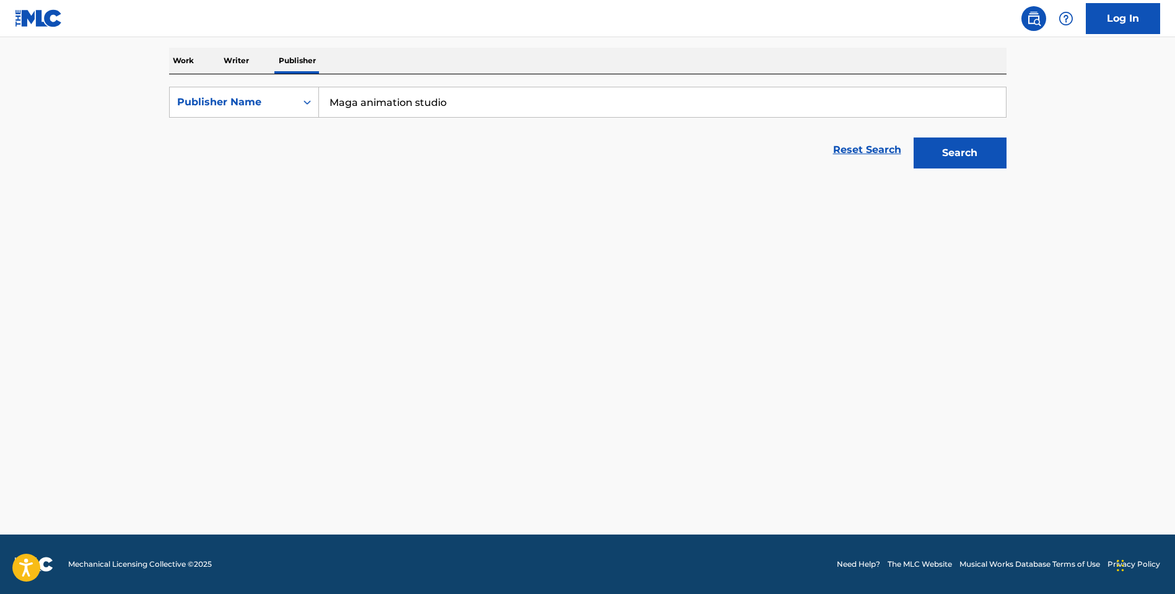
scroll to position [189, 0]
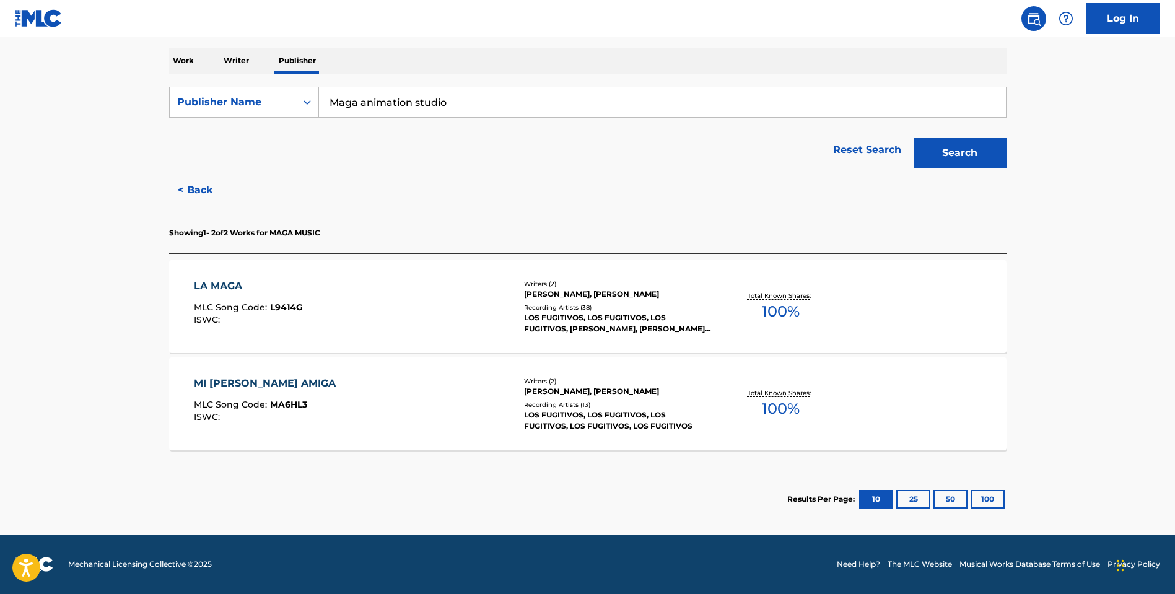
click at [239, 281] on div "LA MAGA" at bounding box center [248, 286] width 109 height 15
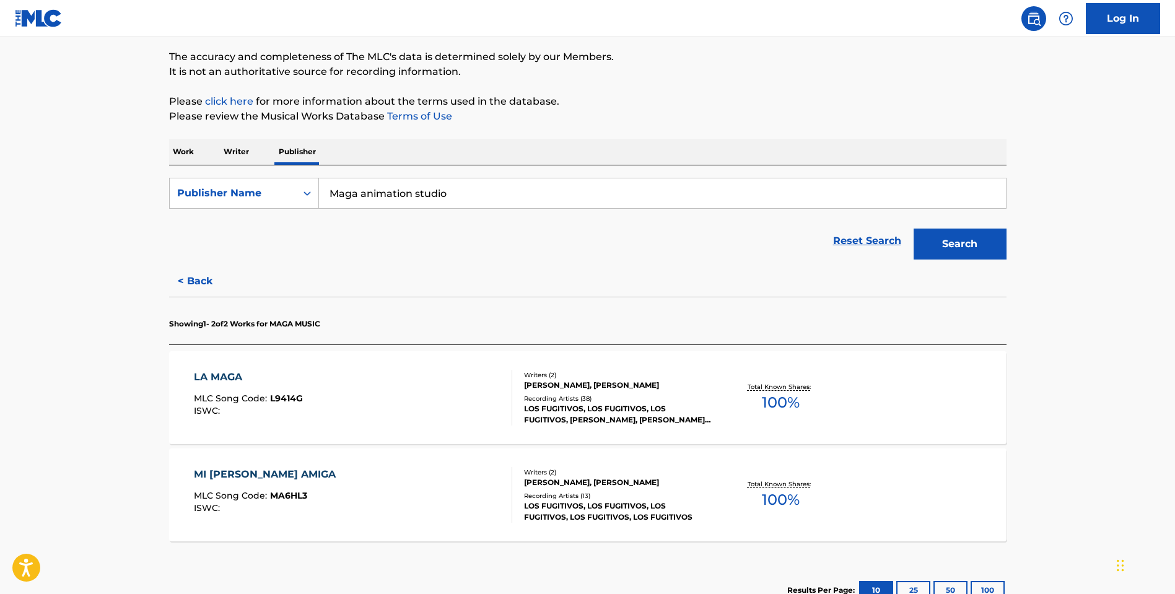
scroll to position [185, 0]
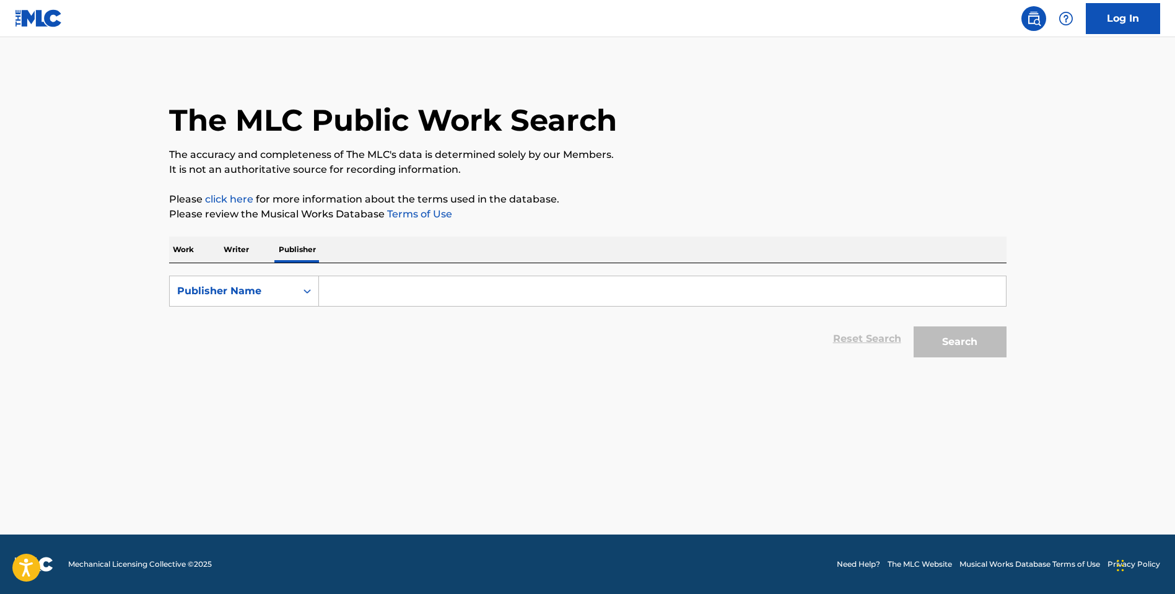
click at [426, 295] on input "Search Form" at bounding box center [662, 291] width 687 height 30
click at [959, 342] on button "Search" at bounding box center [960, 341] width 93 height 31
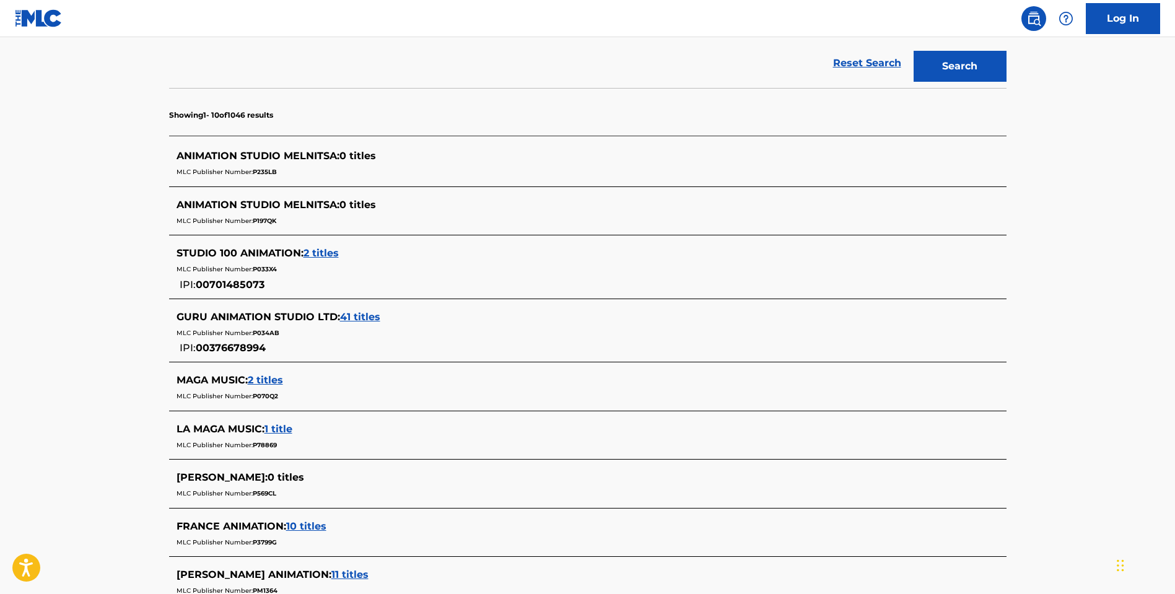
scroll to position [500, 0]
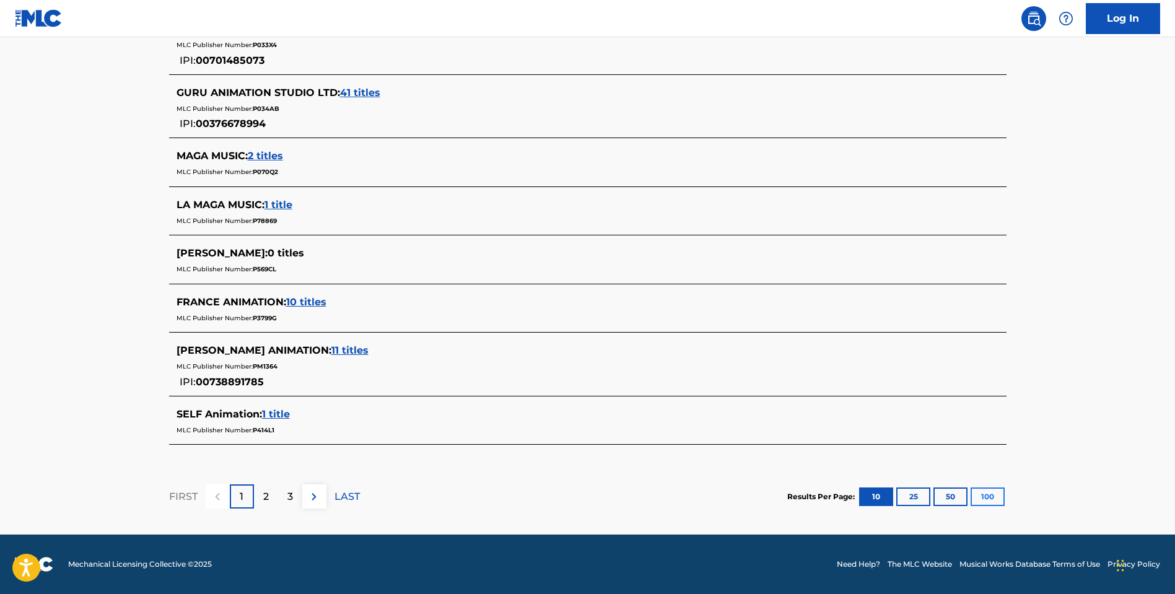
click at [991, 492] on button "100" at bounding box center [988, 496] width 34 height 19
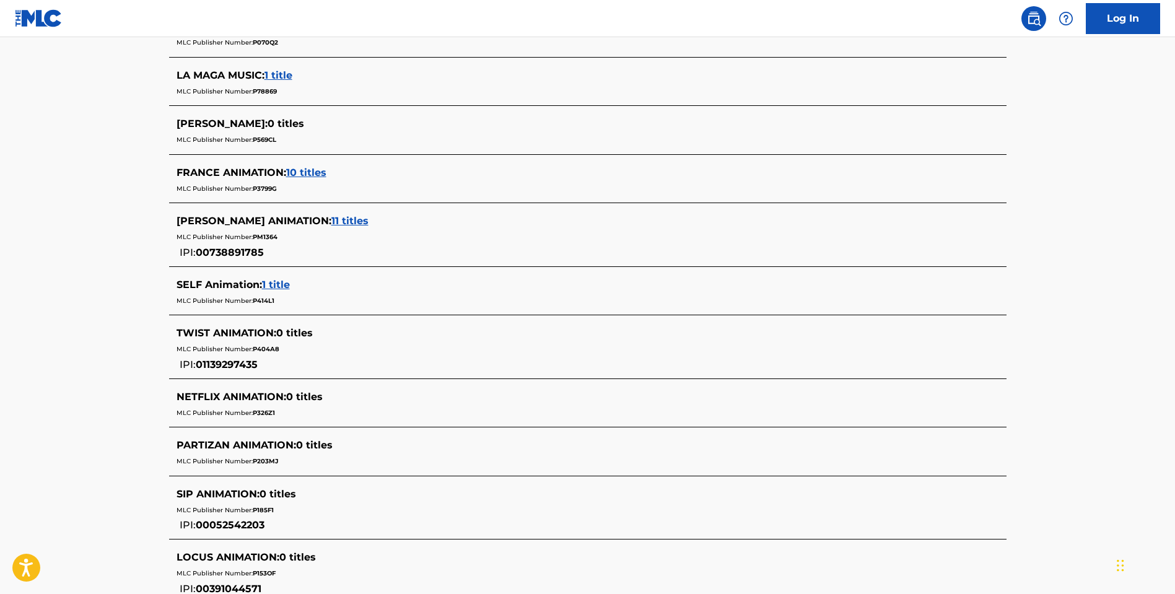
scroll to position [0, 0]
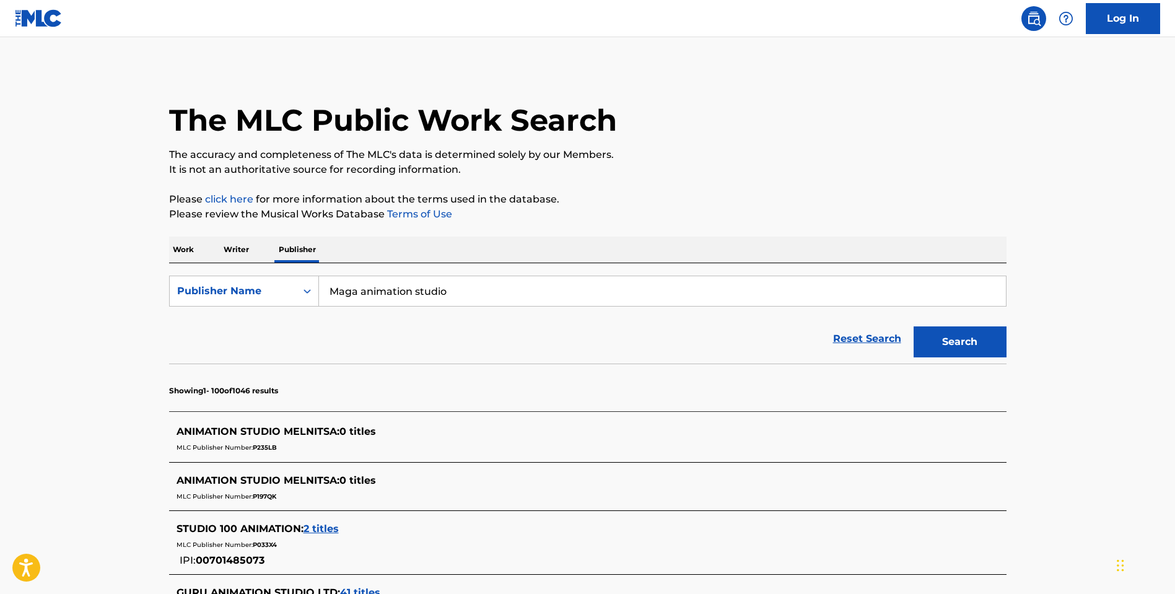
click at [466, 296] on input "Maga animation studio" at bounding box center [662, 291] width 687 height 30
type input "Maga animation studio srl"
click at [959, 342] on button "Search" at bounding box center [960, 341] width 93 height 31
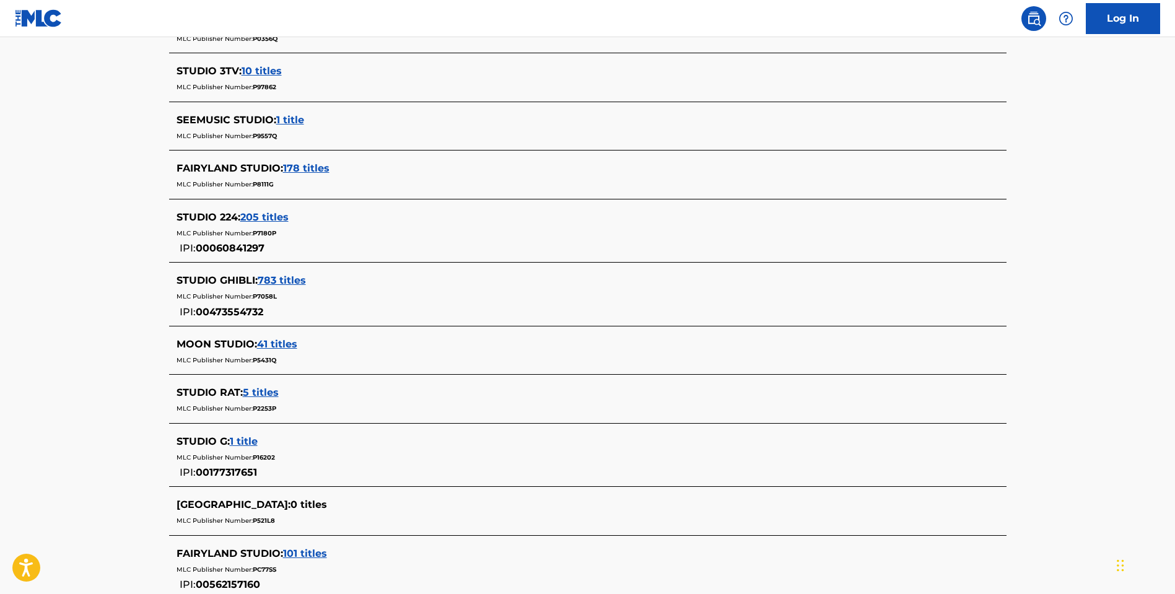
scroll to position [5664, 0]
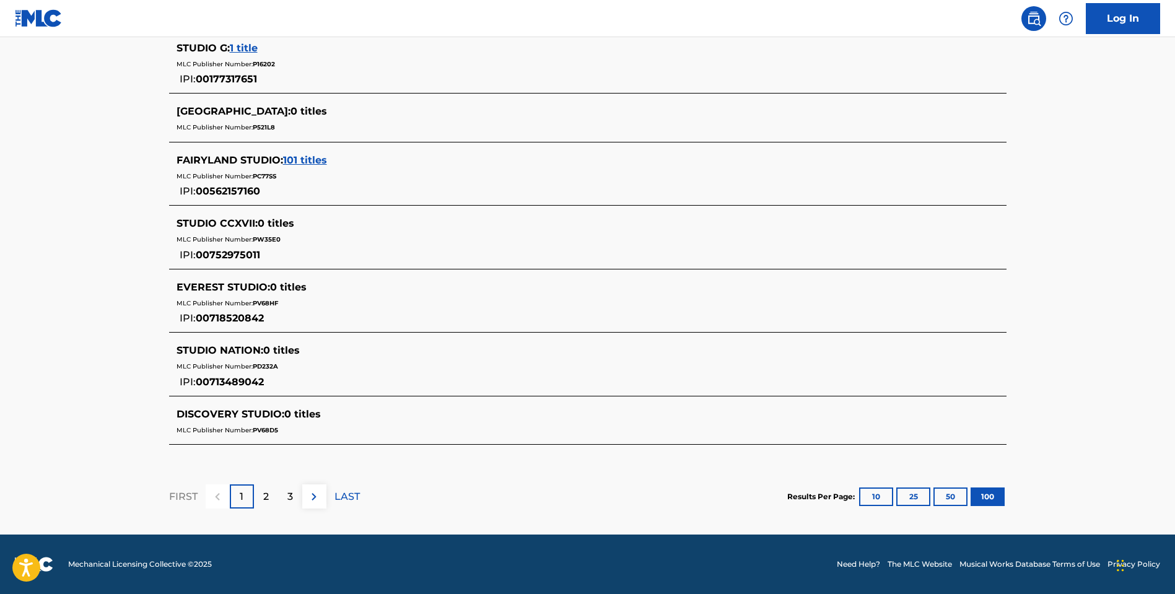
click at [242, 496] on p "1" at bounding box center [242, 496] width 4 height 15
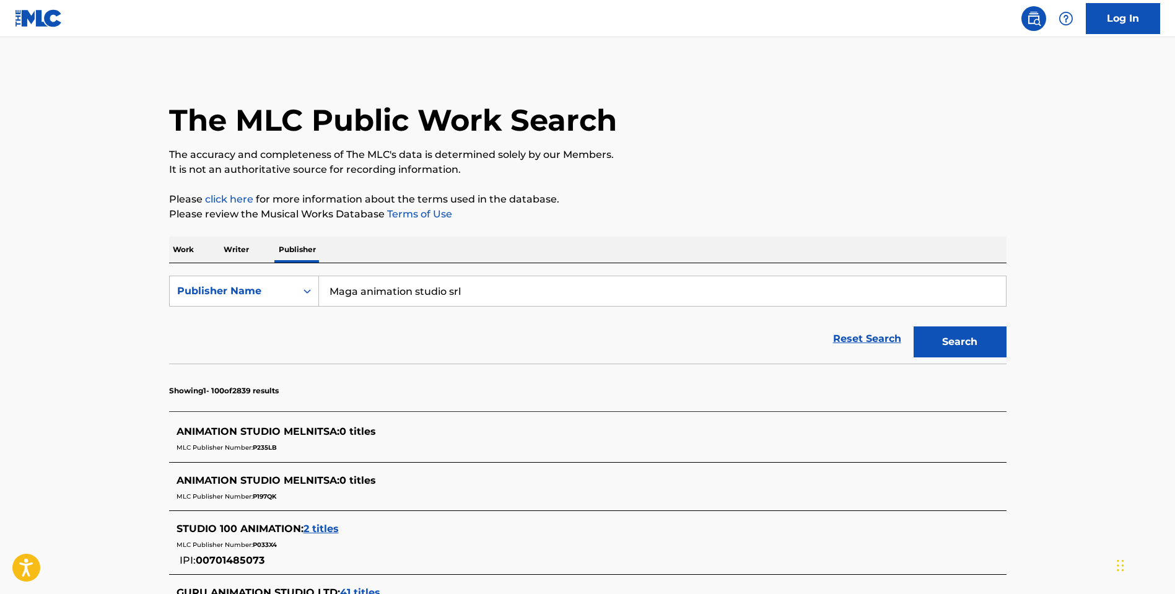
click at [234, 250] on p "Writer" at bounding box center [236, 250] width 33 height 26
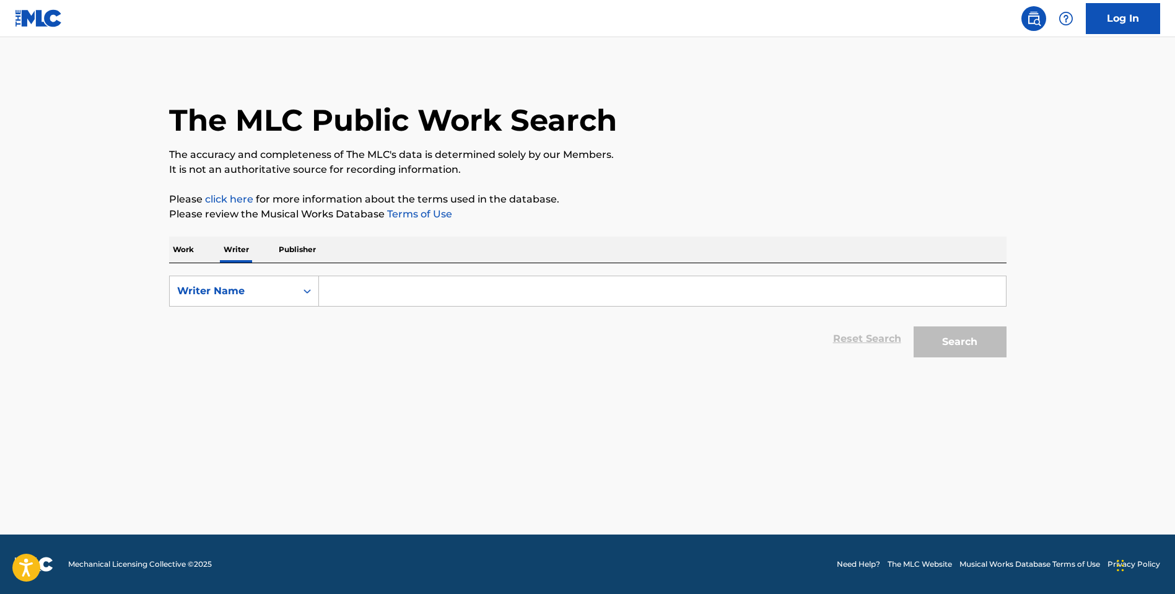
click at [373, 290] on input "Search Form" at bounding box center [662, 291] width 687 height 30
type input "gambetta"
click at [959, 342] on button "Search" at bounding box center [960, 341] width 93 height 31
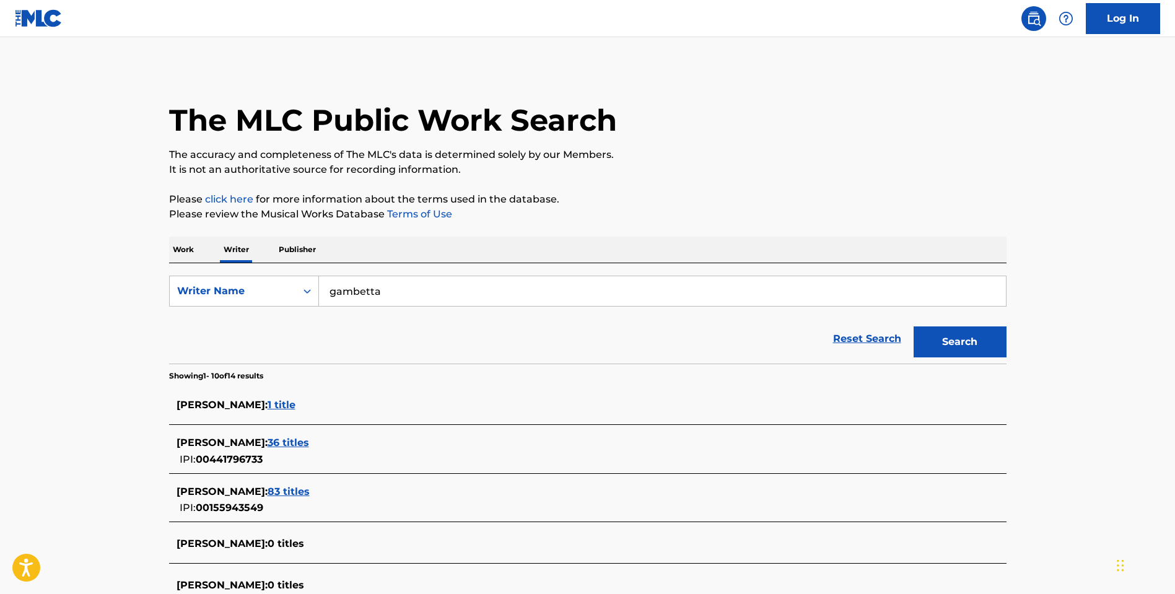
click at [186, 253] on p "Work" at bounding box center [183, 250] width 28 height 26
